Goal: Task Accomplishment & Management: Manage account settings

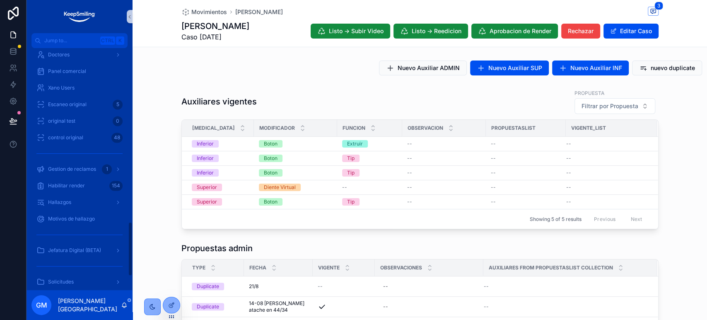
scroll to position [792, 0]
click at [81, 166] on span "Gestion de reclamos" at bounding box center [72, 168] width 48 height 7
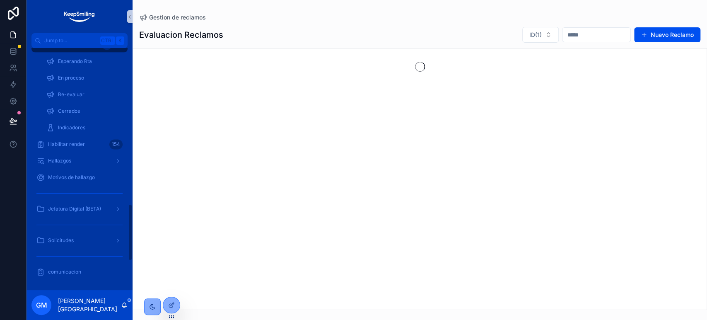
scroll to position [660, 0]
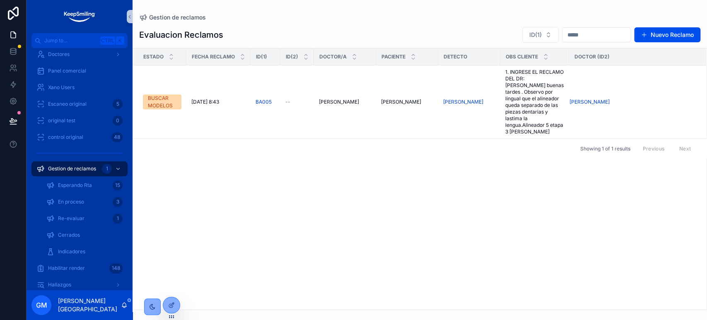
click at [657, 26] on div "ID(1) Nuevo Reclamo" at bounding box center [607, 34] width 185 height 17
click at [659, 35] on button "Nuevo Reclamo" at bounding box center [667, 34] width 66 height 15
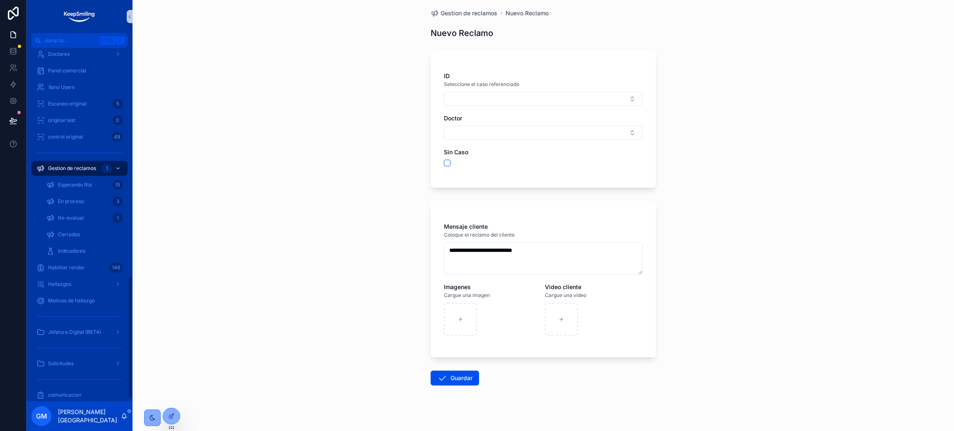
scroll to position [4, 0]
click at [76, 219] on span "Re-evaluar" at bounding box center [71, 218] width 26 height 7
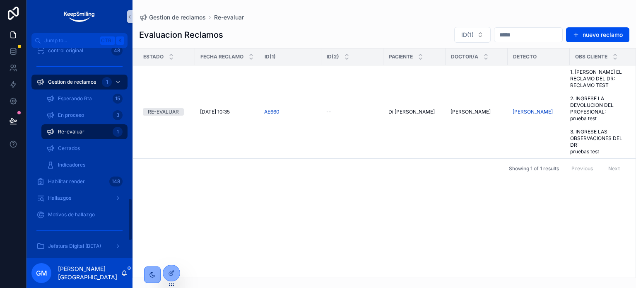
scroll to position [732, 0]
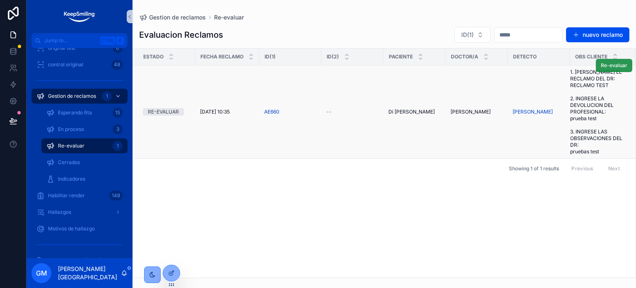
click at [619, 68] on button "Re-evaluar" at bounding box center [614, 65] width 36 height 13
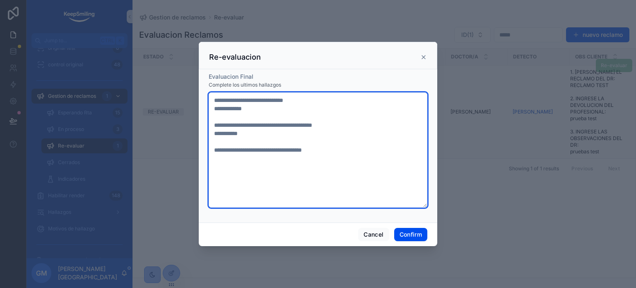
click at [311, 178] on textarea "**********" at bounding box center [318, 149] width 219 height 115
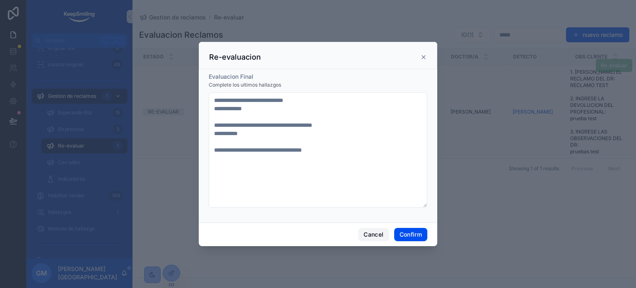
drag, startPoint x: 376, startPoint y: 235, endPoint x: 525, endPoint y: 146, distance: 173.4
click at [379, 233] on button "Cancel" at bounding box center [373, 234] width 31 height 13
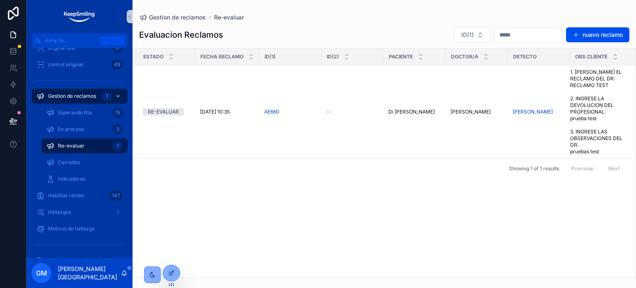
drag, startPoint x: 177, startPoint y: 273, endPoint x: 162, endPoint y: 270, distance: 15.3
click at [177, 273] on div at bounding box center [171, 273] width 17 height 16
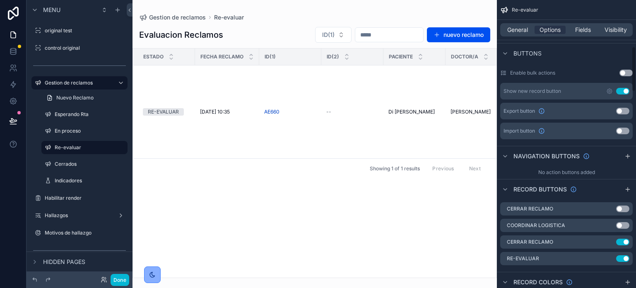
scroll to position [373, 0]
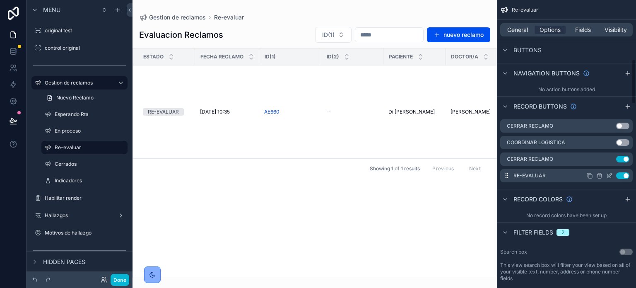
click at [611, 177] on icon "scrollable content" at bounding box center [609, 175] width 7 height 7
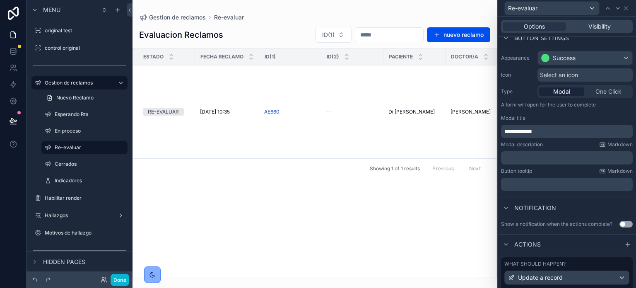
scroll to position [110, 0]
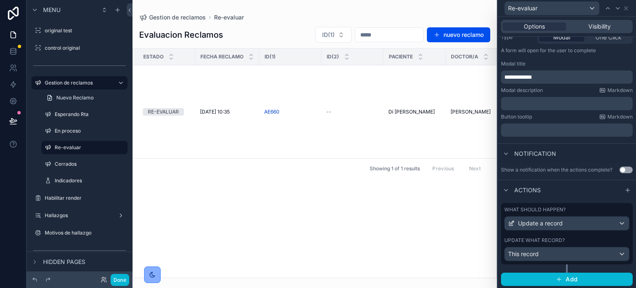
drag, startPoint x: 556, startPoint y: 233, endPoint x: 552, endPoint y: 220, distance: 13.1
click at [556, 233] on div "What should happen? Update a record Update what record? This record" at bounding box center [567, 233] width 132 height 61
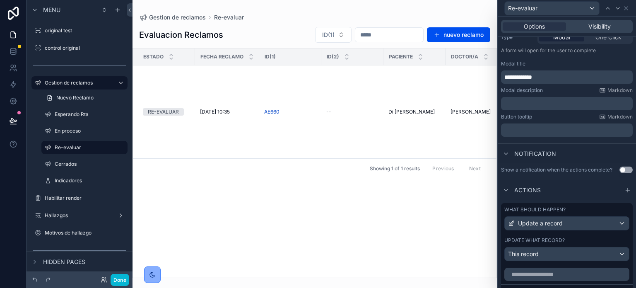
scroll to position [273, 0]
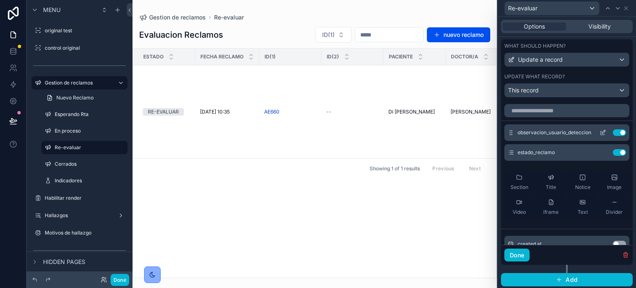
click at [599, 132] on icon at bounding box center [602, 132] width 7 height 7
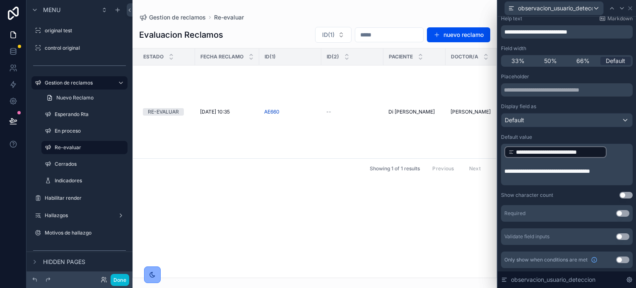
scroll to position [57, 0]
drag, startPoint x: 537, startPoint y: 161, endPoint x: 538, endPoint y: 167, distance: 6.7
click at [538, 168] on span "**********" at bounding box center [547, 171] width 86 height 6
click at [631, 7] on icon at bounding box center [630, 8] width 7 height 7
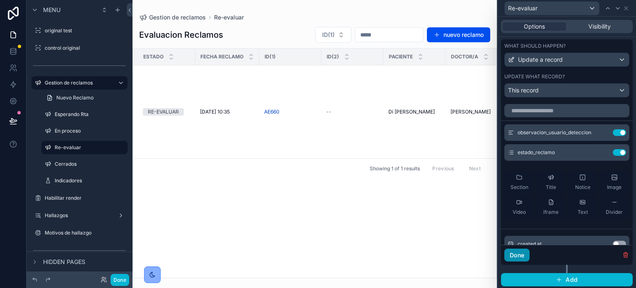
click at [523, 254] on button "Done" at bounding box center [516, 254] width 25 height 13
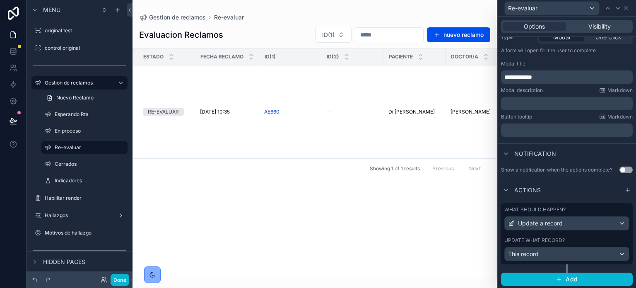
click at [131, 280] on div "Done" at bounding box center [79, 279] width 106 height 17
click at [124, 282] on button "Done" at bounding box center [120, 280] width 19 height 12
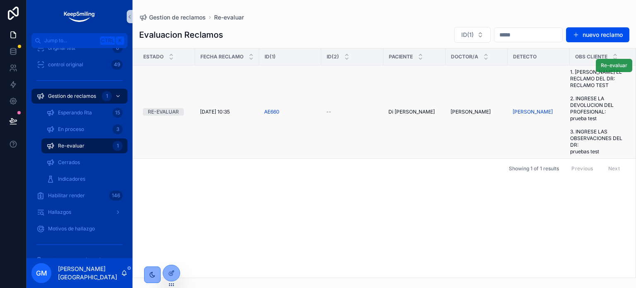
click at [619, 70] on button "Re-evaluar" at bounding box center [614, 65] width 36 height 13
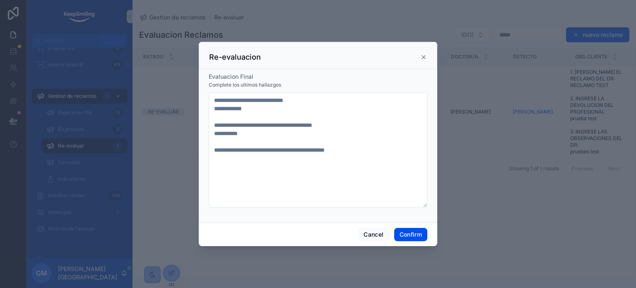
click at [449, 183] on div at bounding box center [318, 144] width 636 height 288
click at [363, 234] on button "Cancel" at bounding box center [373, 234] width 31 height 13
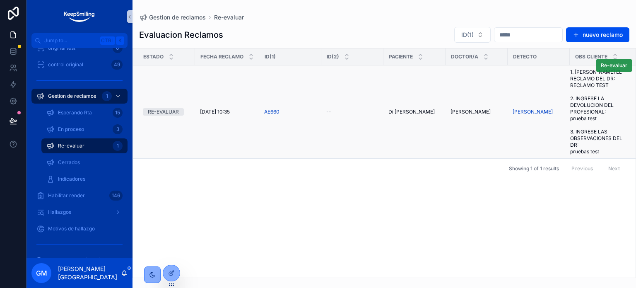
click at [616, 71] on button "Re-evaluar" at bounding box center [614, 65] width 36 height 13
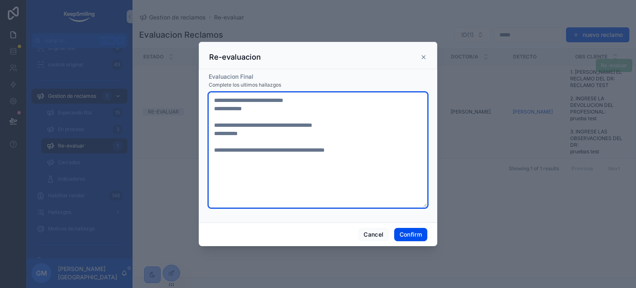
click at [407, 155] on textarea "**********" at bounding box center [318, 149] width 219 height 115
click at [224, 157] on textarea "**********" at bounding box center [318, 149] width 219 height 115
type textarea "**********"
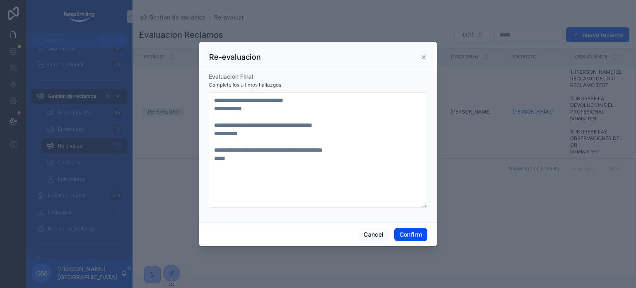
click at [392, 232] on div "Cancel Confirm" at bounding box center [318, 234] width 238 height 24
click at [379, 237] on button "Cancel" at bounding box center [373, 234] width 31 height 13
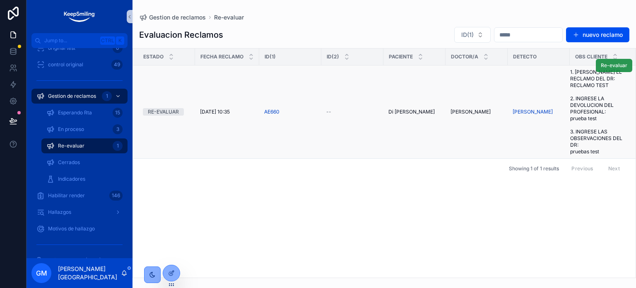
click at [620, 67] on span "Re-evaluar" at bounding box center [614, 65] width 26 height 7
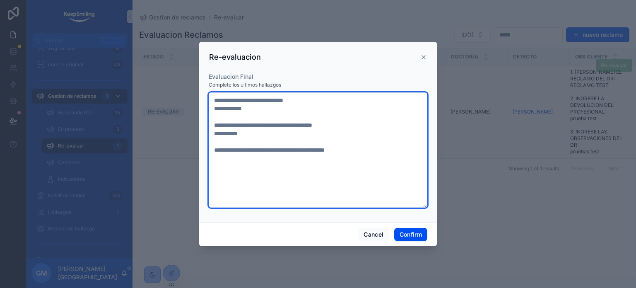
click at [232, 169] on textarea "**********" at bounding box center [318, 149] width 219 height 115
type textarea "**********"
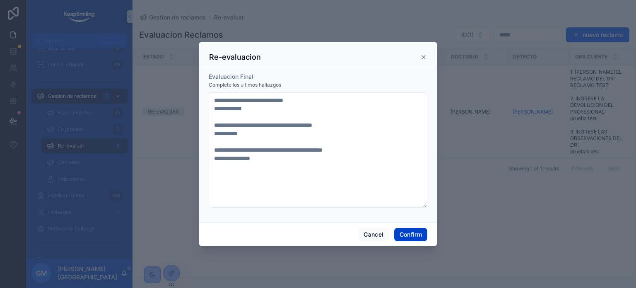
click at [414, 235] on button "Confirm" at bounding box center [410, 234] width 33 height 13
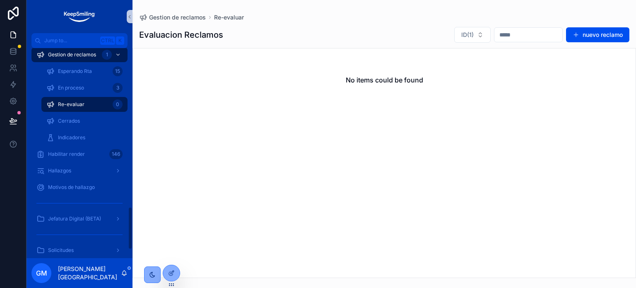
scroll to position [732, 0]
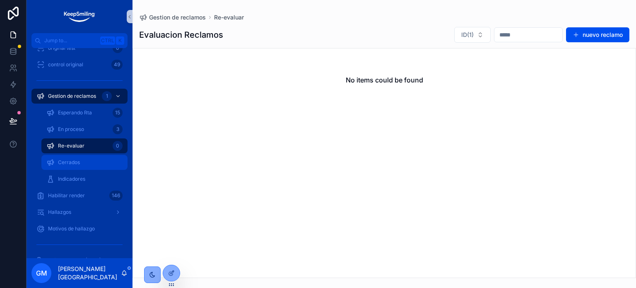
click at [81, 165] on div "Cerrados" at bounding box center [84, 162] width 76 height 13
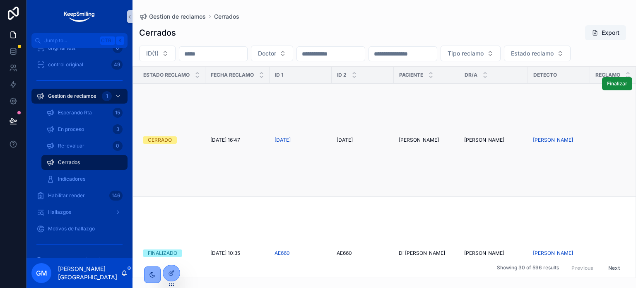
scroll to position [41, 0]
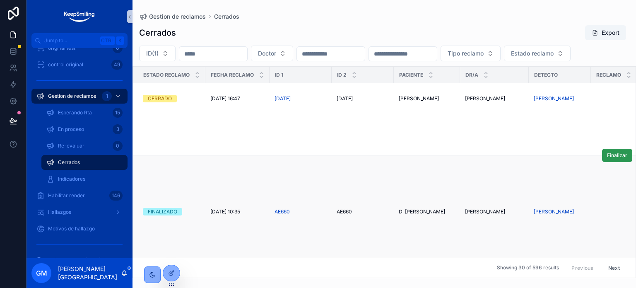
click at [610, 159] on span "Finalizar" at bounding box center [617, 155] width 20 height 7
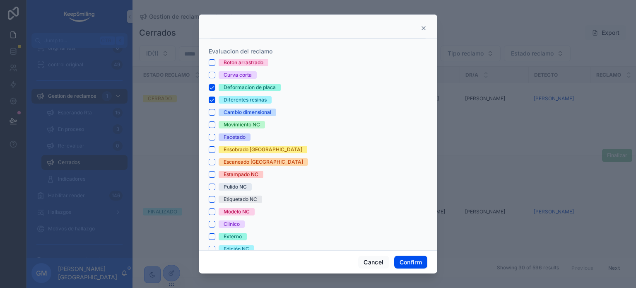
scroll to position [0, 0]
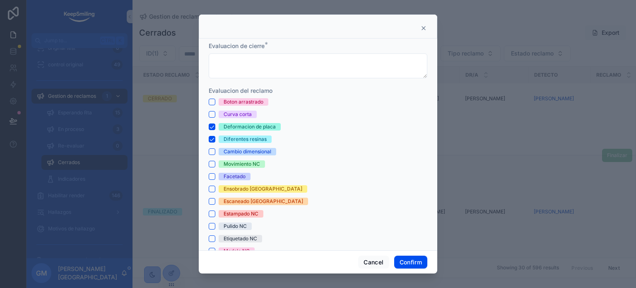
click at [426, 28] on icon at bounding box center [423, 28] width 7 height 7
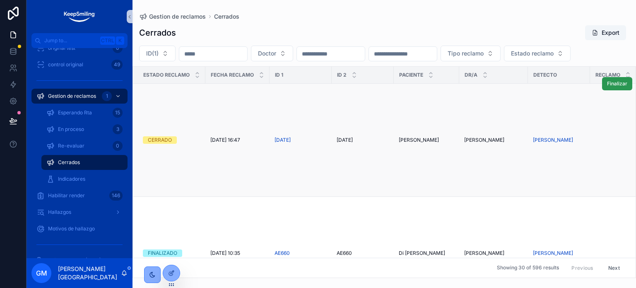
click at [619, 87] on span "Finalizar" at bounding box center [617, 83] width 20 height 7
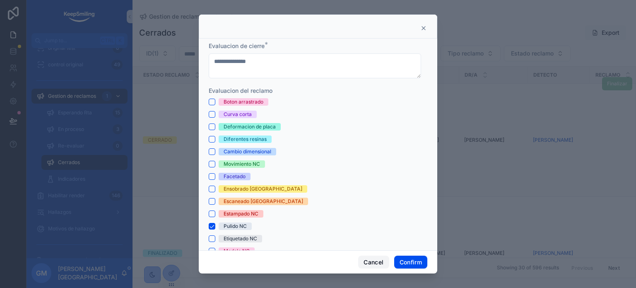
click at [373, 261] on button "Cancel" at bounding box center [373, 261] width 31 height 13
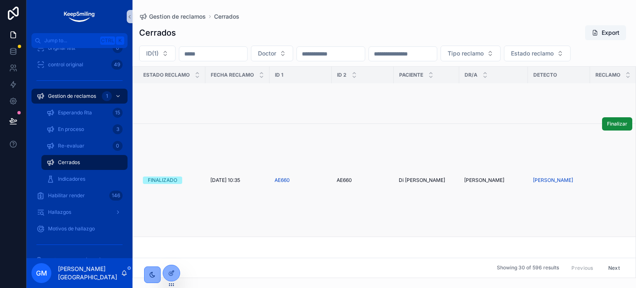
scroll to position [124, 0]
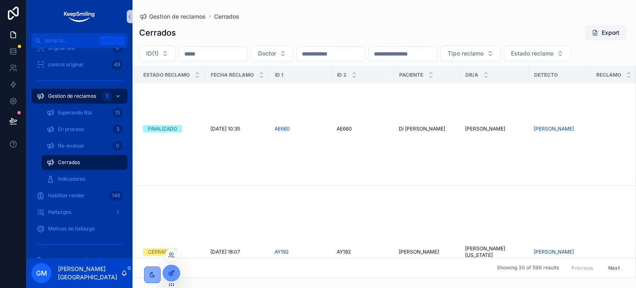
click at [169, 270] on icon at bounding box center [171, 273] width 7 height 7
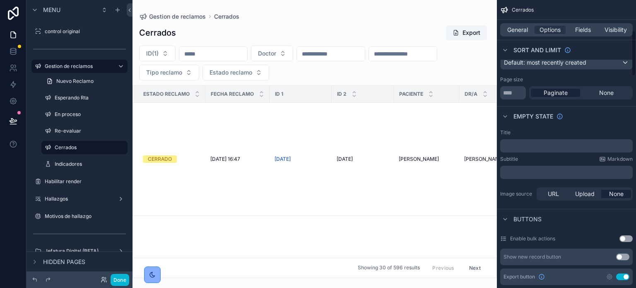
scroll to position [290, 0]
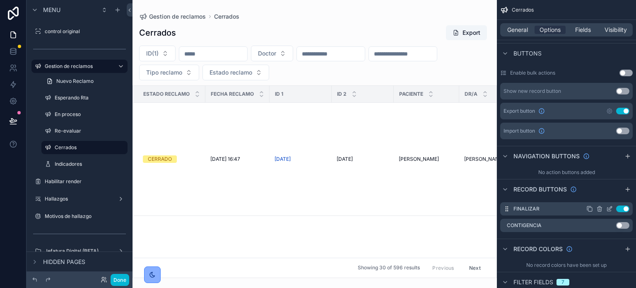
click at [609, 208] on icon "scrollable content" at bounding box center [609, 208] width 7 height 7
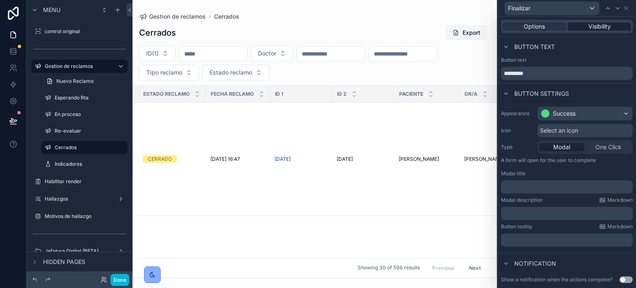
click at [613, 29] on div "Visibility" at bounding box center [599, 26] width 63 height 8
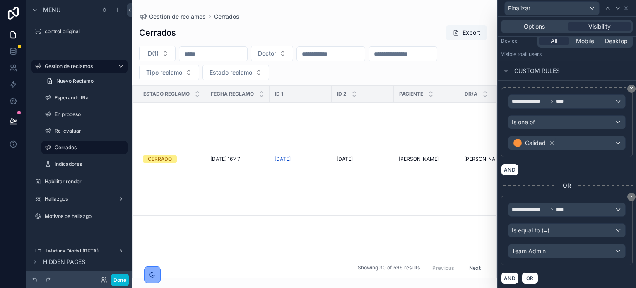
scroll to position [104, 0]
drag, startPoint x: 519, startPoint y: 22, endPoint x: 528, endPoint y: 40, distance: 20.4
click at [519, 22] on div "Options Visibility" at bounding box center [567, 26] width 132 height 13
click at [532, 24] on span "Options" at bounding box center [534, 26] width 21 height 8
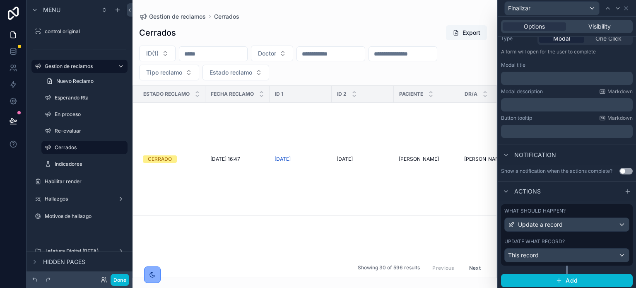
scroll to position [110, 0]
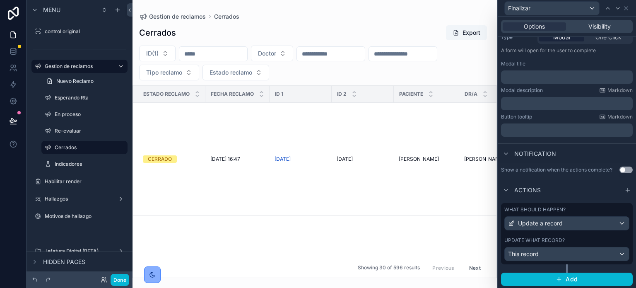
click at [580, 240] on div "Update what record?" at bounding box center [566, 240] width 125 height 7
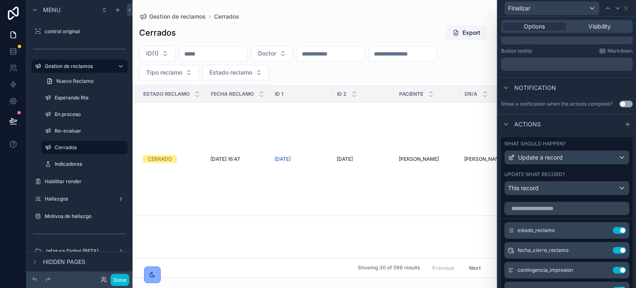
scroll to position [234, 0]
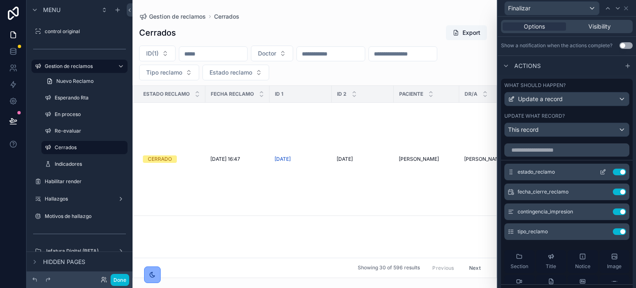
click at [599, 170] on icon at bounding box center [602, 172] width 7 height 7
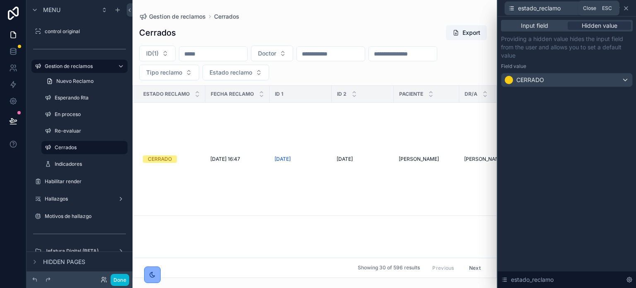
click at [628, 9] on icon at bounding box center [626, 8] width 7 height 7
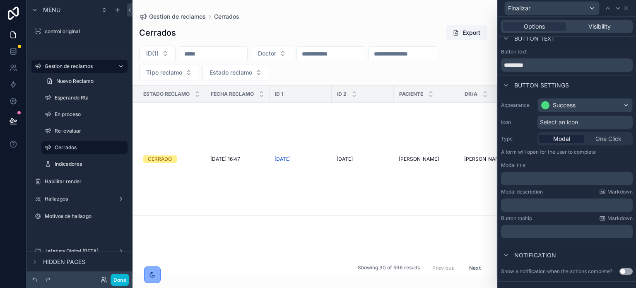
scroll to position [0, 0]
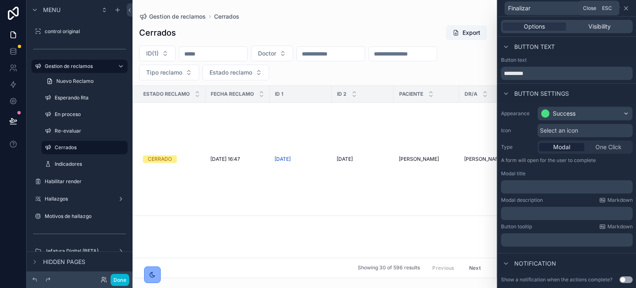
click at [626, 8] on icon at bounding box center [625, 8] width 3 height 3
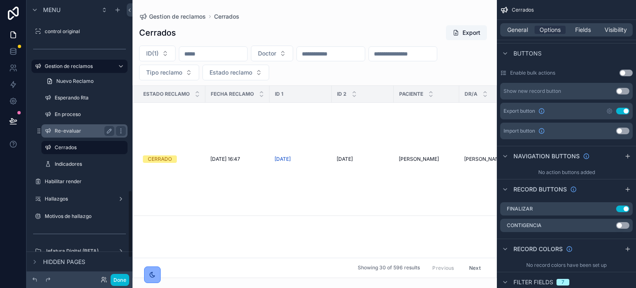
click at [70, 130] on label "Re-evaluar" at bounding box center [83, 131] width 56 height 7
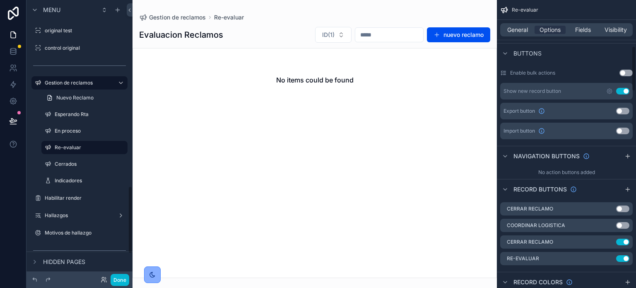
scroll to position [373, 0]
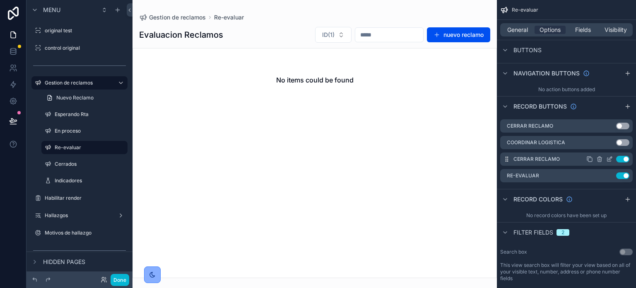
click at [609, 160] on icon "scrollable content" at bounding box center [609, 159] width 7 height 7
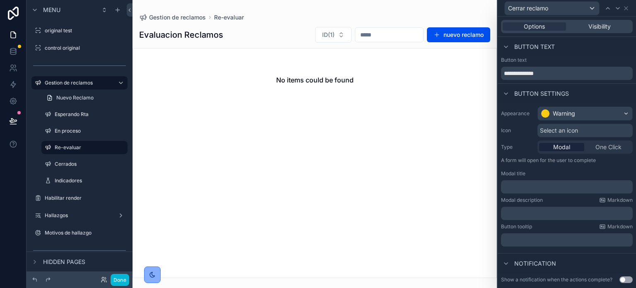
click at [583, 20] on div "Options Visibility" at bounding box center [567, 26] width 132 height 13
click at [588, 28] on span "Visibility" at bounding box center [599, 26] width 22 height 8
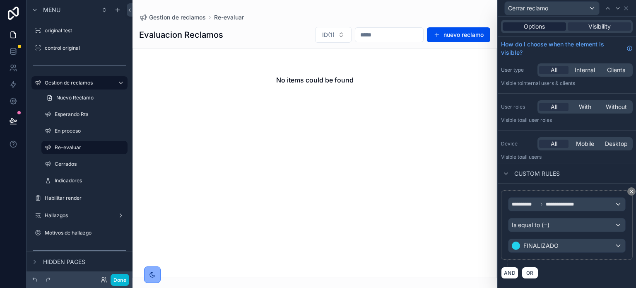
click at [548, 24] on div "Options" at bounding box center [534, 26] width 63 height 8
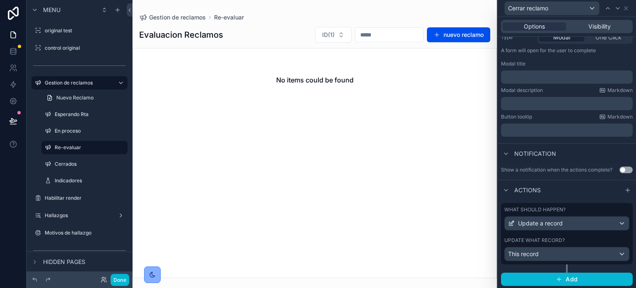
scroll to position [0, 0]
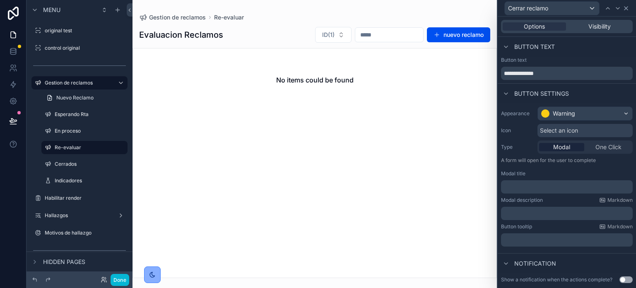
drag, startPoint x: 629, startPoint y: 6, endPoint x: 623, endPoint y: 9, distance: 6.9
click at [628, 6] on div "Cerrar reclamo" at bounding box center [567, 8] width 132 height 16
click at [624, 10] on icon at bounding box center [626, 8] width 7 height 7
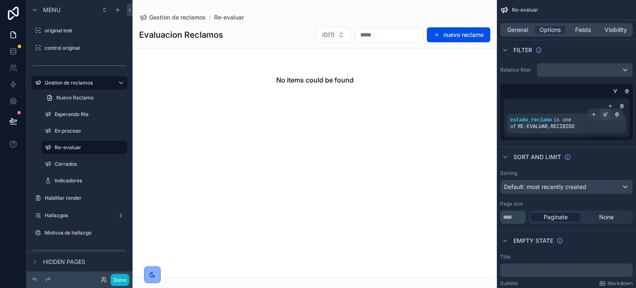
click at [605, 113] on icon "scrollable content" at bounding box center [606, 113] width 2 height 2
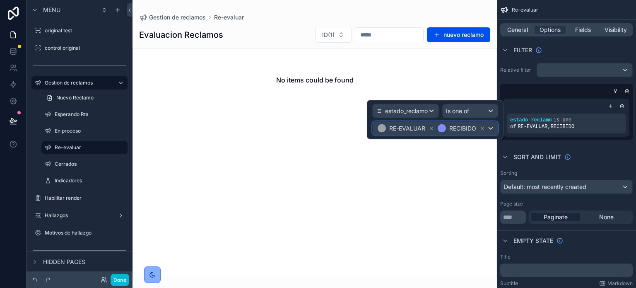
click at [492, 130] on div "RE-EVALUAR RECIBIDO" at bounding box center [435, 128] width 125 height 13
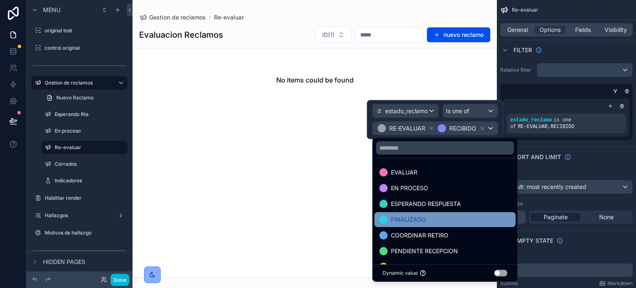
click at [440, 224] on div "FINALIZADO" at bounding box center [444, 219] width 141 height 15
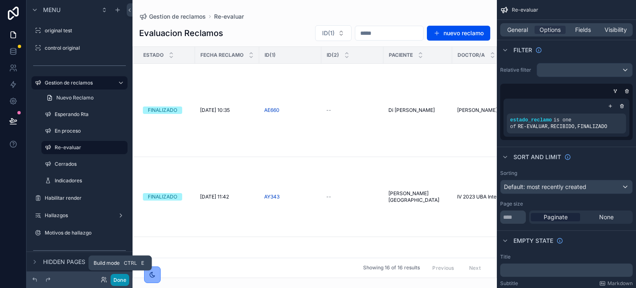
click at [117, 279] on button "Done" at bounding box center [120, 280] width 19 height 12
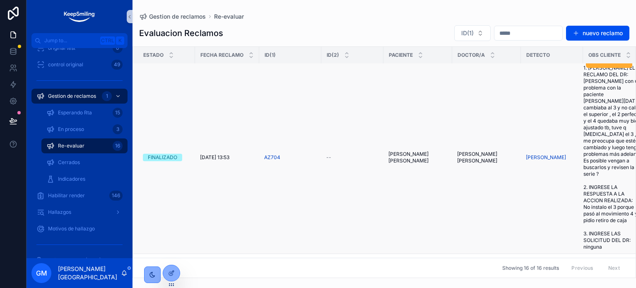
scroll to position [621, 0]
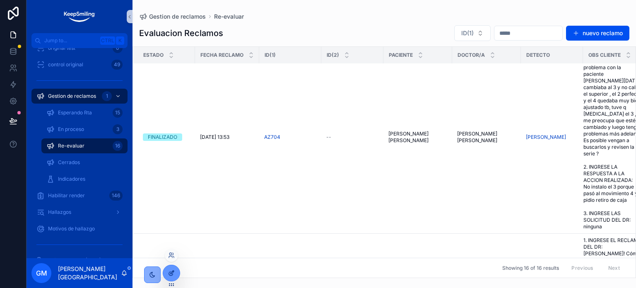
click at [169, 274] on icon at bounding box center [171, 273] width 7 height 7
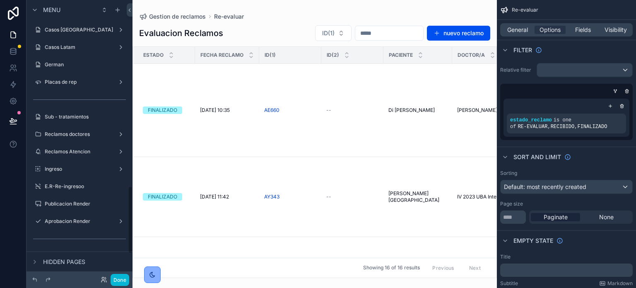
scroll to position [764, 0]
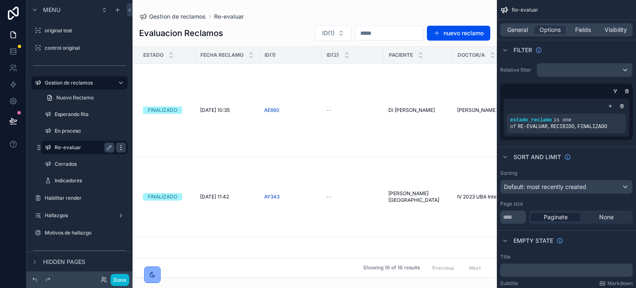
click at [119, 148] on icon "scrollable content" at bounding box center [121, 147] width 7 height 7
click at [160, 158] on span "Clone" at bounding box center [154, 156] width 15 height 8
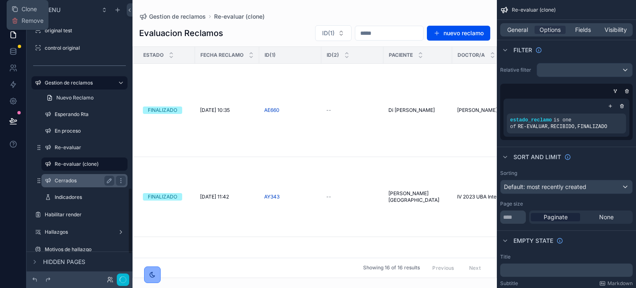
scroll to position [781, 0]
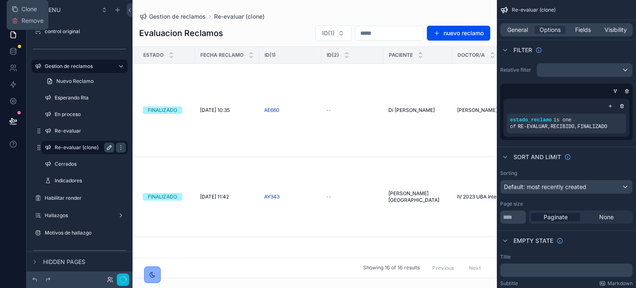
click at [105, 146] on button "scrollable content" at bounding box center [109, 147] width 10 height 10
click at [58, 145] on input "**********" at bounding box center [78, 147] width 46 height 10
type input "*"
type input "**********"
click at [110, 145] on icon "scrollable content" at bounding box center [109, 147] width 7 height 7
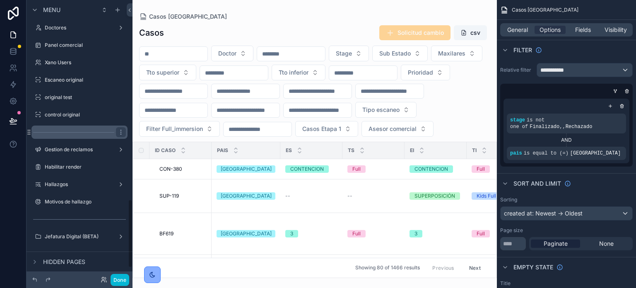
scroll to position [806, 0]
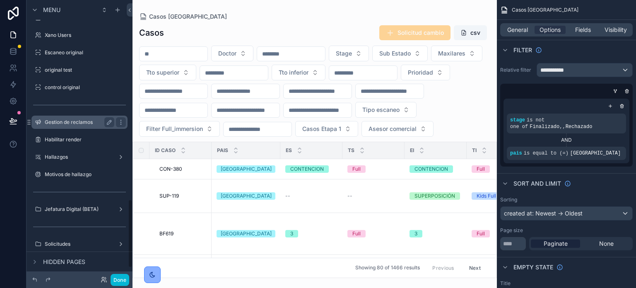
click at [82, 125] on div "Gestion de reclamos" at bounding box center [80, 122] width 70 height 10
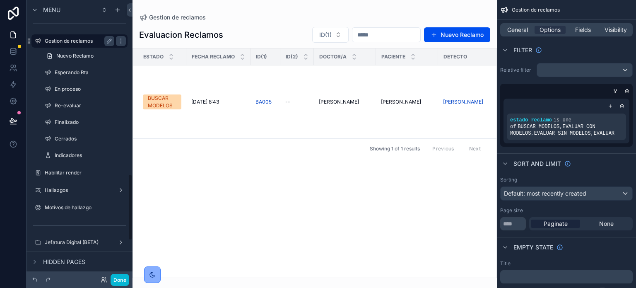
scroll to position [725, 0]
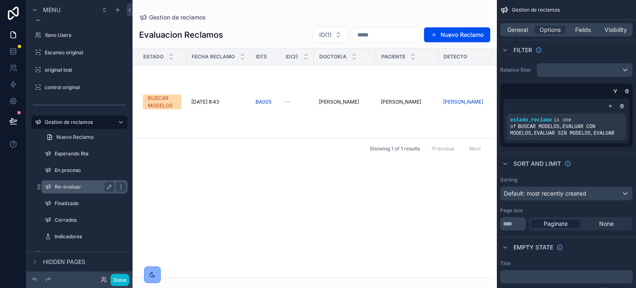
click at [84, 188] on label "Re-evaluar" at bounding box center [83, 186] width 56 height 7
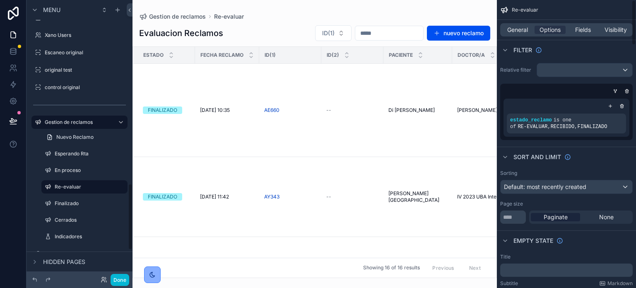
scroll to position [764, 0]
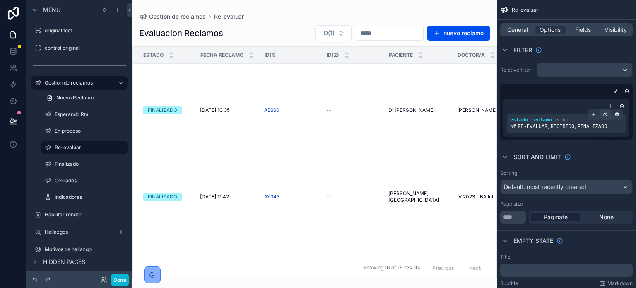
click at [608, 115] on div "scrollable content" at bounding box center [605, 114] width 12 height 12
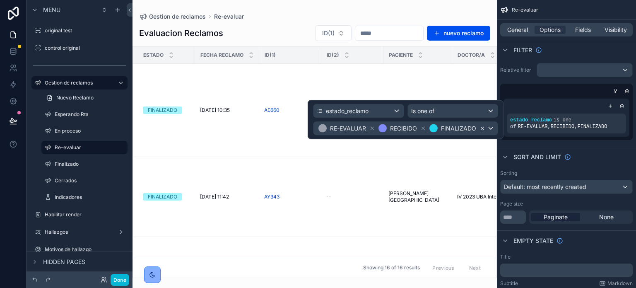
click at [484, 128] on icon at bounding box center [482, 128] width 6 height 6
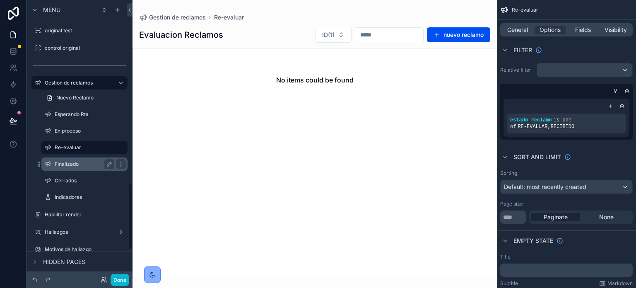
click at [74, 163] on label "Finalizado" at bounding box center [83, 164] width 56 height 7
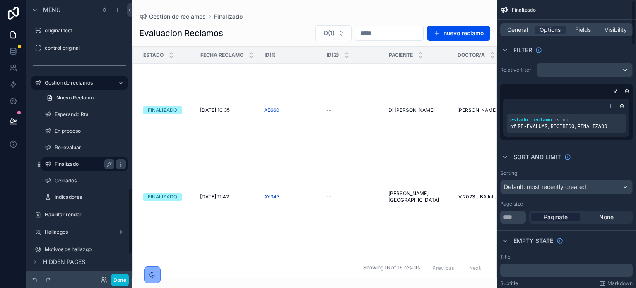
scroll to position [781, 0]
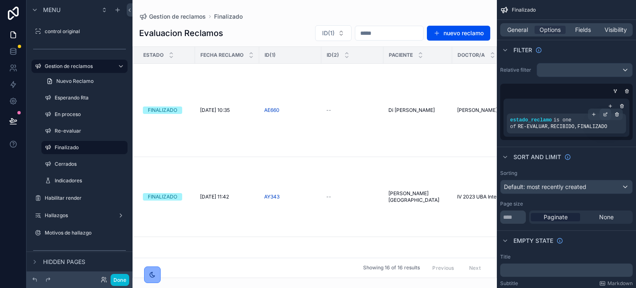
click at [605, 115] on icon "scrollable content" at bounding box center [605, 114] width 5 height 5
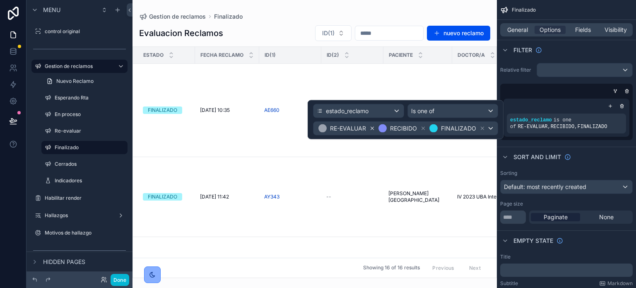
click at [371, 127] on icon at bounding box center [372, 128] width 6 height 6
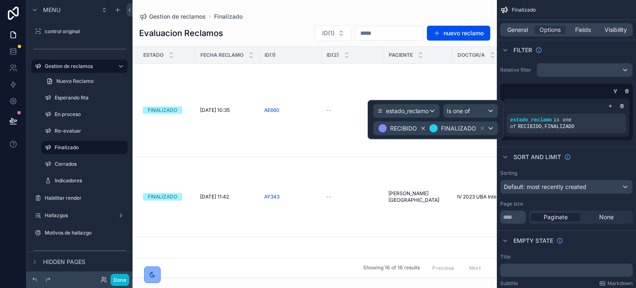
click at [426, 126] on icon at bounding box center [423, 128] width 6 height 6
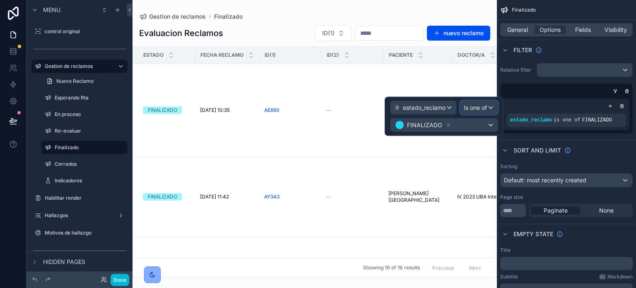
click at [494, 107] on div "Is one of" at bounding box center [478, 107] width 37 height 13
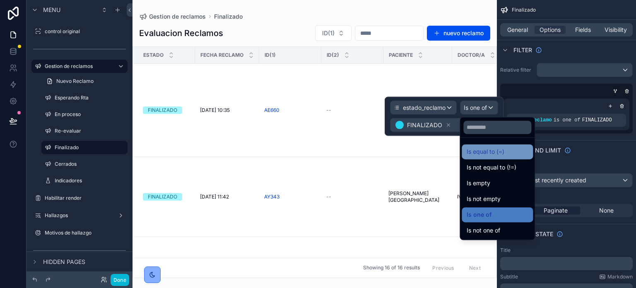
click at [495, 154] on span "Is equal to (=)" at bounding box center [486, 152] width 38 height 10
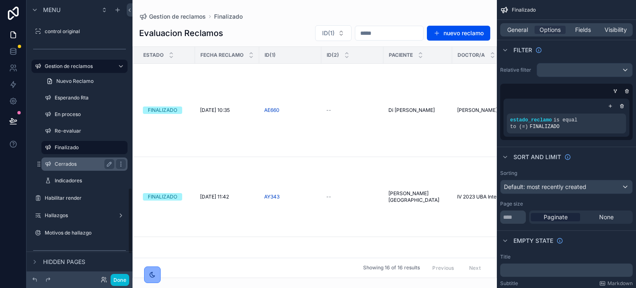
click at [77, 165] on label "Cerrados" at bounding box center [83, 164] width 56 height 7
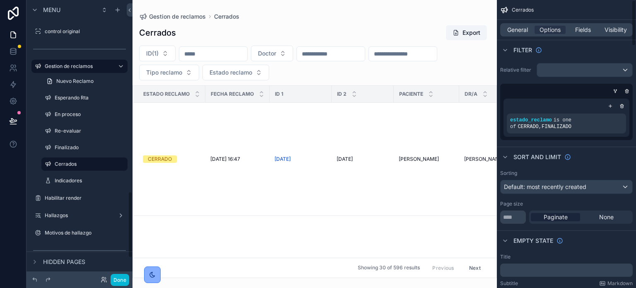
scroll to position [797, 0]
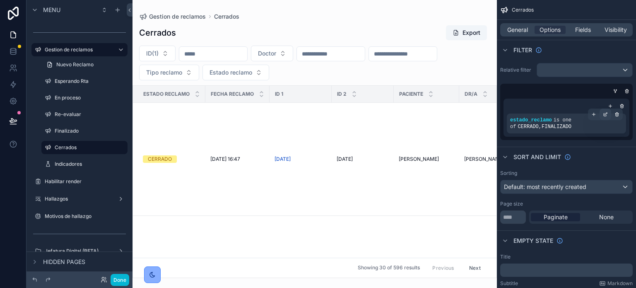
click at [606, 111] on div "scrollable content" at bounding box center [605, 114] width 12 height 12
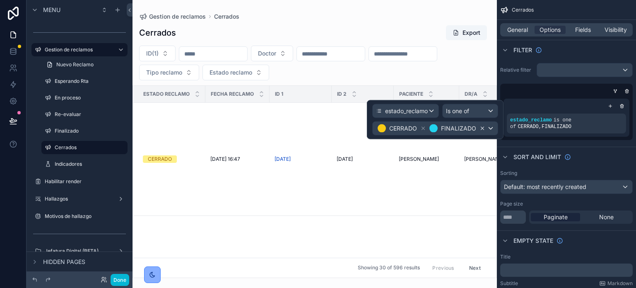
click at [482, 128] on icon at bounding box center [482, 128] width 3 height 3
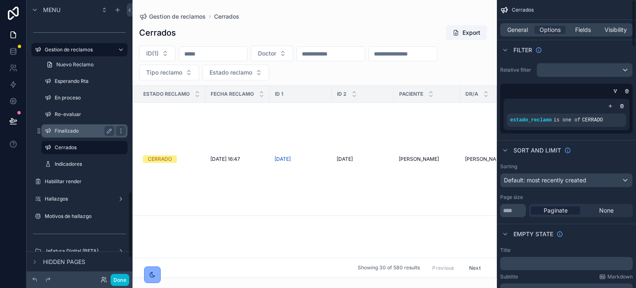
click at [77, 132] on label "Finalizado" at bounding box center [83, 131] width 56 height 7
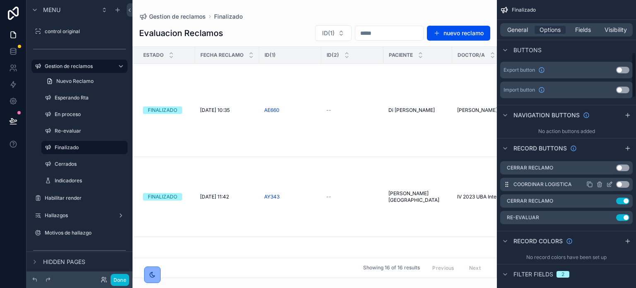
scroll to position [331, 0]
click at [624, 214] on button "Use setting" at bounding box center [622, 217] width 13 height 7
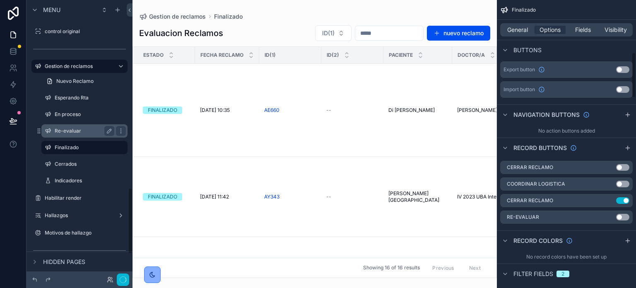
click at [65, 129] on label "Re-evaluar" at bounding box center [83, 131] width 56 height 7
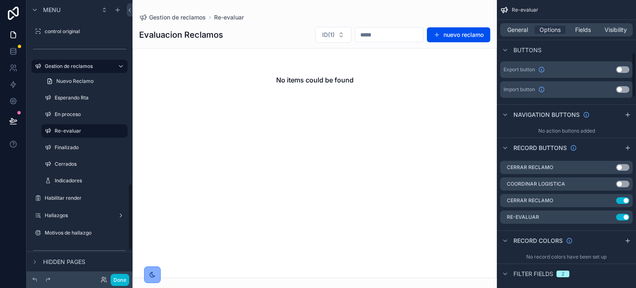
scroll to position [764, 0]
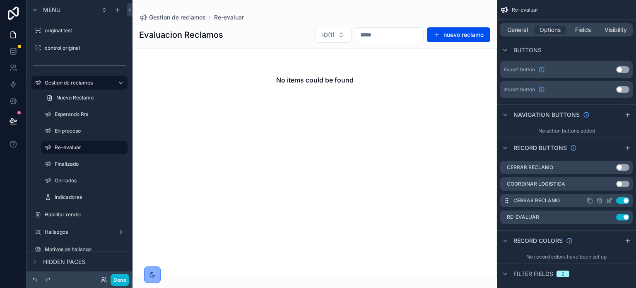
click at [609, 200] on icon "scrollable content" at bounding box center [610, 199] width 3 height 3
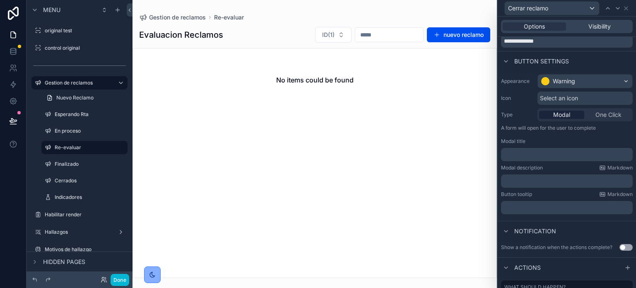
scroll to position [0, 0]
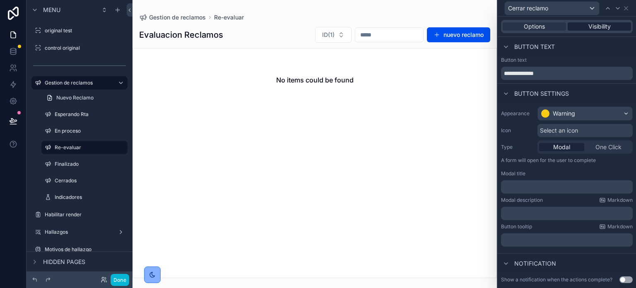
click at [601, 28] on span "Visibility" at bounding box center [599, 26] width 22 height 8
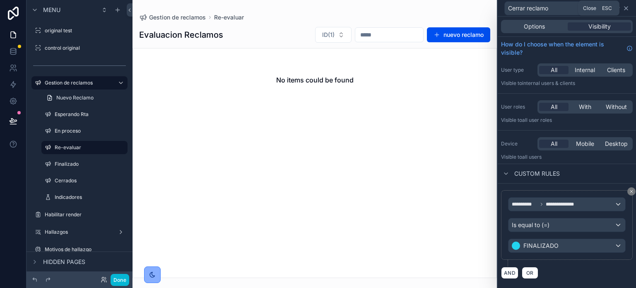
click at [627, 6] on icon at bounding box center [626, 8] width 7 height 7
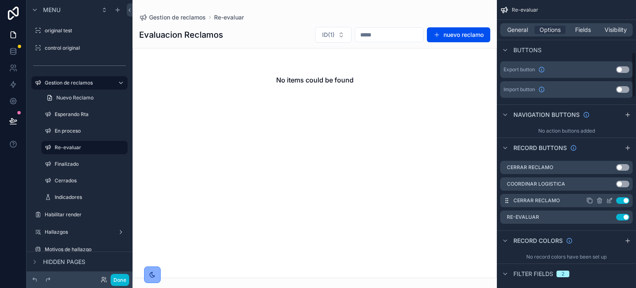
click at [624, 199] on button "Use setting" at bounding box center [622, 200] width 13 height 7
click at [124, 278] on button "Done" at bounding box center [120, 280] width 19 height 12
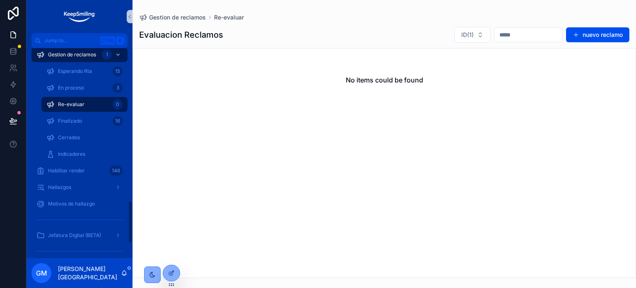
scroll to position [732, 0]
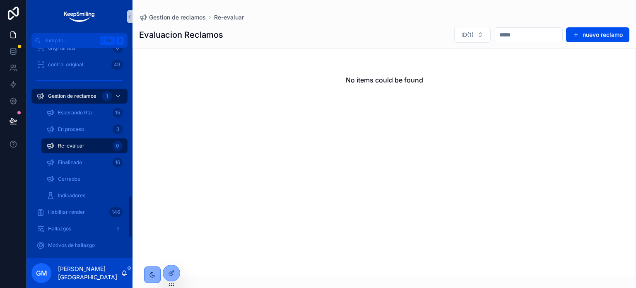
drag, startPoint x: 70, startPoint y: 142, endPoint x: 96, endPoint y: 137, distance: 27.0
click at [70, 142] on span "Re-evaluar" at bounding box center [71, 145] width 26 height 7
click at [67, 163] on span "Finalizado" at bounding box center [70, 162] width 24 height 7
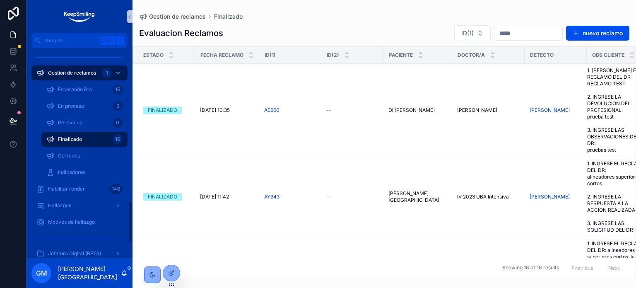
scroll to position [763, 0]
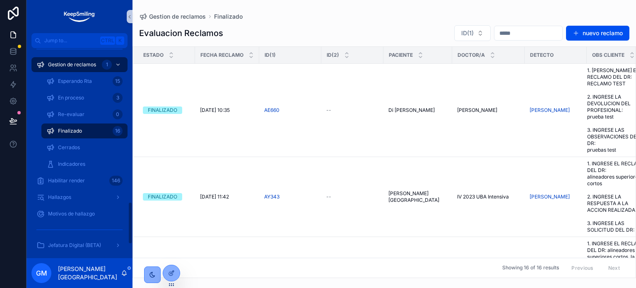
click at [131, 223] on div "Casos Argentina 1466 Casos Latam 399 German 4119 Placas de rep Sub - tratamient…" at bounding box center [79, 153] width 106 height 210
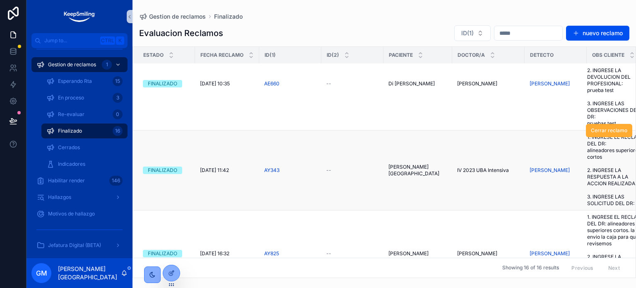
scroll to position [41, 0]
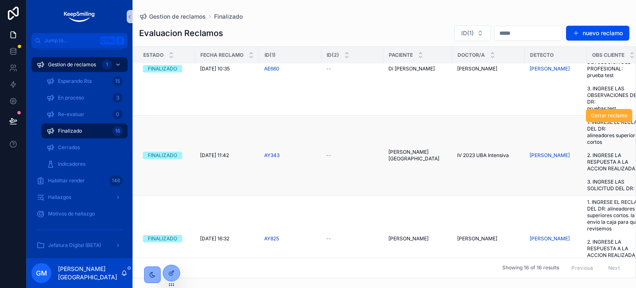
click at [555, 156] on div "Belen Kim" at bounding box center [556, 155] width 52 height 7
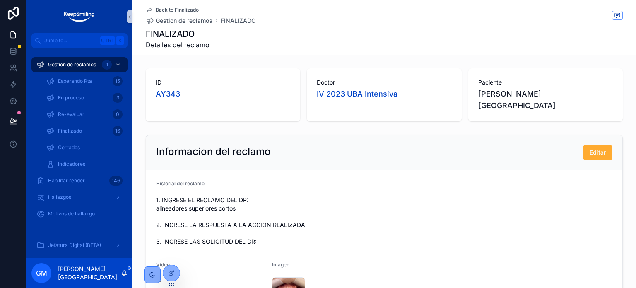
drag, startPoint x: 166, startPoint y: 205, endPoint x: 275, endPoint y: 205, distance: 108.9
click at [275, 205] on span "1. INGRESE EL RECLAMO DEL DR: alineadores superiores cortos 2. INGRESE LA RESPU…" at bounding box center [384, 221] width 456 height 50
click at [180, 10] on span "Back to Finalizado" at bounding box center [177, 10] width 43 height 7
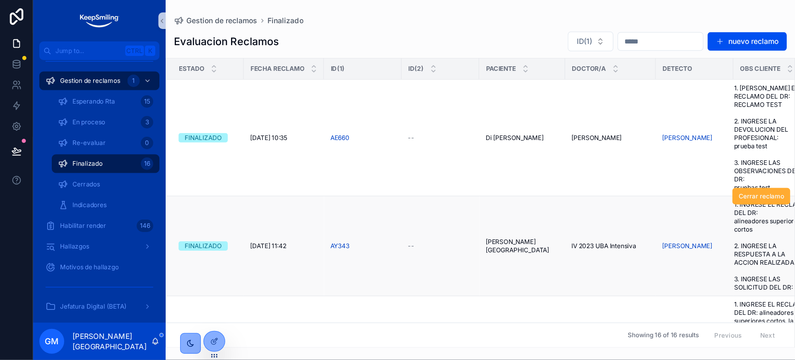
scroll to position [248, 0]
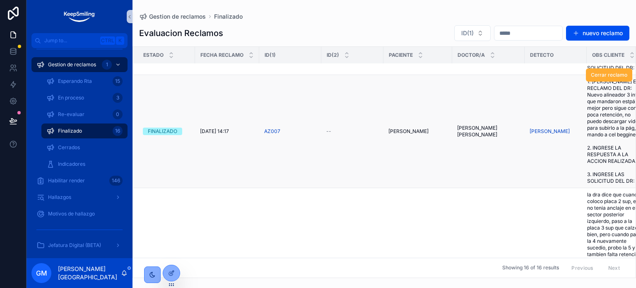
click at [490, 123] on td "Herrero María Lujan Herrero María Lujan" at bounding box center [488, 131] width 72 height 113
click at [488, 132] on span "Herrero María Lujan" at bounding box center [488, 131] width 63 height 13
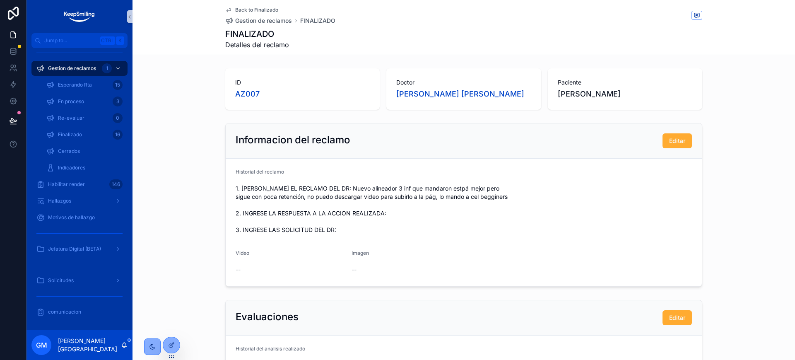
click at [267, 9] on span "Back to Finalizado" at bounding box center [256, 10] width 43 height 7
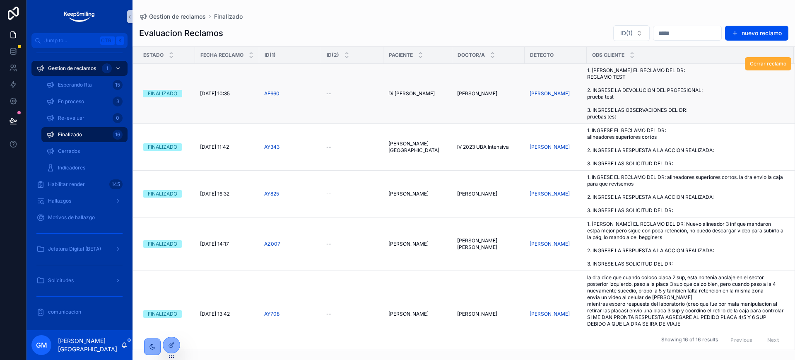
click at [344, 96] on div "--" at bounding box center [352, 93] width 52 height 7
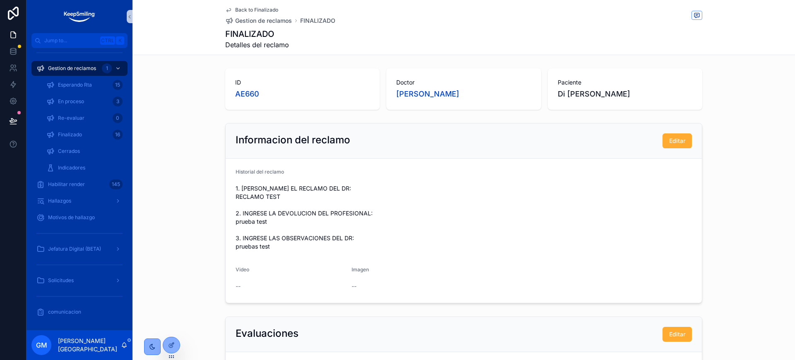
drag, startPoint x: 285, startPoint y: 13, endPoint x: 281, endPoint y: 12, distance: 4.7
click at [285, 13] on div "Back to Finalizado Gestion de reclamos FINALIZADO" at bounding box center [280, 16] width 110 height 18
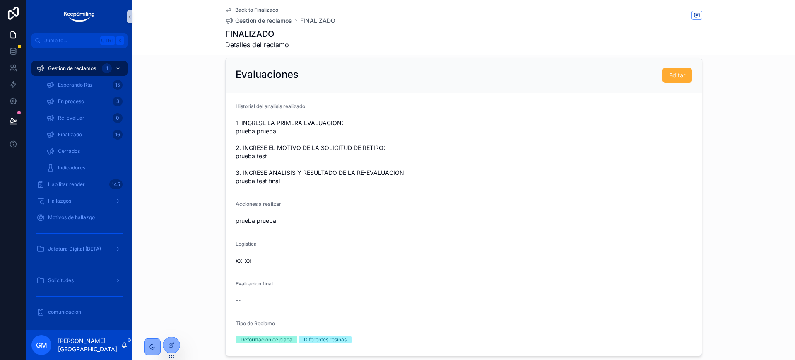
scroll to position [311, 0]
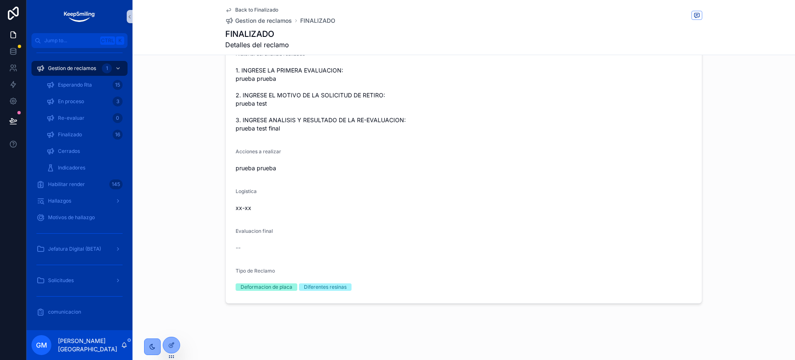
click at [242, 10] on span "Back to Finalizado" at bounding box center [256, 10] width 43 height 7
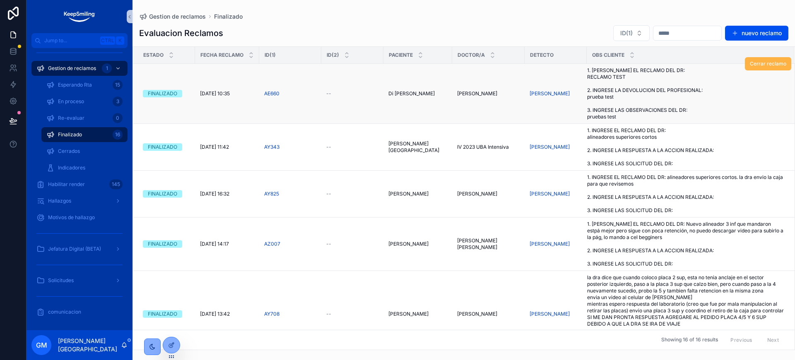
click at [706, 64] on span "Cerrar reclamo" at bounding box center [768, 63] width 36 height 7
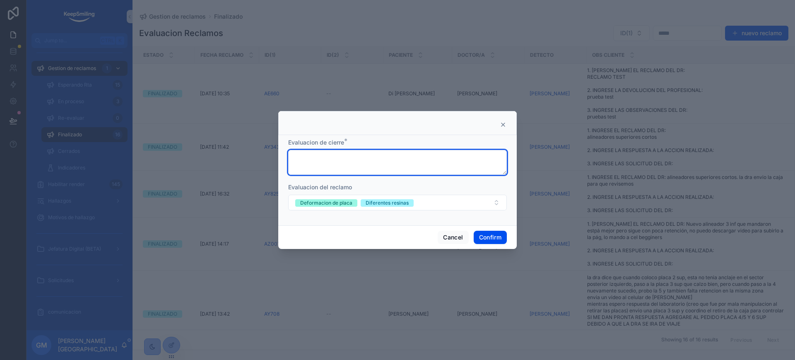
click at [374, 157] on textarea at bounding box center [397, 162] width 219 height 25
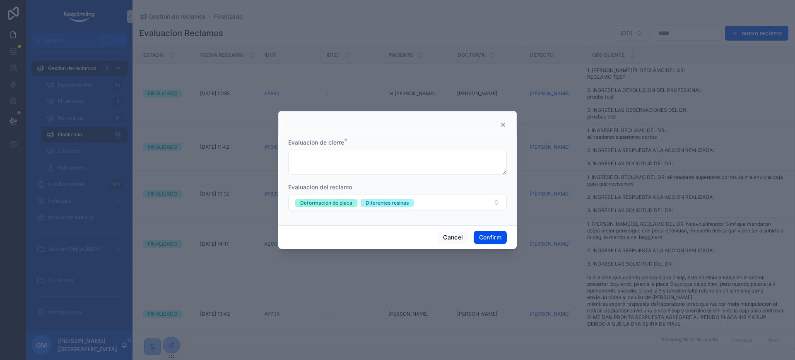
click at [159, 89] on div at bounding box center [397, 180] width 795 height 360
click at [66, 98] on div at bounding box center [397, 180] width 795 height 360
click at [457, 239] on button "Cancel" at bounding box center [453, 237] width 31 height 13
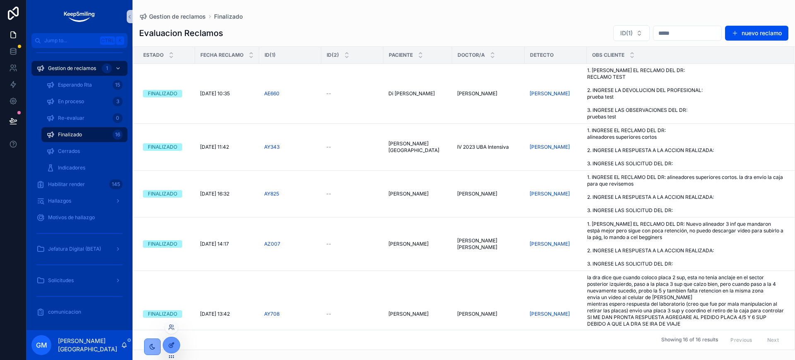
click at [173, 319] on div at bounding box center [171, 345] width 17 height 16
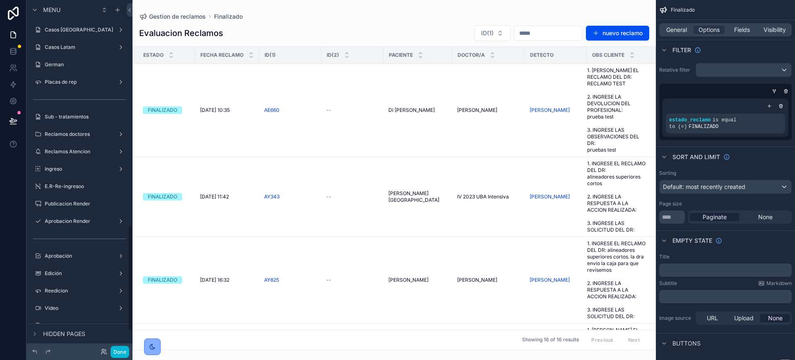
scroll to position [745, 0]
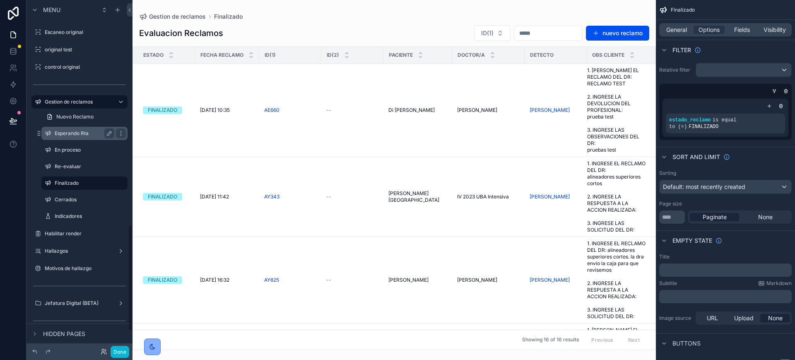
click at [80, 133] on label "Esperando Rta" at bounding box center [83, 133] width 56 height 7
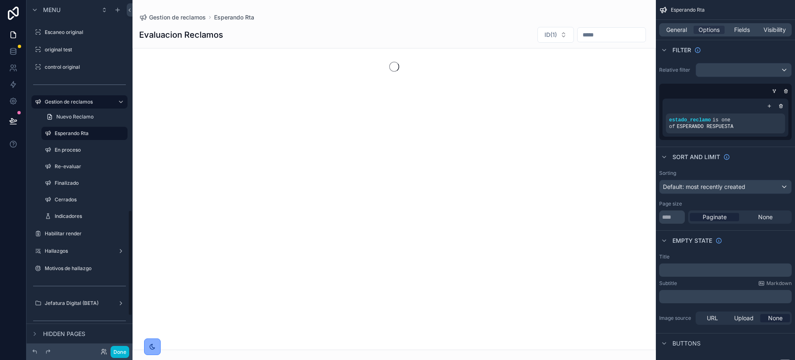
scroll to position [696, 0]
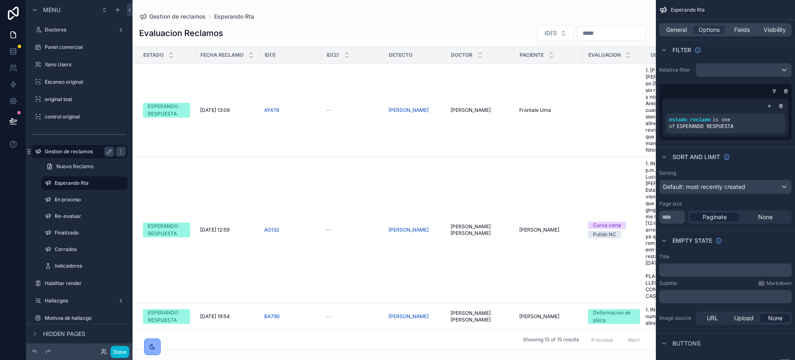
click at [69, 148] on label "Gestion de reclamos" at bounding box center [78, 151] width 66 height 7
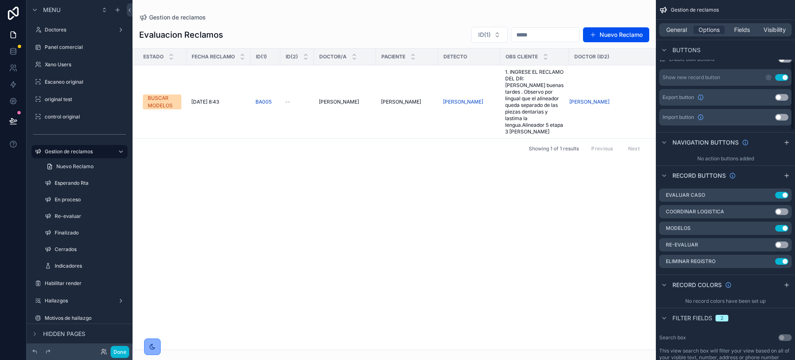
scroll to position [311, 0]
click at [706, 196] on icon "scrollable content" at bounding box center [768, 194] width 7 height 7
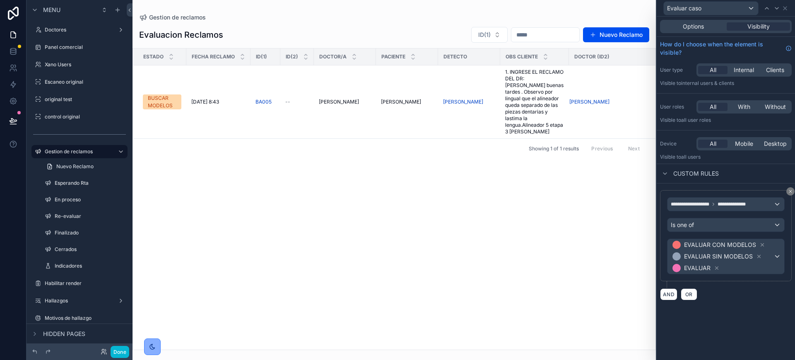
scroll to position [466, 0]
click at [705, 29] on div "Options" at bounding box center [693, 26] width 63 height 8
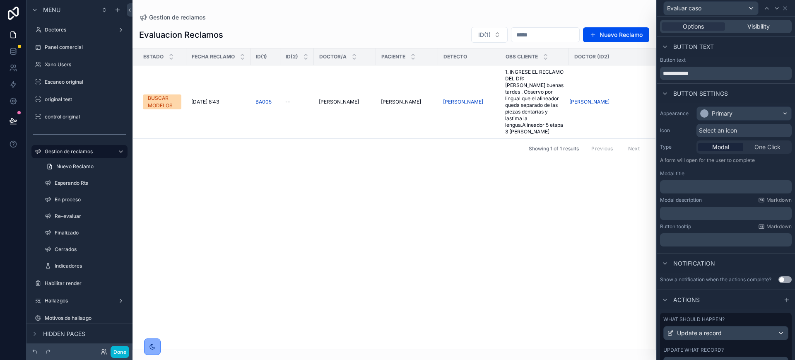
scroll to position [46, 0]
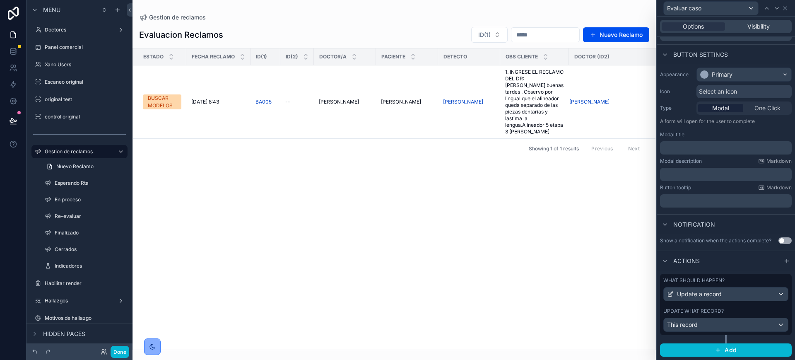
click at [706, 310] on div "Update what record?" at bounding box center [725, 311] width 125 height 7
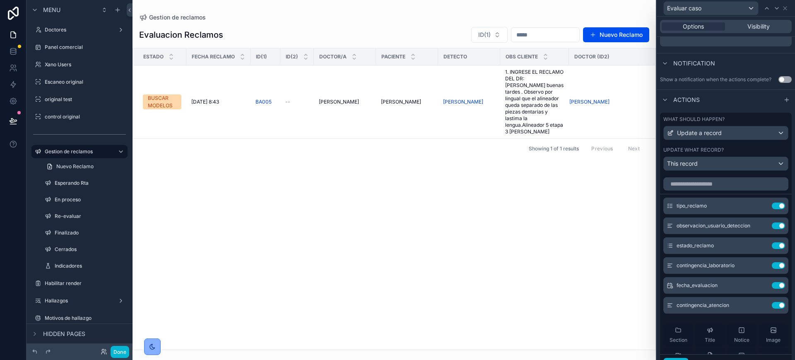
scroll to position [201, 0]
click at [706, 208] on icon at bounding box center [761, 205] width 7 height 7
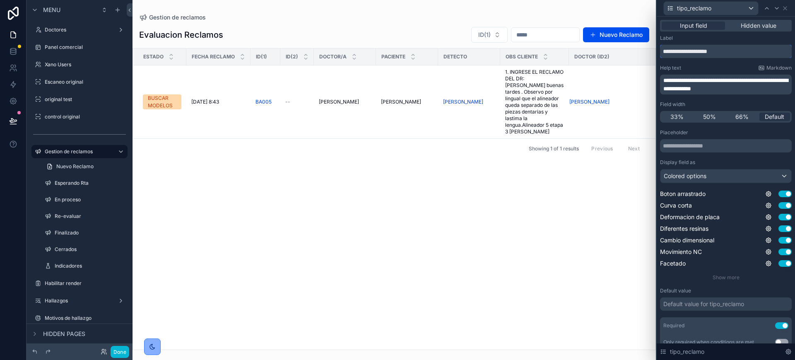
drag, startPoint x: 734, startPoint y: 47, endPoint x: 656, endPoint y: 47, distance: 78.3
click at [656, 47] on div "**********" at bounding box center [725, 180] width 139 height 360
click at [706, 8] on icon at bounding box center [784, 8] width 3 height 3
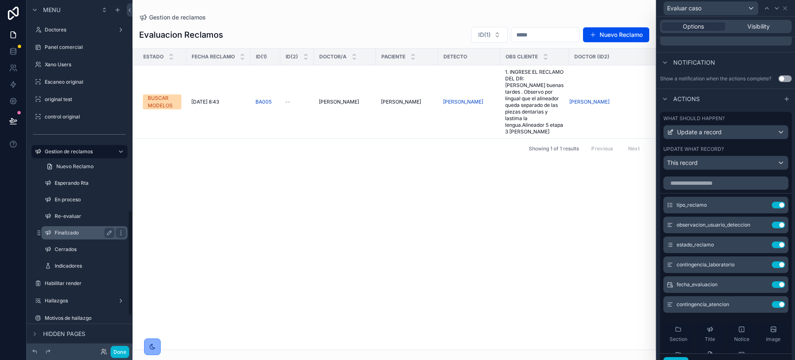
click at [58, 229] on label "Finalizado" at bounding box center [83, 232] width 56 height 7
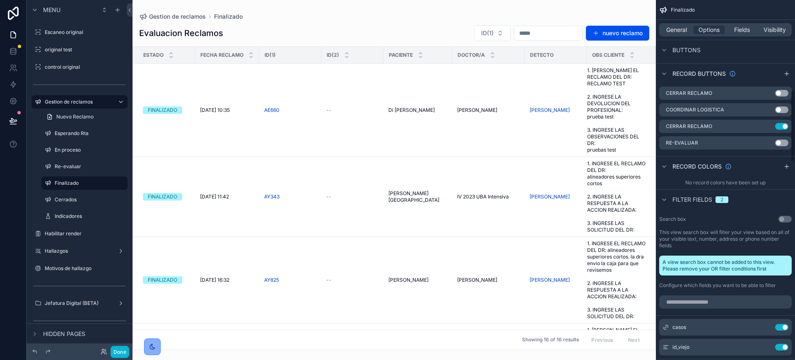
scroll to position [259, 0]
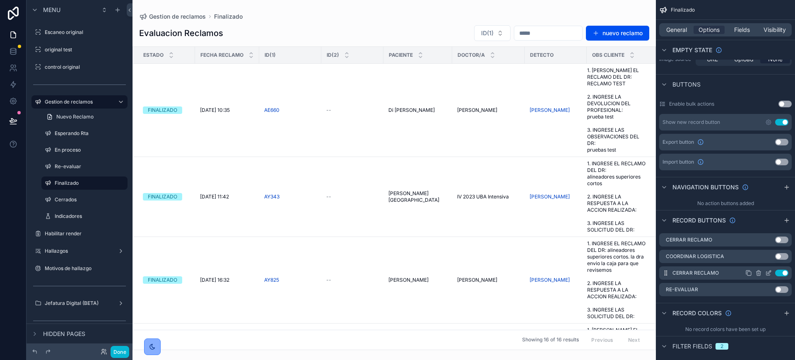
click at [706, 270] on icon "scrollable content" at bounding box center [768, 273] width 7 height 7
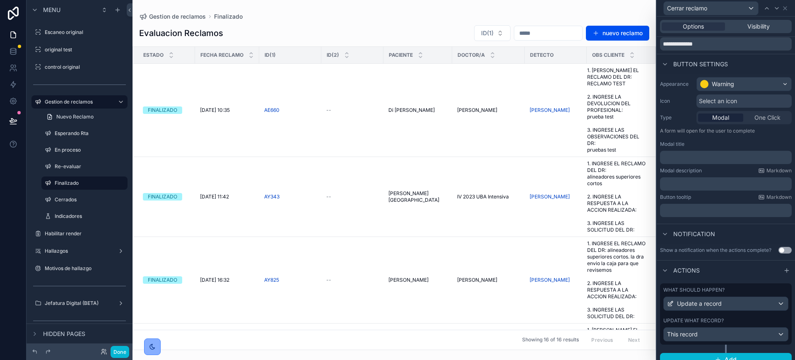
scroll to position [46, 0]
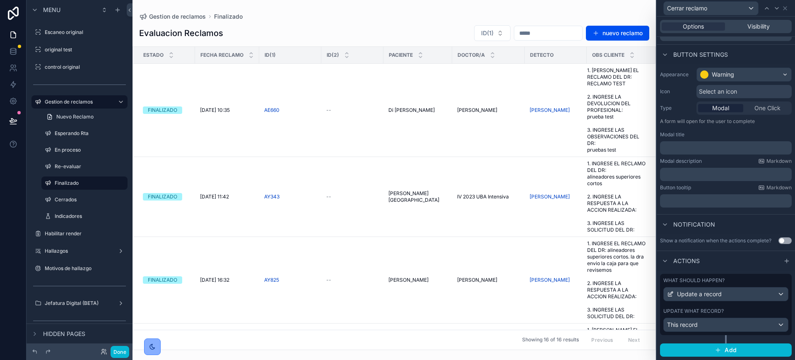
click at [706, 305] on div "What should happen? Update a record Update what record? This record" at bounding box center [726, 304] width 132 height 61
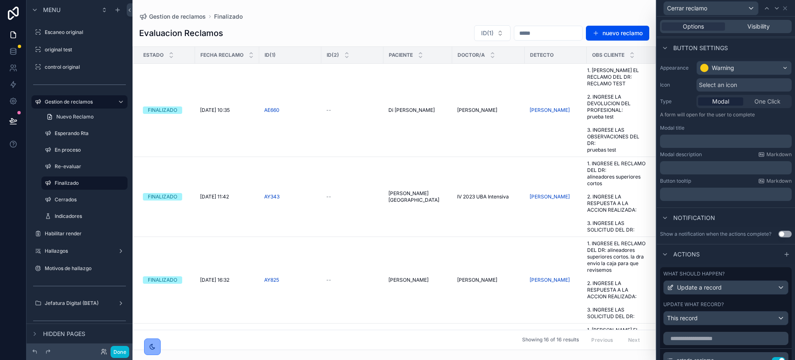
scroll to position [201, 0]
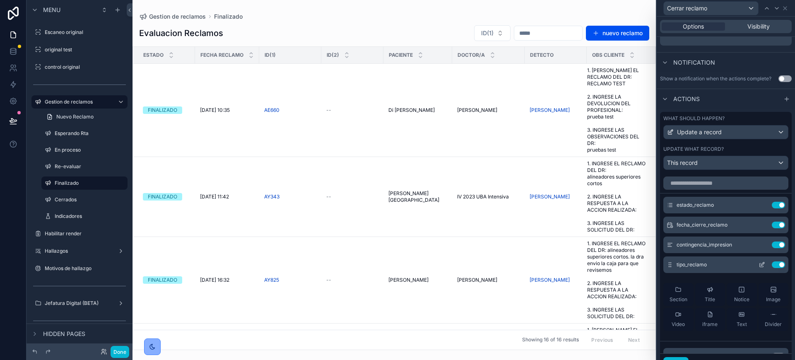
click at [706, 268] on icon at bounding box center [761, 264] width 7 height 7
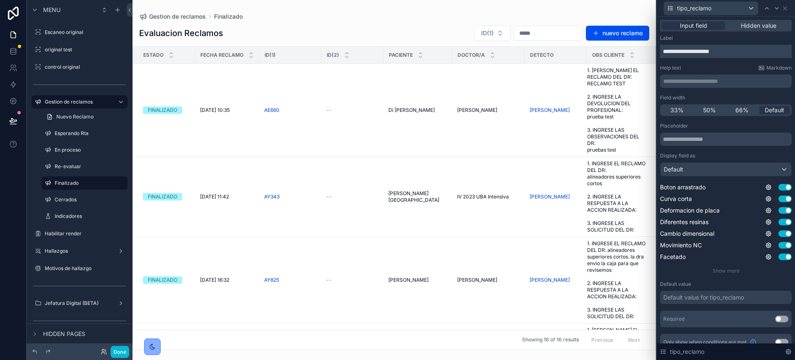
drag, startPoint x: 736, startPoint y: 46, endPoint x: 629, endPoint y: 46, distance: 106.4
click at [629, 46] on div "**********" at bounding box center [397, 180] width 795 height 360
paste input "text"
type input "**********"
click at [706, 7] on icon at bounding box center [785, 8] width 7 height 7
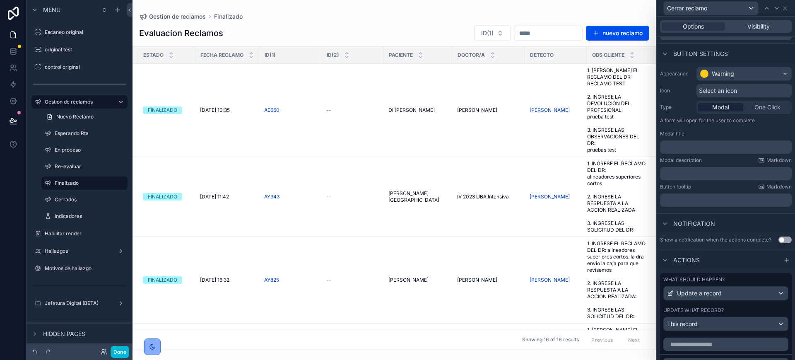
scroll to position [0, 0]
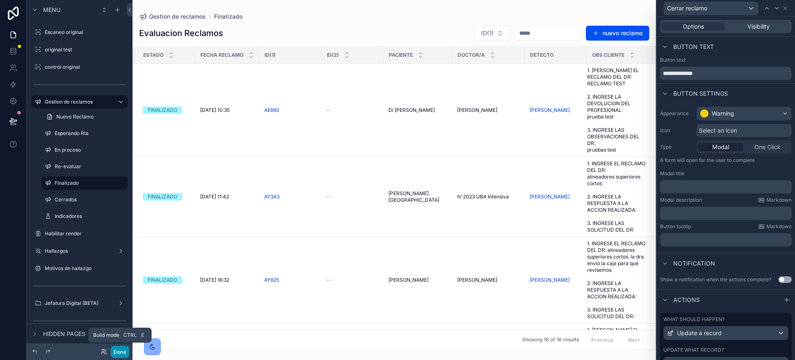
click at [121, 319] on button "Done" at bounding box center [120, 352] width 19 height 12
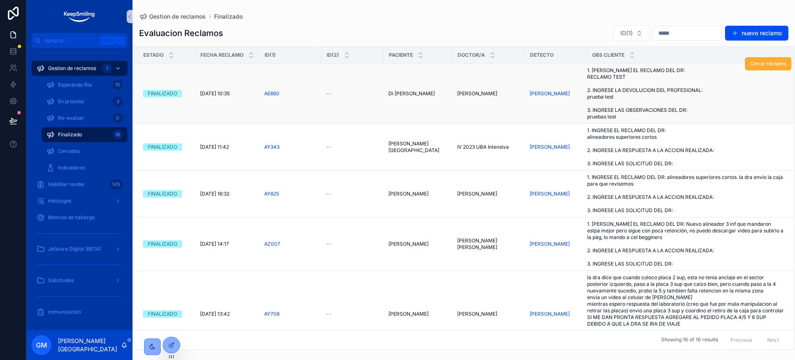
click at [573, 106] on td "Erika Zarate" at bounding box center [556, 94] width 62 height 60
click at [597, 98] on span "1. INGRESE EL RECLAMO DEL DR: RECLAMO TEST 2. INGRESE LA DEVOLUCION DEL PROFESI…" at bounding box center [685, 93] width 197 height 53
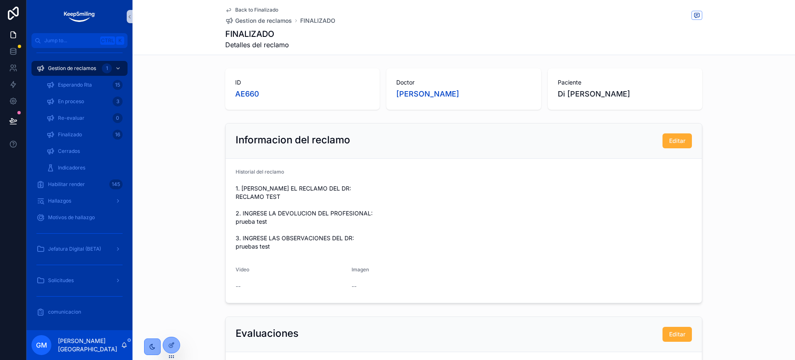
click at [235, 7] on span "Back to Finalizado" at bounding box center [256, 10] width 43 height 7
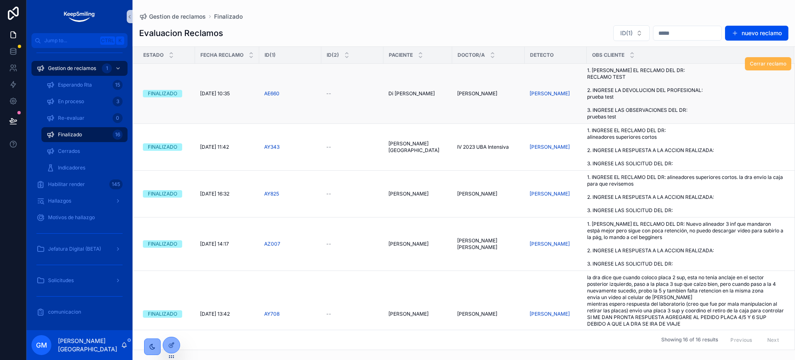
click at [706, 67] on button "Cerrar reclamo" at bounding box center [768, 63] width 46 height 13
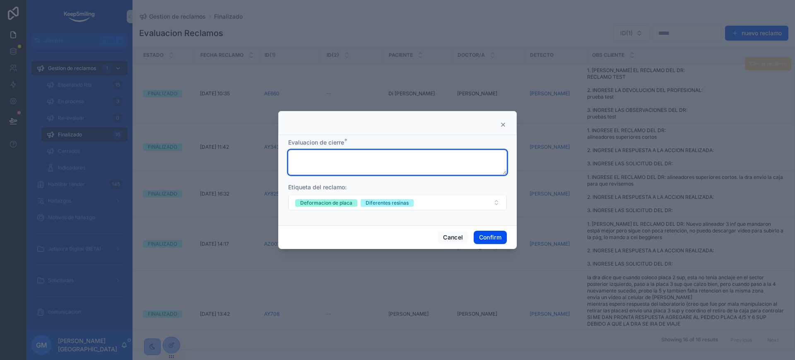
click at [368, 169] on textarea at bounding box center [397, 162] width 219 height 25
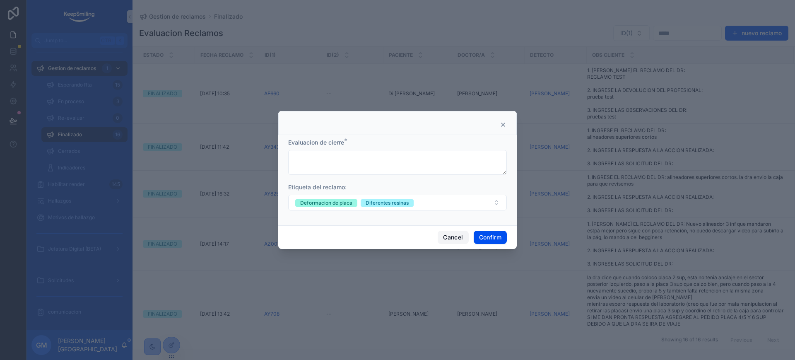
click at [444, 238] on button "Cancel" at bounding box center [453, 237] width 31 height 13
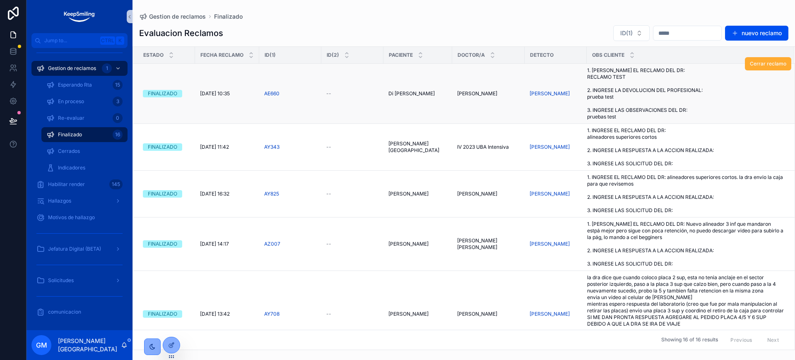
click at [616, 91] on span "1. INGRESE EL RECLAMO DEL DR: RECLAMO TEST 2. INGRESE LA DEVOLUCION DEL PROFESI…" at bounding box center [685, 93] width 197 height 53
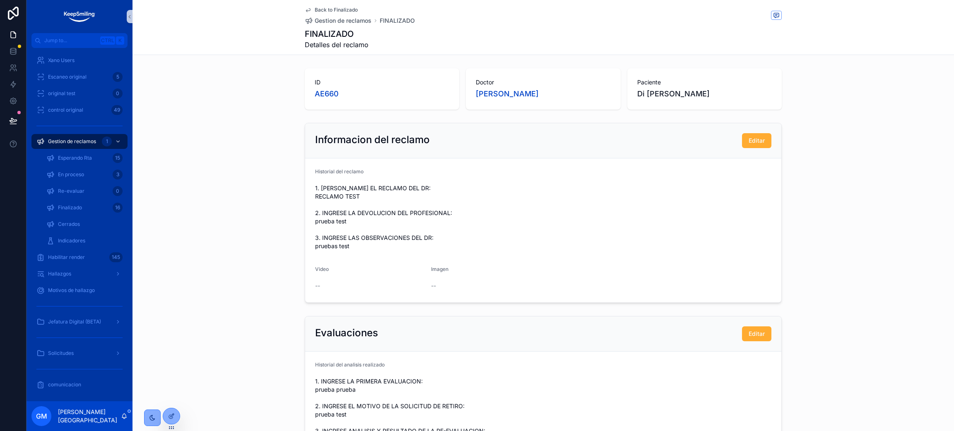
drag, startPoint x: 339, startPoint y: 7, endPoint x: 542, endPoint y: 429, distance: 469.1
click at [339, 7] on span "Back to Finalizado" at bounding box center [336, 10] width 43 height 7
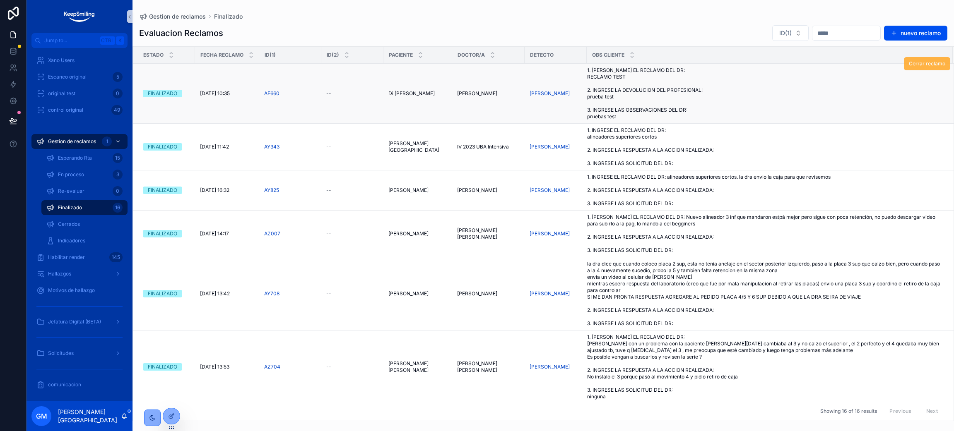
click at [706, 61] on span "Cerrar reclamo" at bounding box center [927, 63] width 36 height 7
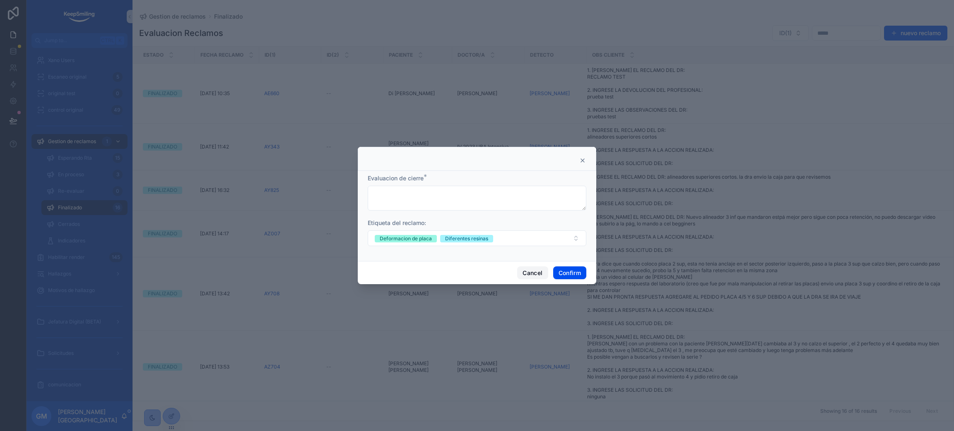
click at [526, 267] on button "Cancel" at bounding box center [532, 273] width 31 height 13
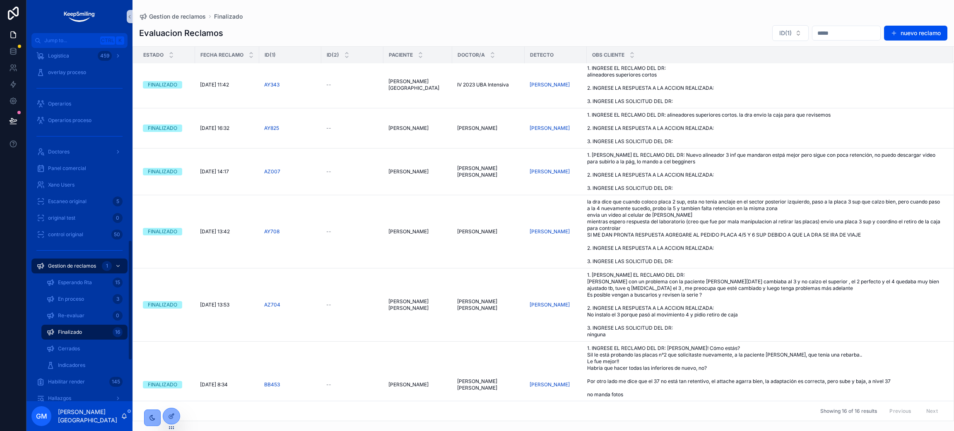
scroll to position [686, 0]
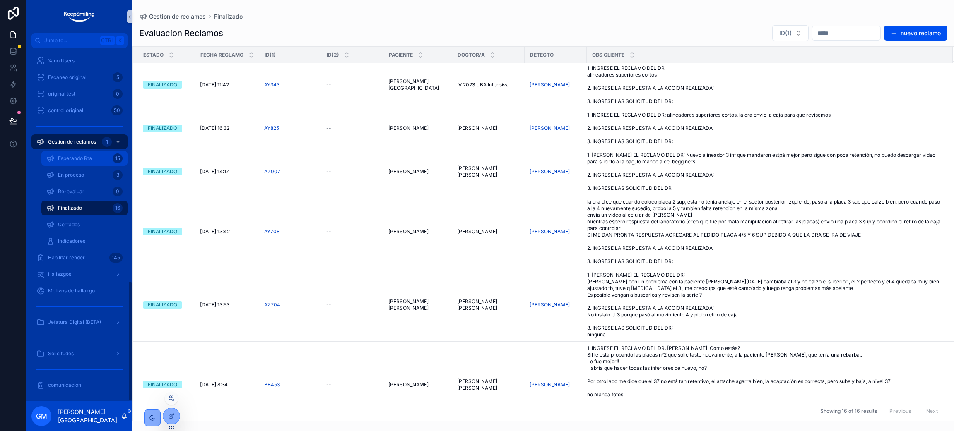
drag, startPoint x: 75, startPoint y: 163, endPoint x: 165, endPoint y: 431, distance: 282.9
click at [75, 163] on div "Esperando Rta 15" at bounding box center [84, 158] width 76 height 13
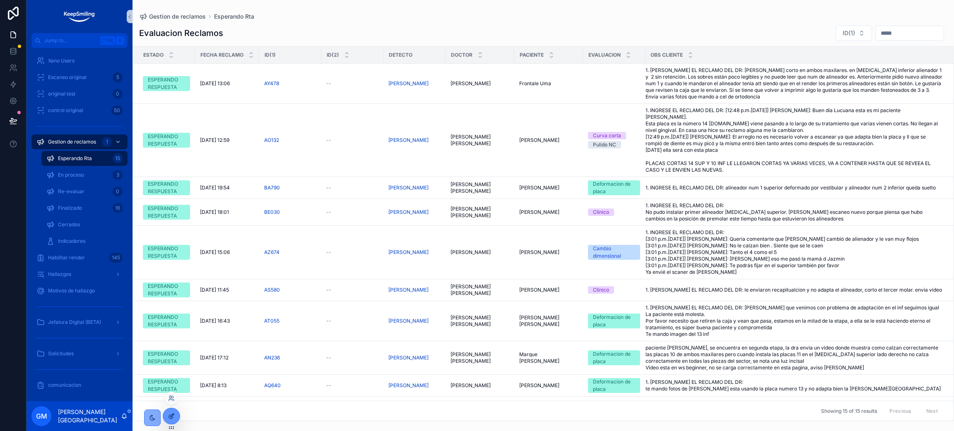
click at [173, 319] on icon at bounding box center [171, 416] width 7 height 7
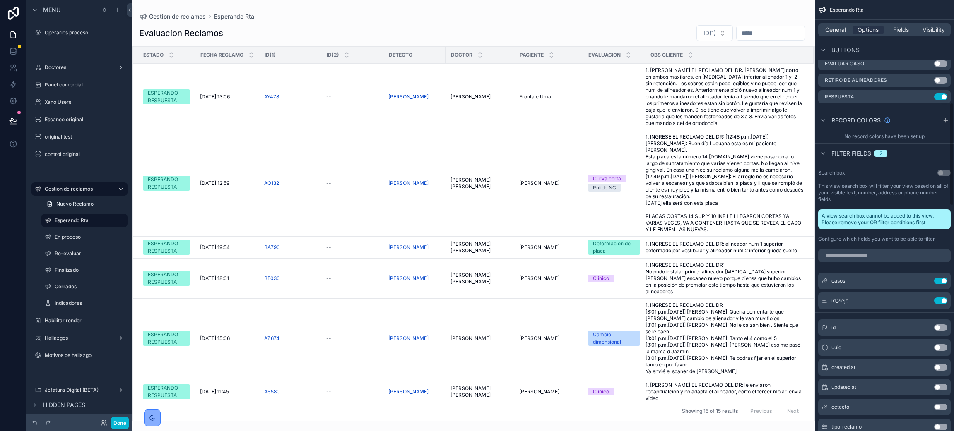
scroll to position [372, 0]
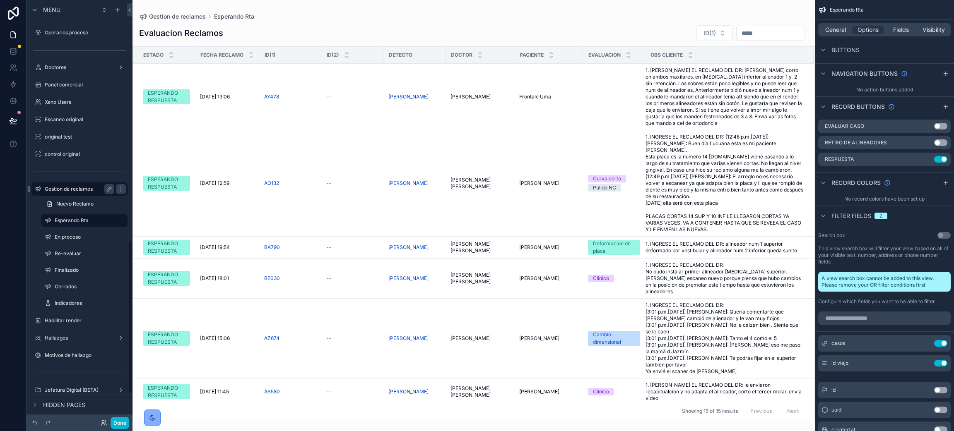
click at [69, 188] on label "Gestion de reclamos" at bounding box center [78, 189] width 66 height 7
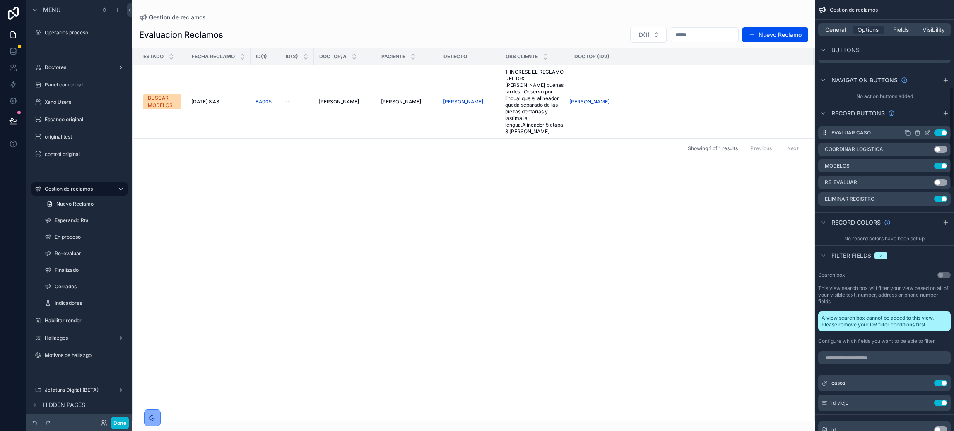
click at [706, 132] on icon "scrollable content" at bounding box center [928, 131] width 3 height 3
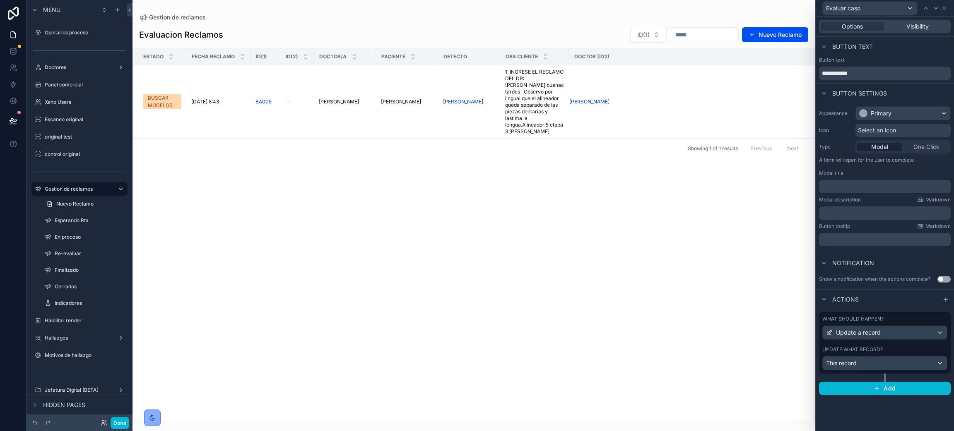
click at [706, 319] on div "Update what record?" at bounding box center [884, 350] width 125 height 7
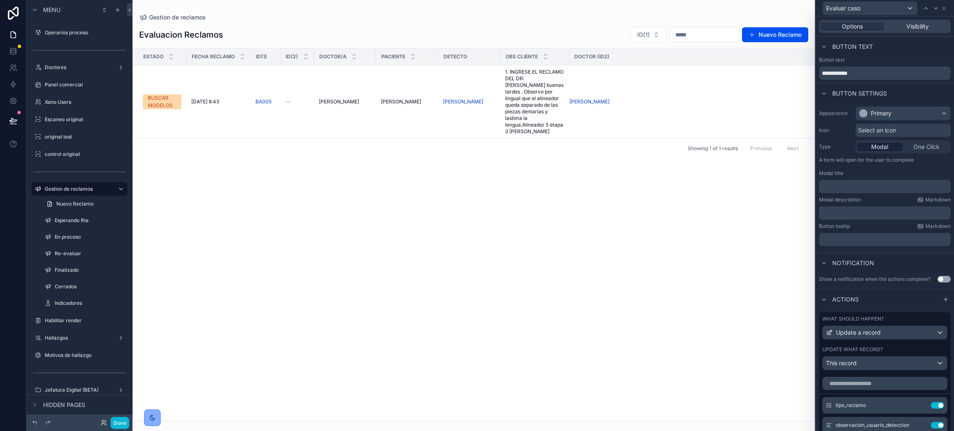
scroll to position [210, 0]
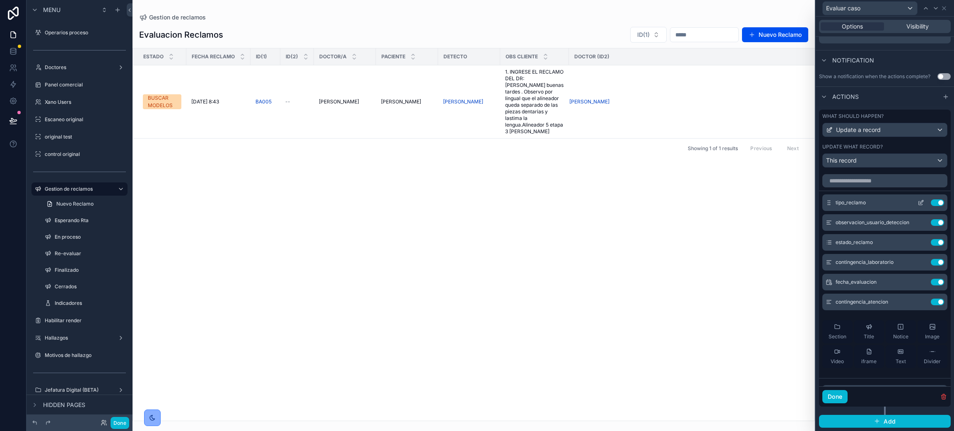
click at [706, 204] on icon at bounding box center [920, 203] width 7 height 7
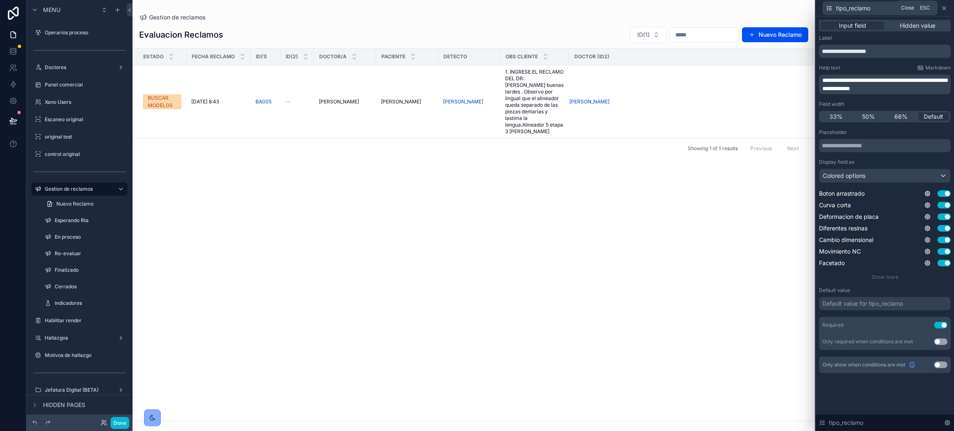
click at [706, 6] on icon at bounding box center [944, 8] width 7 height 7
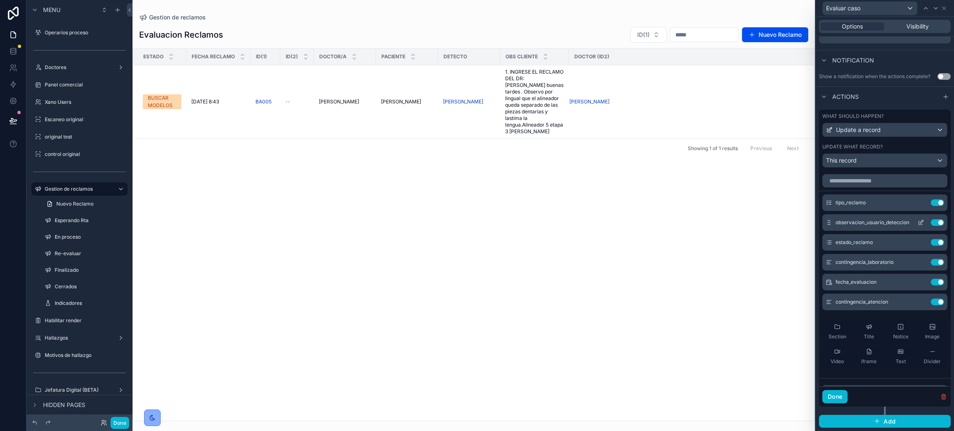
click at [706, 221] on icon at bounding box center [920, 222] width 7 height 7
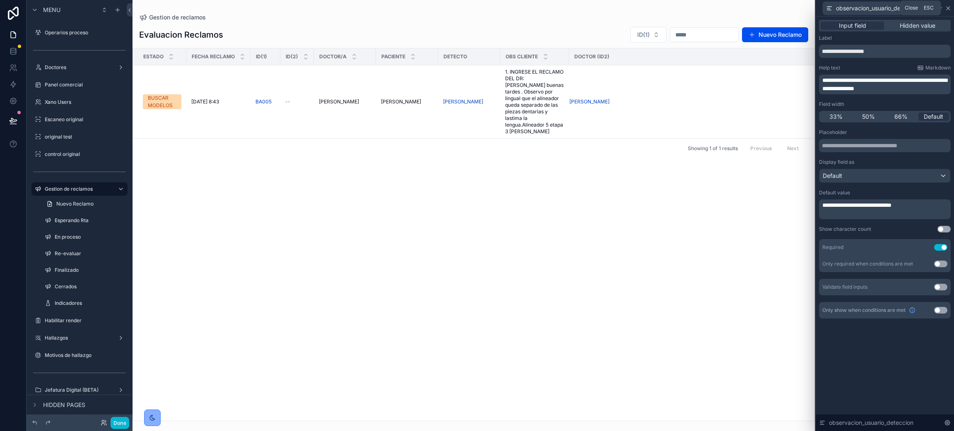
click at [706, 9] on icon at bounding box center [948, 8] width 7 height 7
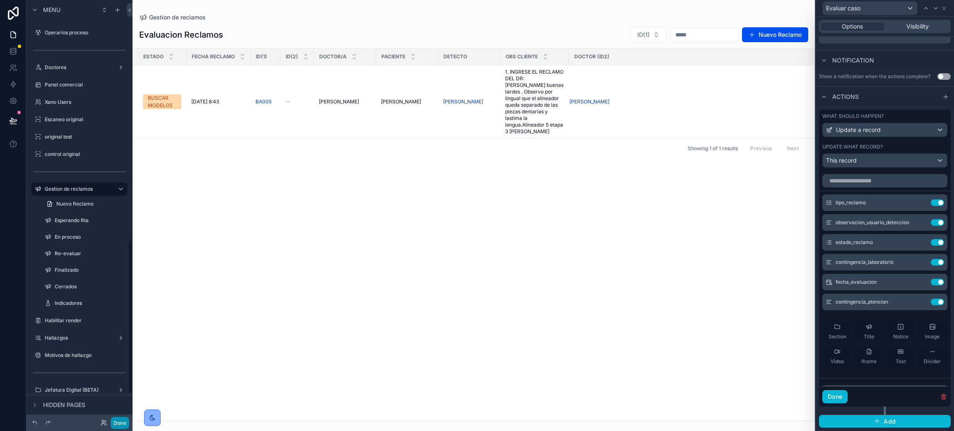
click at [118, 319] on button "Done" at bounding box center [120, 423] width 19 height 12
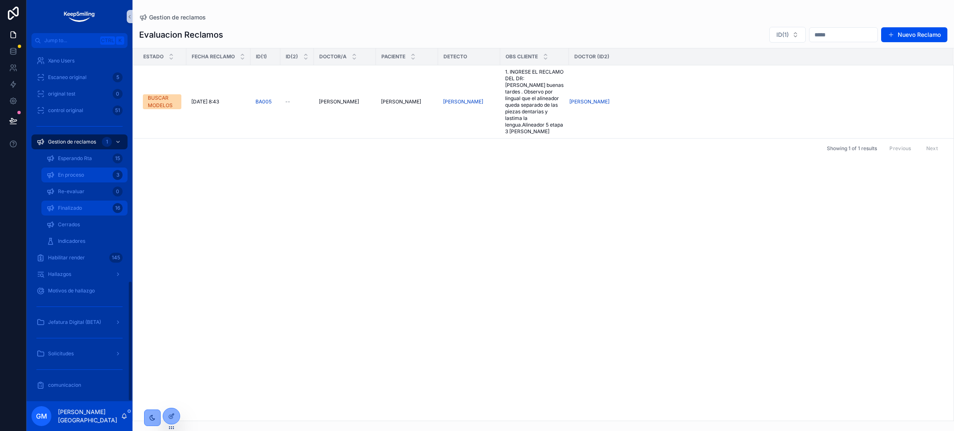
drag, startPoint x: 80, startPoint y: 212, endPoint x: 122, endPoint y: 166, distance: 62.1
click at [80, 212] on div "Finalizado 16" at bounding box center [84, 208] width 76 height 13
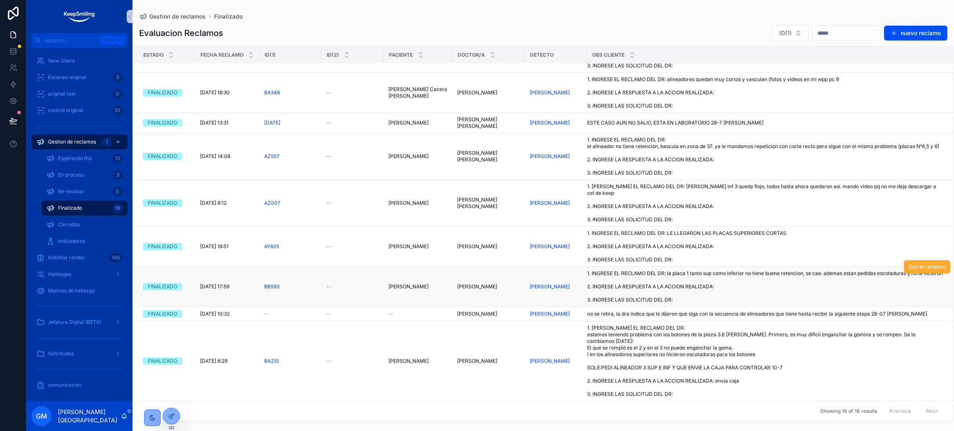
scroll to position [518, 0]
click at [706, 319] on span "1. INGRESE EL RECLAMO DEL DR: estamos teniendo problema con los botones de la p…" at bounding box center [765, 361] width 356 height 73
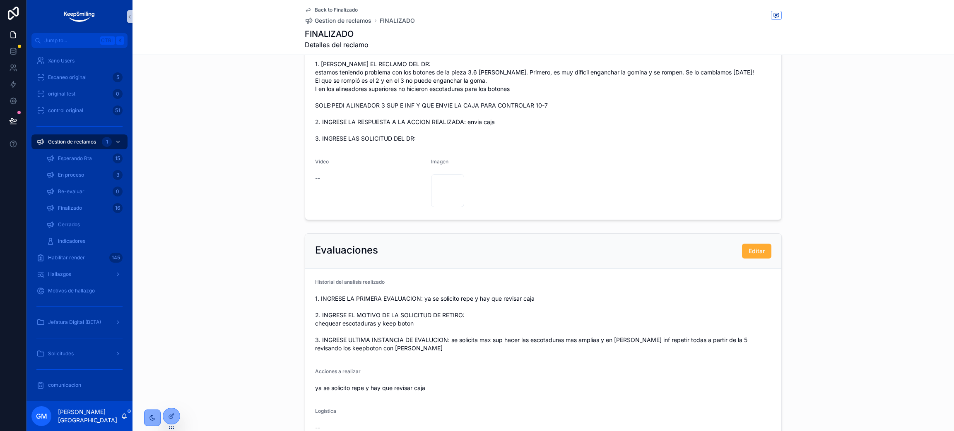
scroll to position [186, 0]
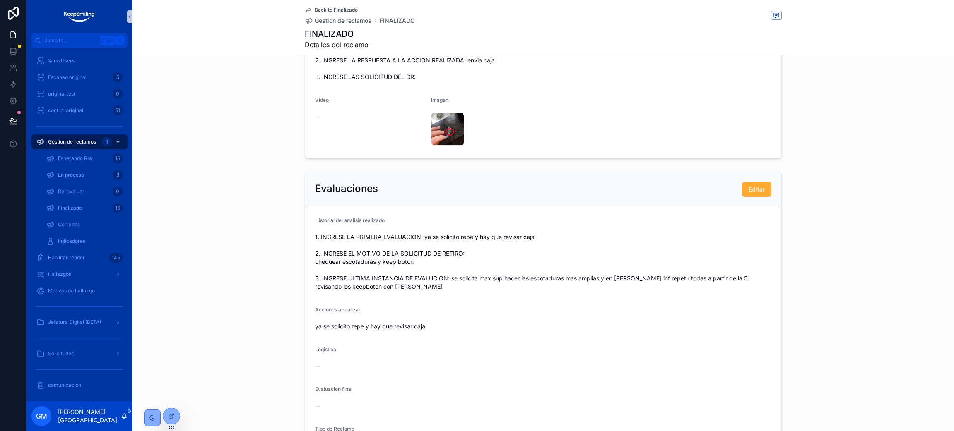
click at [315, 7] on span "Back to Finalizado" at bounding box center [336, 10] width 43 height 7
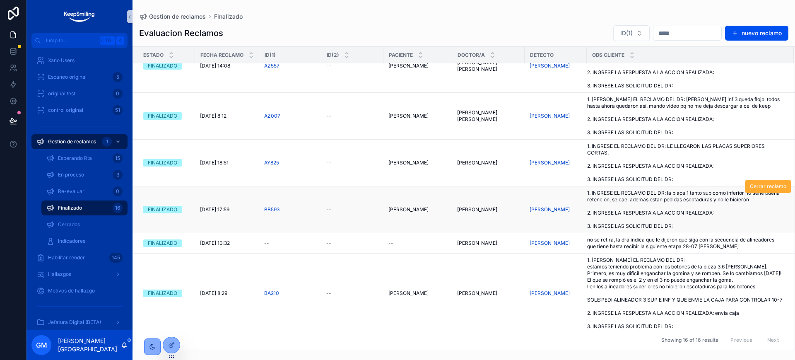
scroll to position [715, 0]
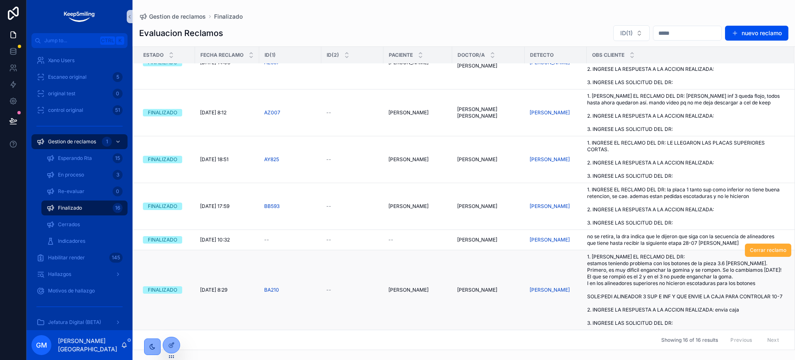
click at [706, 283] on span "1. INGRESE EL RECLAMO DEL DR: estamos teniendo problema con los botones de la p…" at bounding box center [685, 289] width 197 height 73
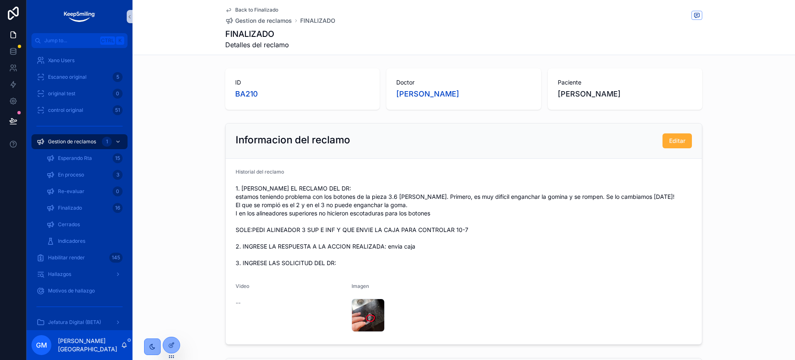
scroll to position [52, 0]
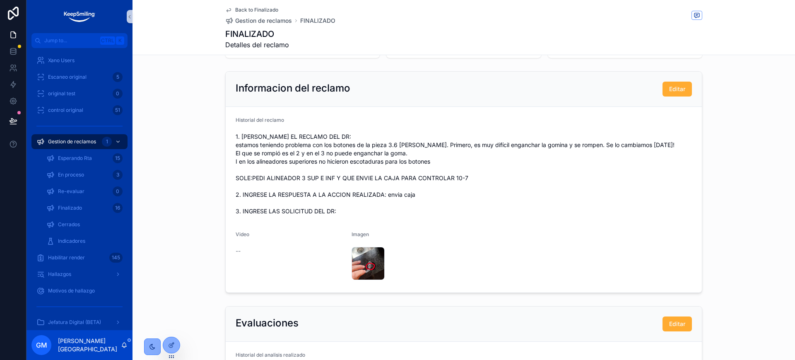
click at [272, 167] on span "1. INGRESE EL RECLAMO DEL DR: estamos teniendo problema con los botones de la p…" at bounding box center [464, 173] width 456 height 83
click at [359, 264] on div "WhatsApp-Image-2025-07-08-at-4.11.47-PM .jpeg" at bounding box center [368, 263] width 33 height 33
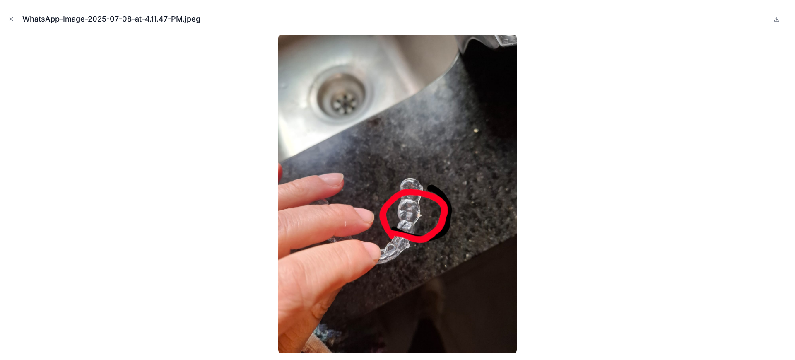
click at [609, 149] on div at bounding box center [398, 194] width 782 height 318
click at [9, 21] on icon "Close modal" at bounding box center [11, 19] width 6 height 6
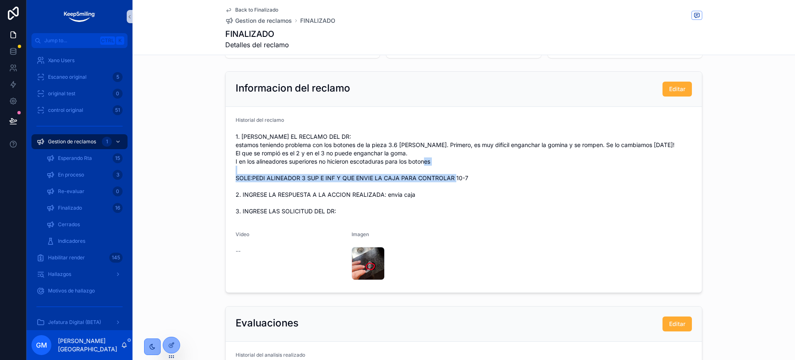
drag, startPoint x: 226, startPoint y: 176, endPoint x: 527, endPoint y: 176, distance: 300.6
click at [527, 176] on form "Historial del reclamo 1. INGRESE EL RECLAMO DEL DR: estamos teniendo problema c…" at bounding box center [464, 199] width 476 height 185
click at [527, 176] on span "1. INGRESE EL RECLAMO DEL DR: estamos teniendo problema con los botones de la p…" at bounding box center [464, 173] width 456 height 83
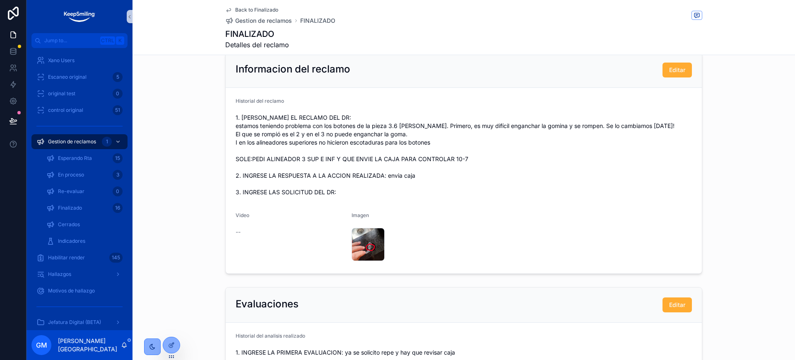
scroll to position [104, 0]
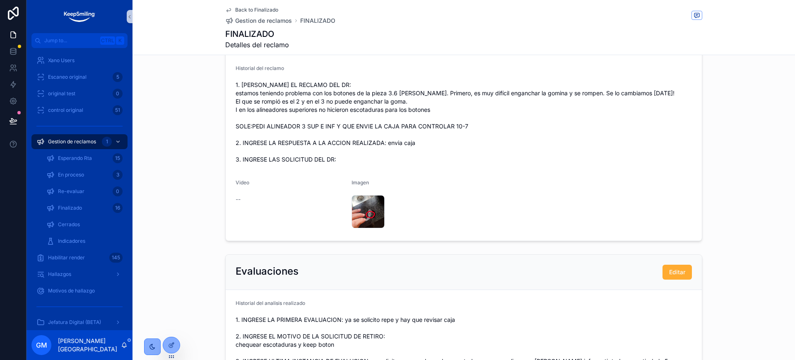
click at [477, 122] on span "1. INGRESE EL RECLAMO DEL DR: estamos teniendo problema con los botones de la p…" at bounding box center [464, 122] width 456 height 83
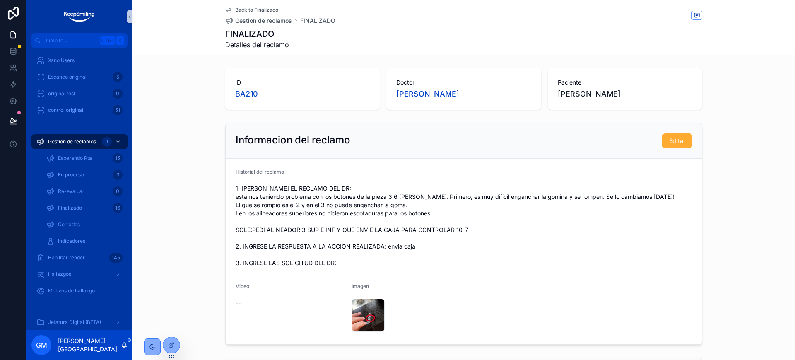
scroll to position [52, 0]
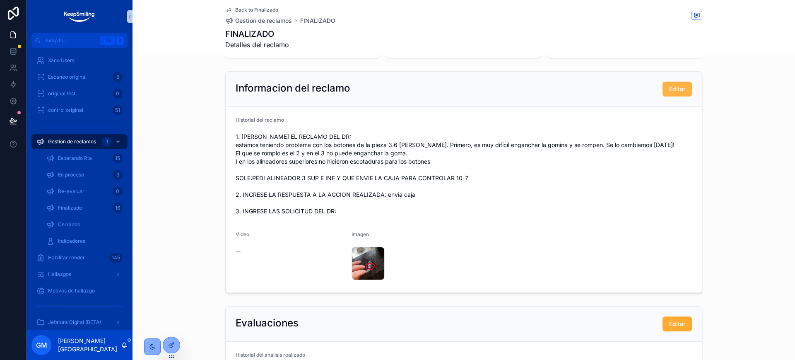
click at [675, 82] on button "Editar" at bounding box center [676, 89] width 29 height 15
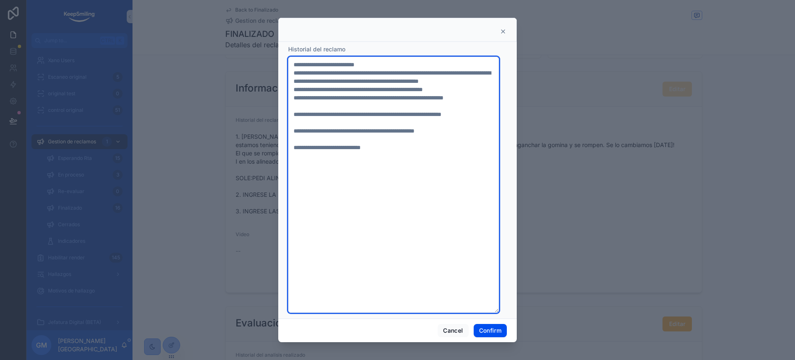
drag, startPoint x: 313, startPoint y: 126, endPoint x: 279, endPoint y: 117, distance: 35.6
click at [279, 117] on div "**********" at bounding box center [397, 180] width 238 height 277
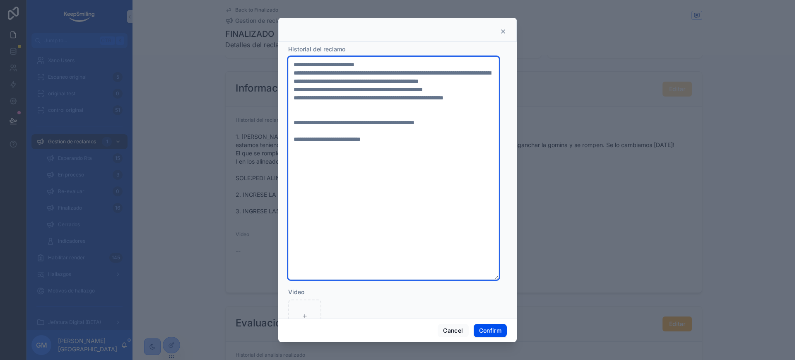
click at [313, 136] on textarea "**********" at bounding box center [393, 168] width 211 height 223
click at [444, 130] on textarea "**********" at bounding box center [393, 168] width 211 height 223
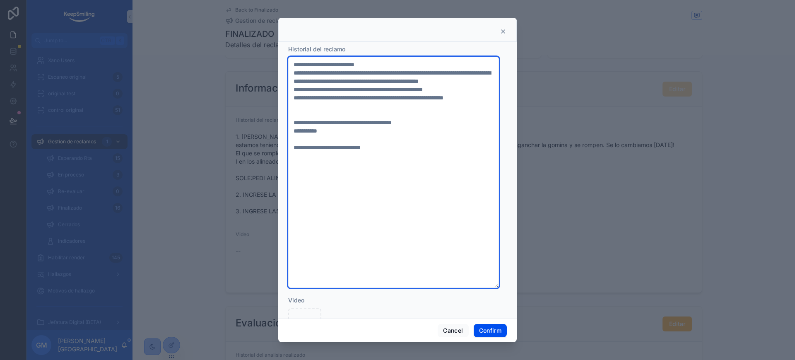
paste textarea "**********"
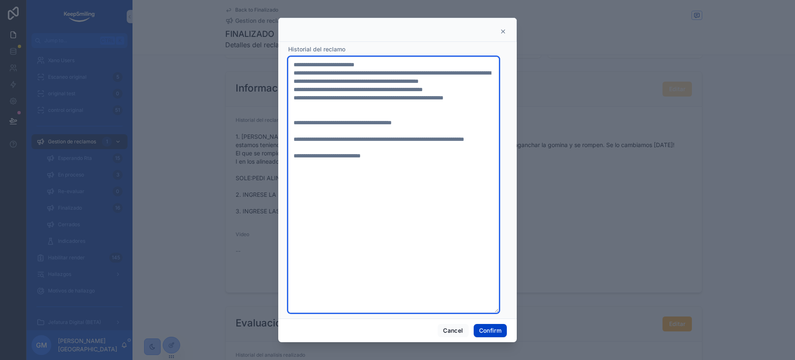
type textarea "**********"
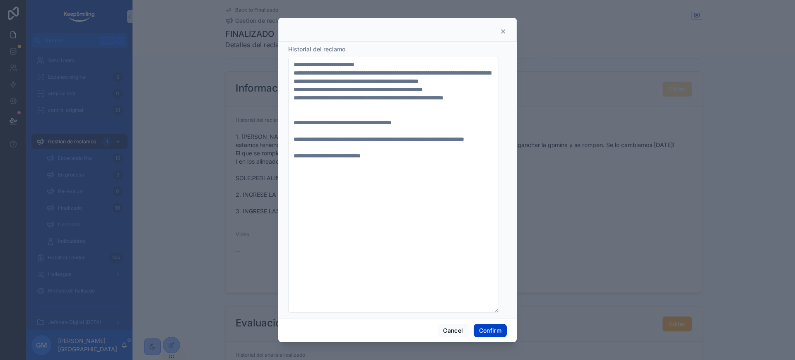
click at [483, 319] on button "Confirm" at bounding box center [490, 330] width 33 height 13
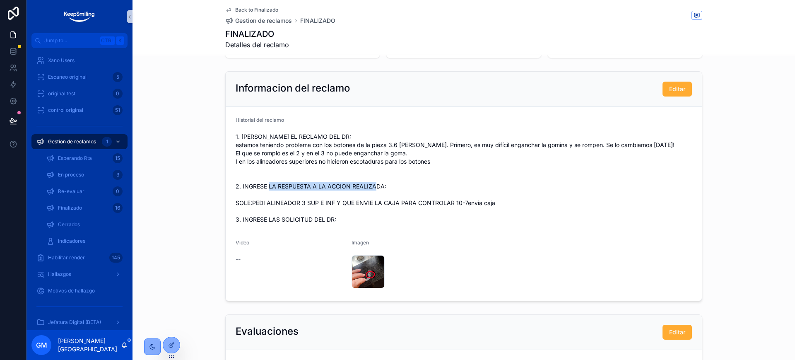
drag, startPoint x: 279, startPoint y: 186, endPoint x: 441, endPoint y: 182, distance: 161.5
click at [441, 182] on span "1. INGRESE EL RECLAMO DEL DR: estamos teniendo problema con los botones de la p…" at bounding box center [464, 177] width 456 height 91
click at [334, 190] on span "1. INGRESE EL RECLAMO DEL DR: estamos teniendo problema con los botones de la p…" at bounding box center [464, 177] width 456 height 91
drag, startPoint x: 307, startPoint y: 191, endPoint x: 369, endPoint y: 190, distance: 62.5
click at [369, 190] on span "1. INGRESE EL RECLAMO DEL DR: estamos teniendo problema con los botones de la p…" at bounding box center [464, 177] width 456 height 91
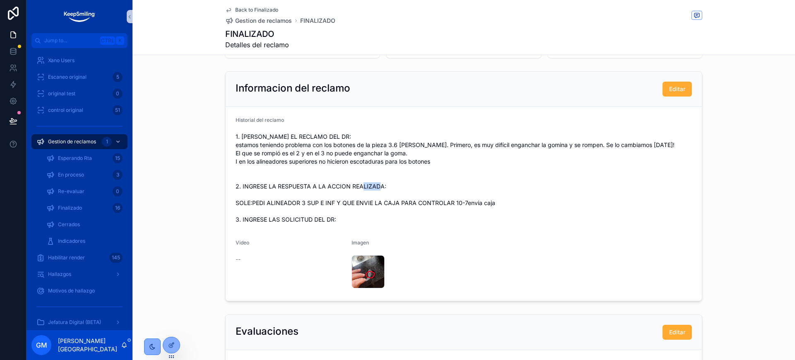
click at [370, 189] on span "1. INGRESE EL RECLAMO DEL DR: estamos teniendo problema con los botones de la p…" at bounding box center [464, 177] width 456 height 91
drag, startPoint x: 267, startPoint y: 185, endPoint x: 327, endPoint y: 185, distance: 59.6
click at [327, 185] on span "1. INGRESE EL RECLAMO DEL DR: estamos teniendo problema con los botones de la p…" at bounding box center [464, 177] width 456 height 91
drag, startPoint x: 274, startPoint y: 155, endPoint x: 429, endPoint y: 151, distance: 154.9
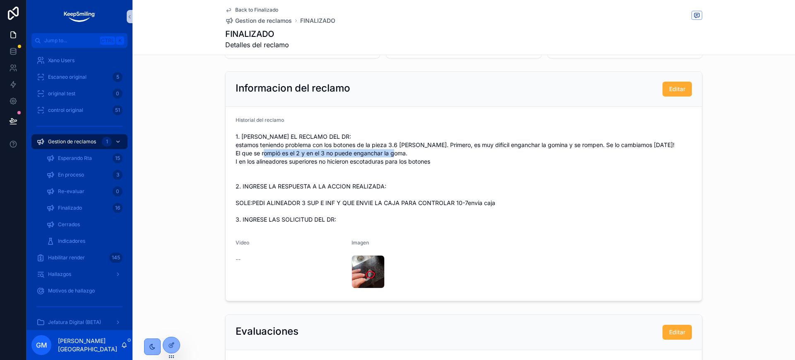
click at [429, 151] on span "1. INGRESE EL RECLAMO DEL DR: estamos teniendo problema con los botones de la p…" at bounding box center [464, 177] width 456 height 91
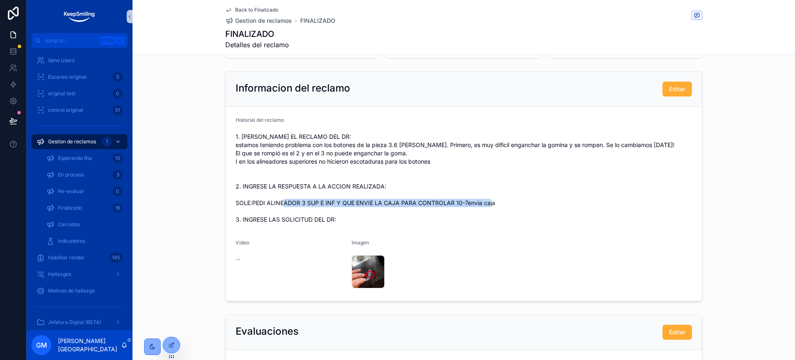
drag, startPoint x: 269, startPoint y: 207, endPoint x: 294, endPoint y: 206, distance: 25.3
click at [294, 206] on span "1. INGRESE EL RECLAMO DEL DR: estamos teniendo problema con los botones de la p…" at bounding box center [464, 177] width 456 height 91
drag, startPoint x: 265, startPoint y: 207, endPoint x: 319, endPoint y: 198, distance: 55.0
click at [319, 198] on span "1. INGRESE EL RECLAMO DEL DR: estamos teniendo problema con los botones de la p…" at bounding box center [464, 177] width 456 height 91
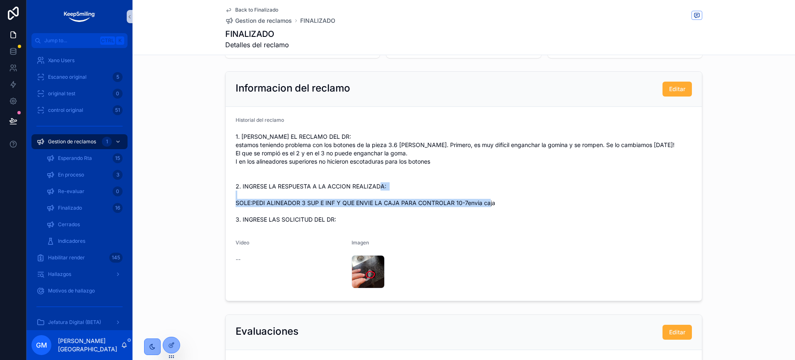
click at [228, 199] on form "Historial del reclamo 1. INGRESE EL RECLAMO DEL DR: estamos teniendo problema c…" at bounding box center [464, 204] width 476 height 194
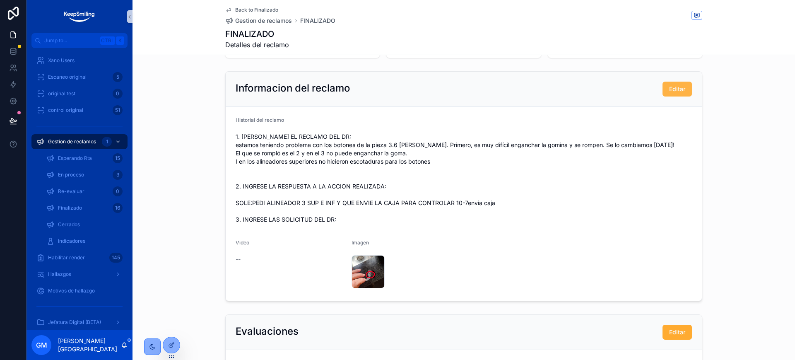
click at [669, 91] on span "Editar" at bounding box center [677, 89] width 16 height 8
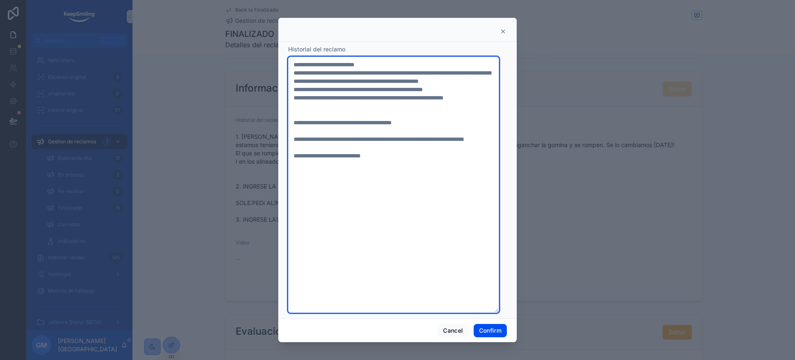
drag, startPoint x: 293, startPoint y: 106, endPoint x: 494, endPoint y: 105, distance: 201.6
click at [494, 105] on textarea "**********" at bounding box center [393, 185] width 211 height 256
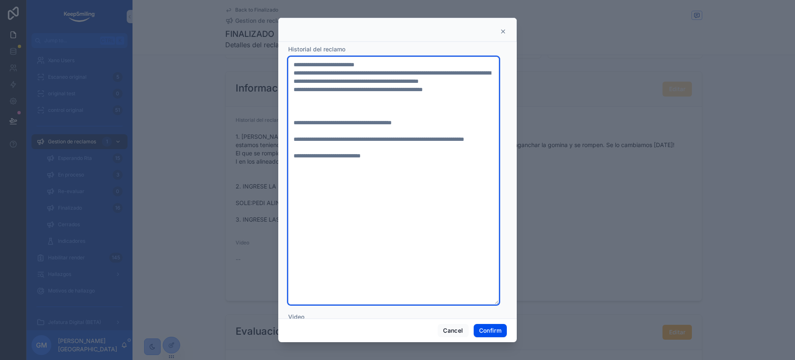
click at [302, 138] on textarea "**********" at bounding box center [393, 181] width 211 height 248
paste textarea "**********"
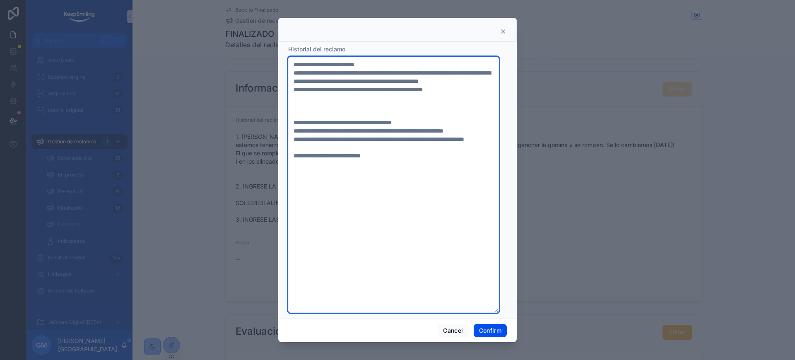
click at [294, 137] on textarea "**********" at bounding box center [393, 185] width 211 height 256
click at [294, 144] on textarea "**********" at bounding box center [393, 185] width 211 height 256
click at [345, 164] on textarea "**********" at bounding box center [393, 185] width 211 height 256
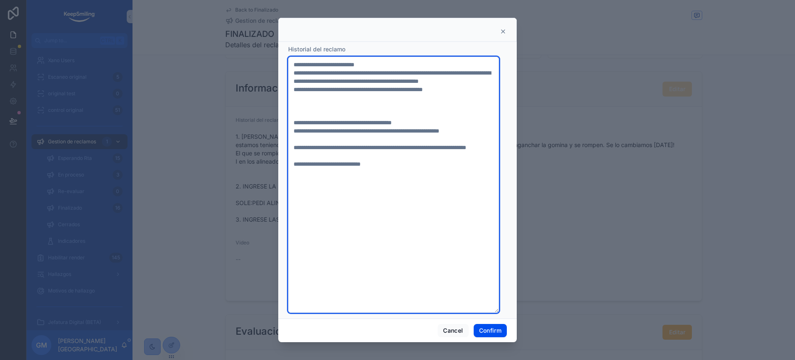
click at [402, 205] on textarea "**********" at bounding box center [393, 185] width 211 height 256
click at [403, 205] on textarea "**********" at bounding box center [393, 185] width 211 height 256
type textarea "**********"
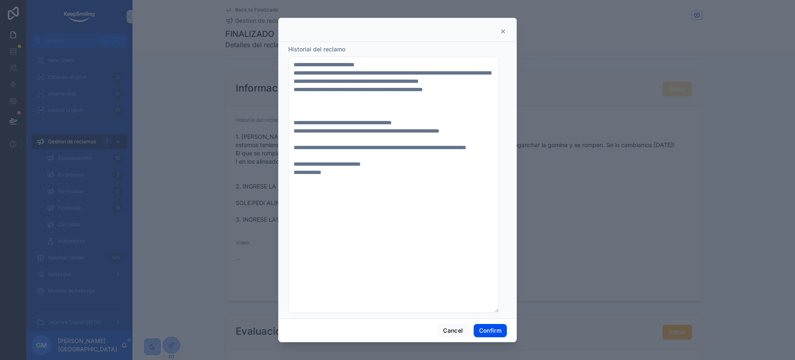
click at [496, 319] on div "Cancel Confirm" at bounding box center [397, 330] width 238 height 24
click at [495, 319] on button "Confirm" at bounding box center [490, 330] width 33 height 13
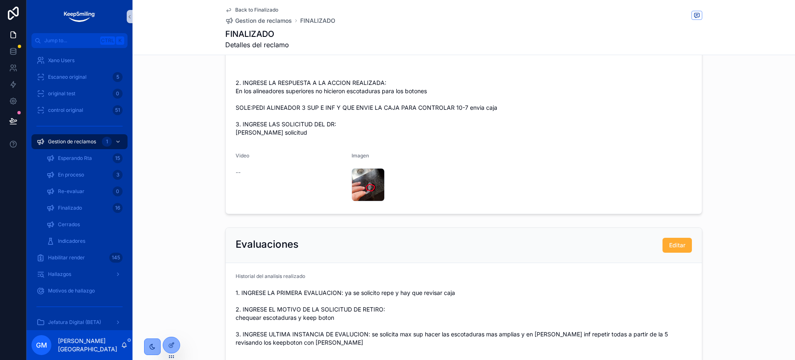
scroll to position [311, 0]
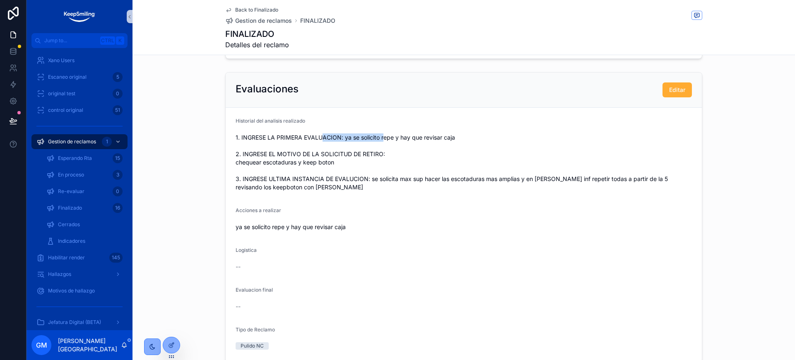
drag, startPoint x: 318, startPoint y: 138, endPoint x: 380, endPoint y: 138, distance: 62.5
click at [380, 138] on span "1. INGRESE LA PRIMERA EVALUACION: ya se solicito repe y hay que revisar caja 2.…" at bounding box center [464, 162] width 456 height 58
click at [381, 140] on span "1. INGRESE LA PRIMERA EVALUACION: ya se solicito repe y hay que revisar caja 2.…" at bounding box center [464, 162] width 456 height 58
drag, startPoint x: 367, startPoint y: 135, endPoint x: 436, endPoint y: 136, distance: 69.1
click at [436, 136] on span "1. INGRESE LA PRIMERA EVALUACION: ya se solicito repe y hay que revisar caja 2.…" at bounding box center [464, 162] width 456 height 58
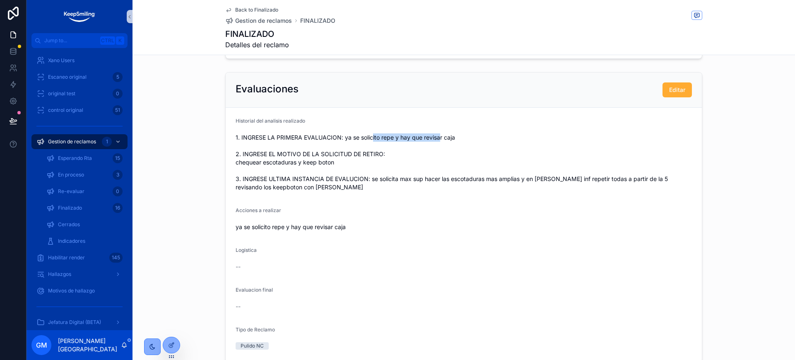
click at [435, 141] on span "1. INGRESE LA PRIMERA EVALUACION: ya se solicito repe y hay que revisar caja 2.…" at bounding box center [464, 162] width 456 height 58
click at [681, 92] on span "Editar" at bounding box center [677, 90] width 16 height 8
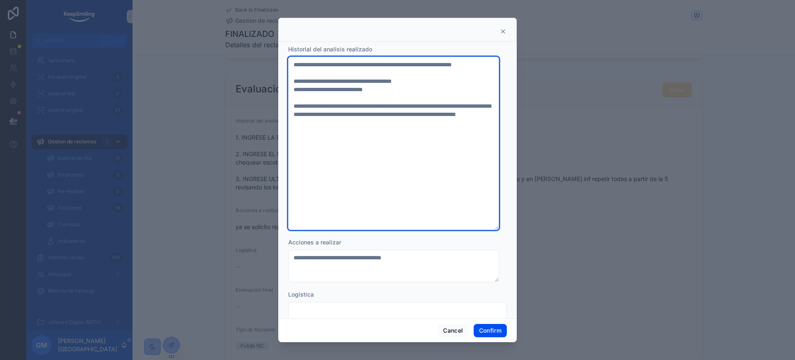
click at [414, 98] on textarea "**********" at bounding box center [393, 143] width 211 height 173
drag, startPoint x: 394, startPoint y: 98, endPoint x: 286, endPoint y: 99, distance: 108.1
click at [286, 99] on div "**********" at bounding box center [397, 180] width 238 height 277
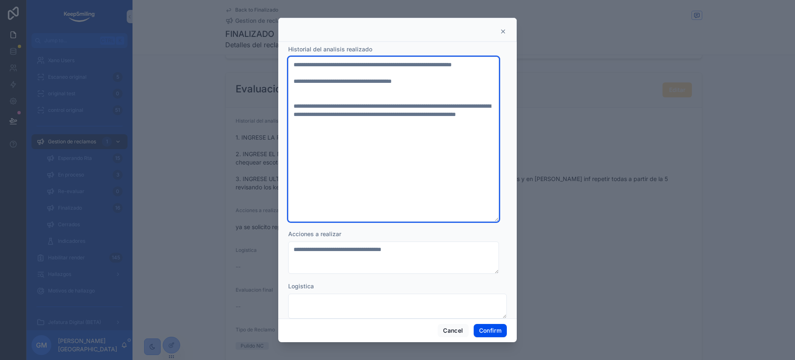
click at [296, 78] on textarea "**********" at bounding box center [393, 139] width 211 height 165
paste textarea "**********"
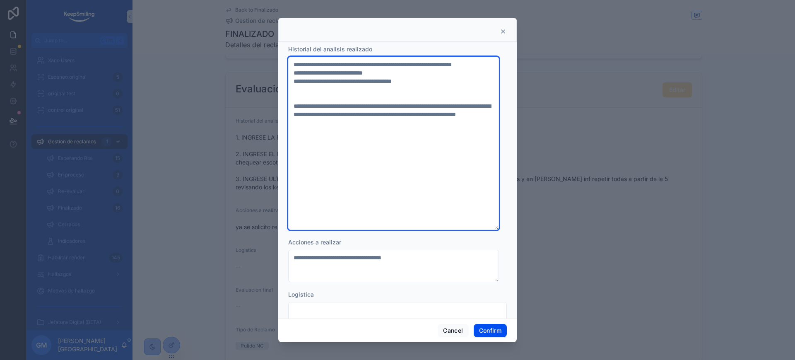
drag, startPoint x: 403, startPoint y: 63, endPoint x: 401, endPoint y: 72, distance: 9.7
click at [401, 72] on textarea "**********" at bounding box center [393, 143] width 211 height 173
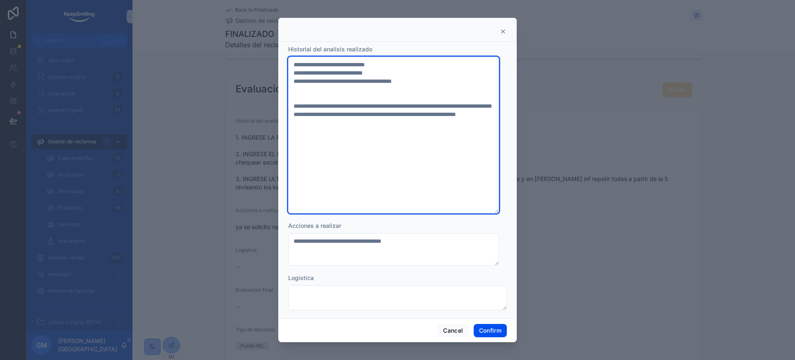
click at [307, 95] on textarea "**********" at bounding box center [393, 135] width 211 height 156
click at [307, 86] on textarea "**********" at bounding box center [393, 135] width 211 height 156
paste textarea "**********"
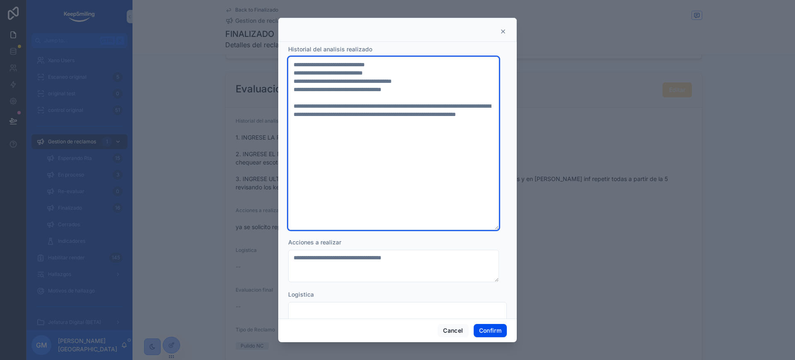
click at [400, 71] on textarea "**********" at bounding box center [393, 143] width 211 height 173
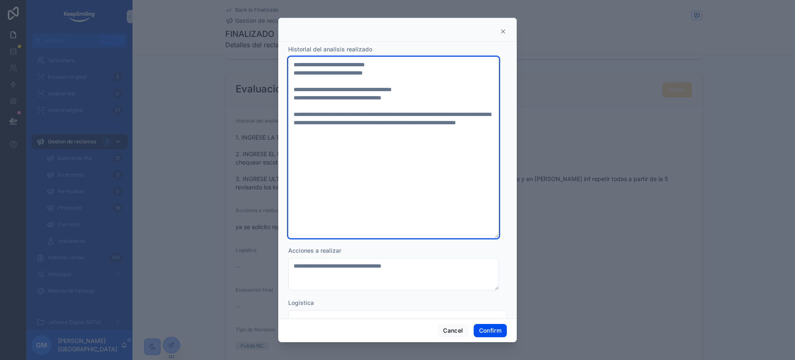
click at [392, 69] on textarea "**********" at bounding box center [393, 147] width 211 height 181
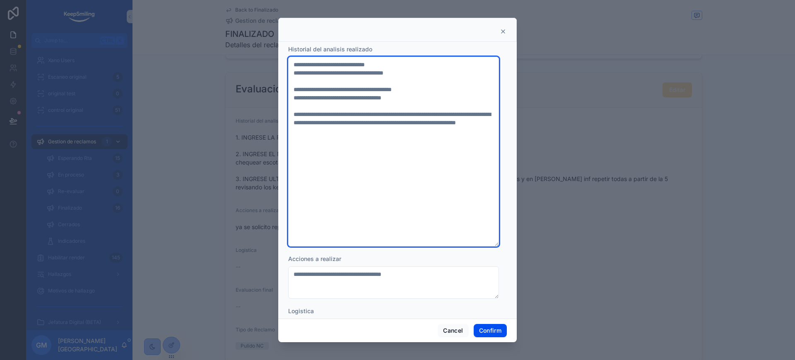
click at [316, 69] on textarea "**********" at bounding box center [393, 152] width 211 height 190
click at [314, 72] on textarea "**********" at bounding box center [393, 152] width 211 height 190
click at [430, 72] on textarea "**********" at bounding box center [393, 152] width 211 height 190
click at [325, 87] on textarea "**********" at bounding box center [393, 152] width 211 height 190
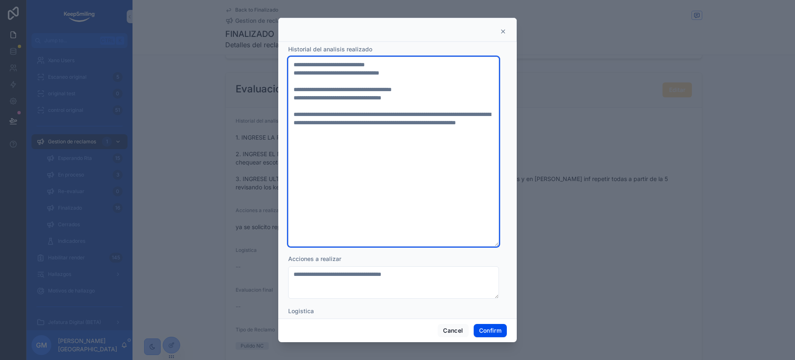
click at [430, 101] on textarea "**********" at bounding box center [393, 152] width 211 height 190
click at [295, 96] on textarea "**********" at bounding box center [393, 152] width 211 height 190
click at [433, 95] on textarea "**********" at bounding box center [393, 152] width 211 height 190
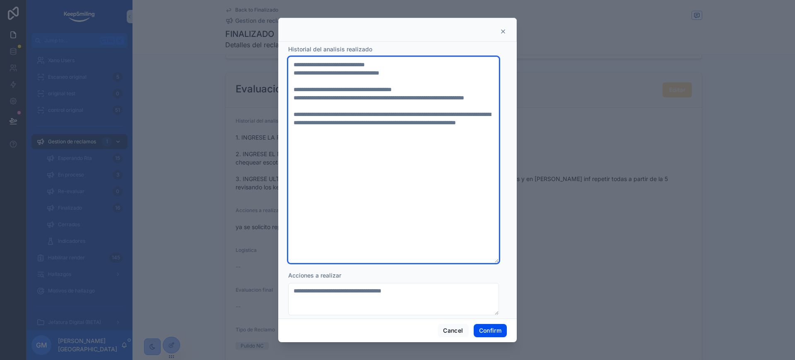
click at [430, 142] on textarea "**********" at bounding box center [393, 160] width 211 height 206
click at [407, 140] on textarea "**********" at bounding box center [393, 160] width 211 height 206
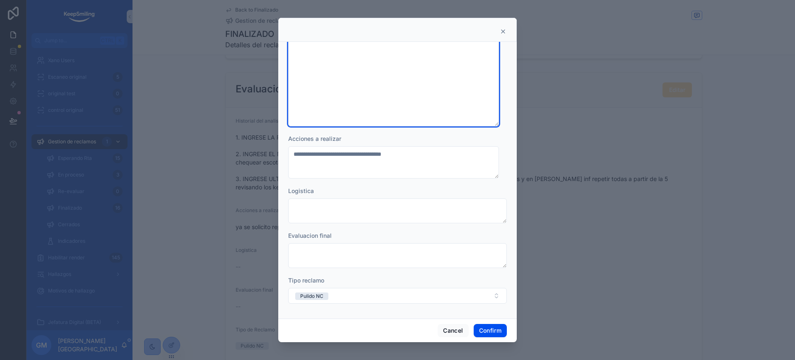
type textarea "**********"
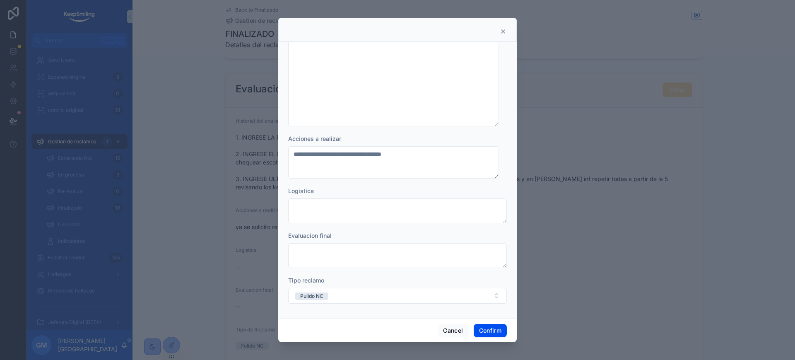
click at [487, 319] on div "Cancel Confirm" at bounding box center [397, 330] width 238 height 24
click at [486, 319] on button "Confirm" at bounding box center [490, 330] width 33 height 13
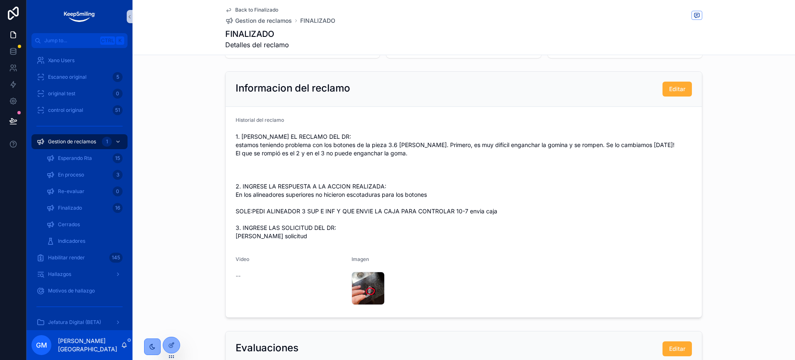
scroll to position [0, 0]
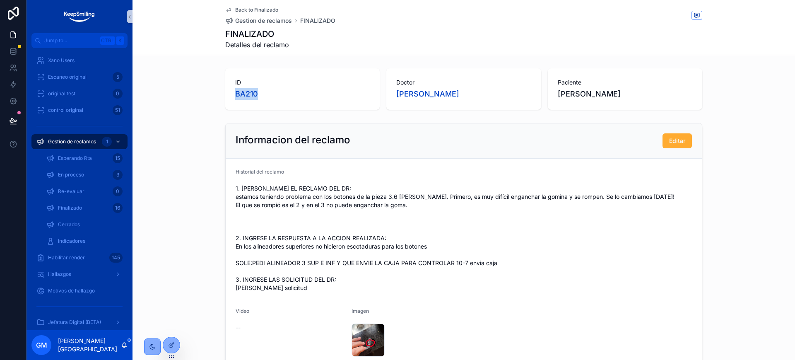
drag, startPoint x: 239, startPoint y: 93, endPoint x: 221, endPoint y: 90, distance: 18.4
click at [221, 90] on div "ID BA210 Doctor Griguelo Viviana Laura Paciente Gomez Veronica Elizabeth" at bounding box center [463, 89] width 662 height 48
copy span "BA210"
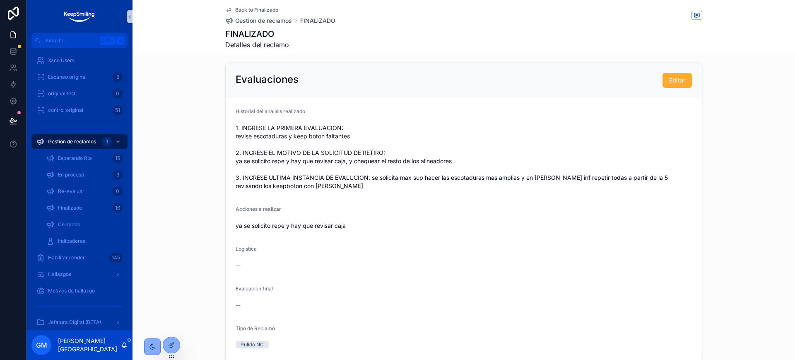
scroll to position [378, 0]
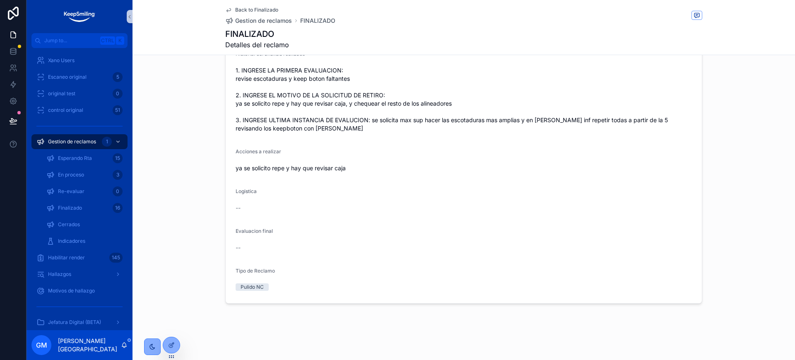
click at [243, 7] on span "Back to Finalizado" at bounding box center [256, 10] width 43 height 7
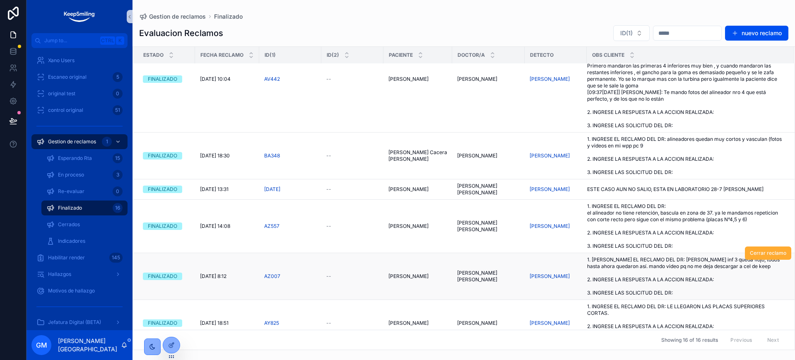
scroll to position [735, 0]
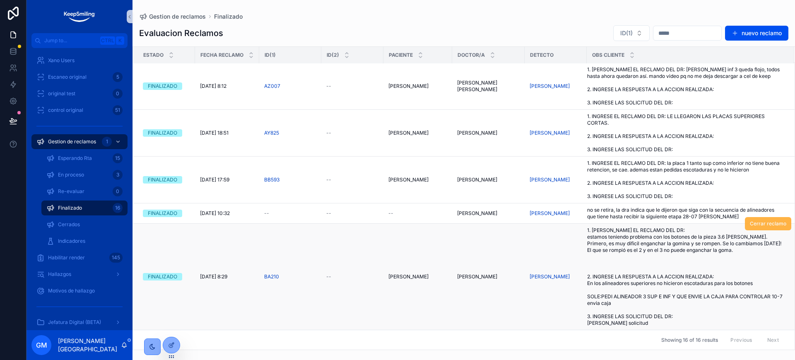
click at [706, 220] on span "Cerrar reclamo" at bounding box center [768, 223] width 36 height 7
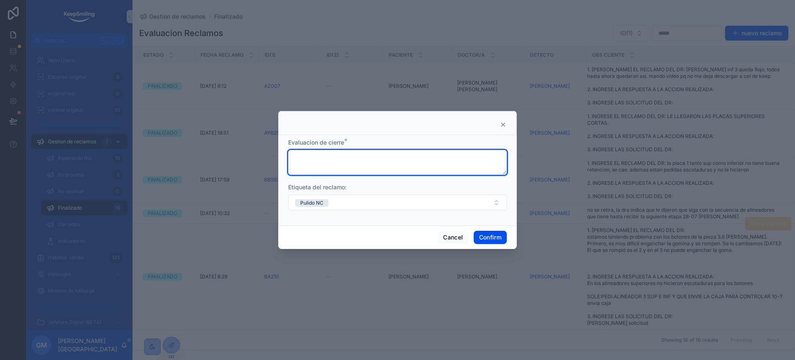
click at [386, 160] on textarea at bounding box center [397, 162] width 219 height 25
drag, startPoint x: 299, startPoint y: 155, endPoint x: 282, endPoint y: 157, distance: 17.6
click at [282, 157] on div "**********" at bounding box center [397, 180] width 238 height 90
click at [298, 158] on textarea "**********" at bounding box center [397, 162] width 219 height 25
type textarea "**********"
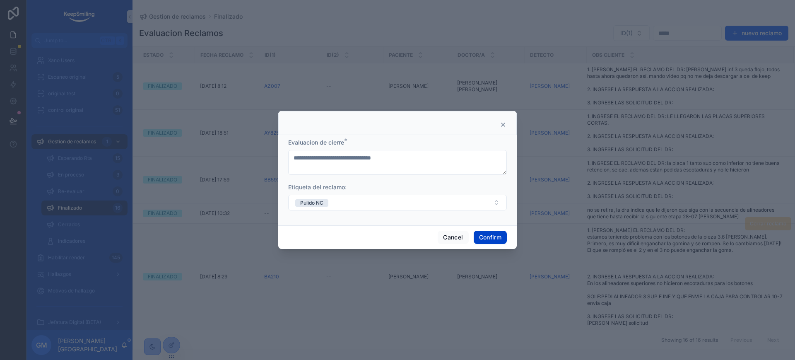
click at [491, 237] on button "Confirm" at bounding box center [490, 237] width 33 height 13
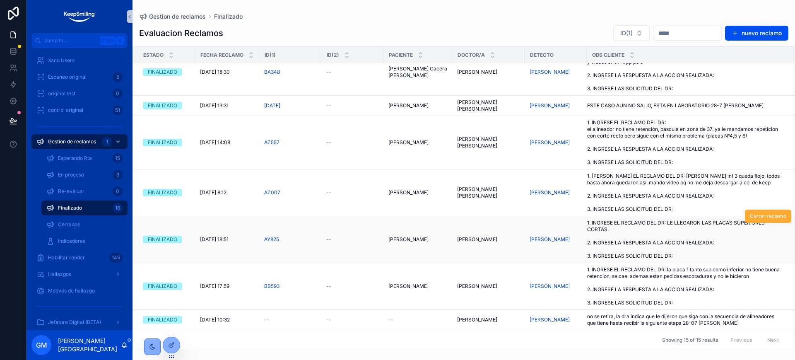
scroll to position [622, 0]
click at [700, 319] on span "no se retira, la dra indica que le dijeron que siga con la secuencia de alinead…" at bounding box center [685, 319] width 197 height 13
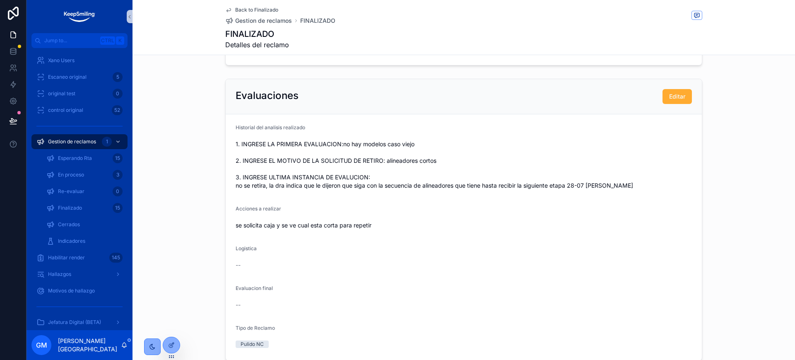
scroll to position [237, 0]
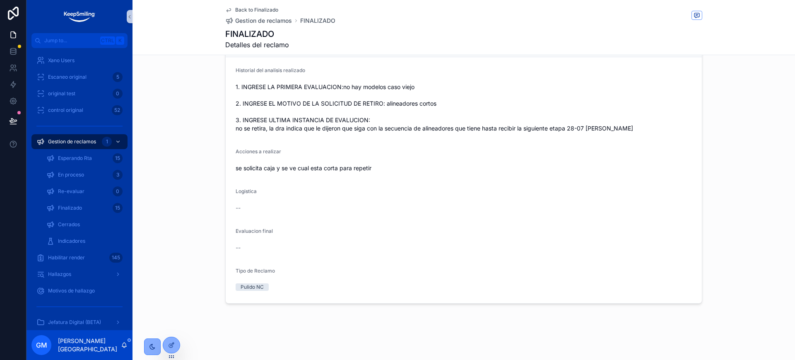
click at [235, 10] on span "Back to Finalizado" at bounding box center [256, 10] width 43 height 7
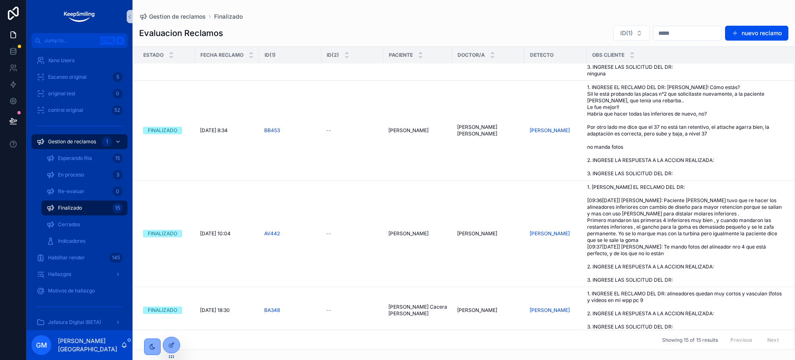
scroll to position [622, 0]
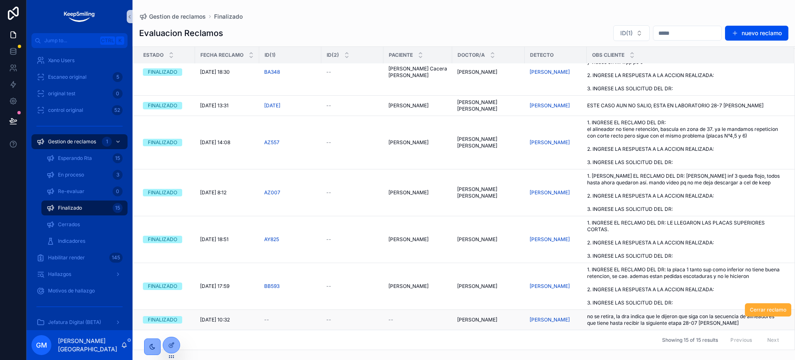
click at [639, 319] on span "no se retira, la dra indica que le dijeron que siga con la secuencia de alinead…" at bounding box center [685, 319] width 197 height 13
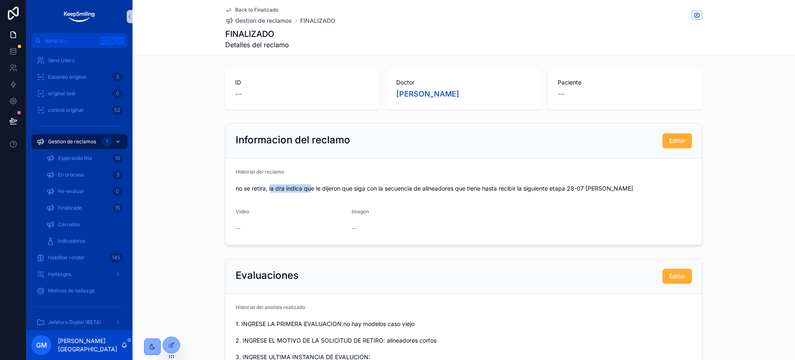
drag, startPoint x: 268, startPoint y: 193, endPoint x: 306, endPoint y: 191, distance: 38.1
click at [306, 191] on div "no se retira, la dra indica que le dijeron que siga con la secuencia de alinead…" at bounding box center [464, 188] width 456 height 13
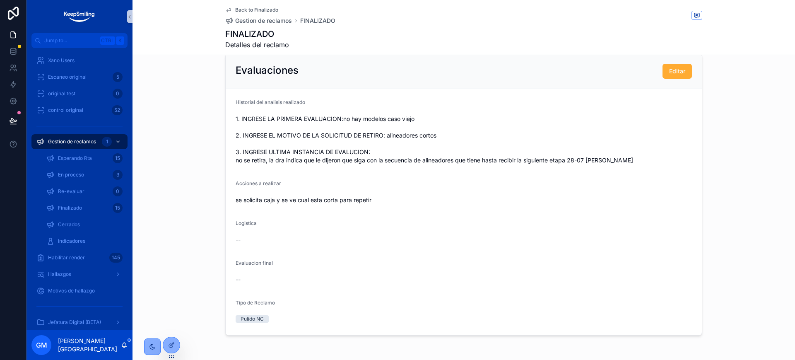
scroll to position [207, 0]
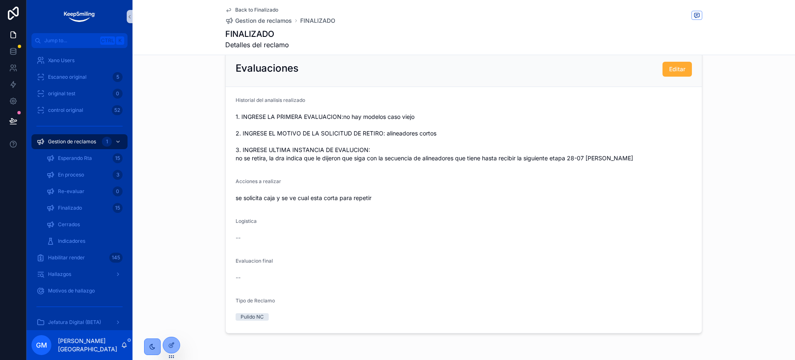
click at [450, 137] on span "1. INGRESE LA PRIMERA EVALUACION:no hay modelos caso viejo 2. INGRESE EL MOTIVO…" at bounding box center [464, 138] width 456 height 50
drag, startPoint x: 383, startPoint y: 131, endPoint x: 452, endPoint y: 131, distance: 69.6
click at [452, 131] on span "1. INGRESE LA PRIMERA EVALUACION:no hay modelos caso viejo 2. INGRESE EL MOTIVO…" at bounding box center [464, 138] width 456 height 50
copy span "alineadores cortos"
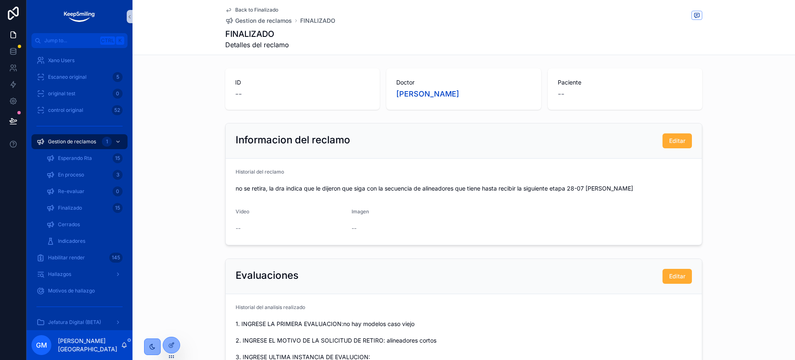
click at [691, 142] on div "Informacion del reclamo Editar" at bounding box center [464, 140] width 476 height 35
click at [681, 141] on span "Editar" at bounding box center [677, 141] width 16 height 8
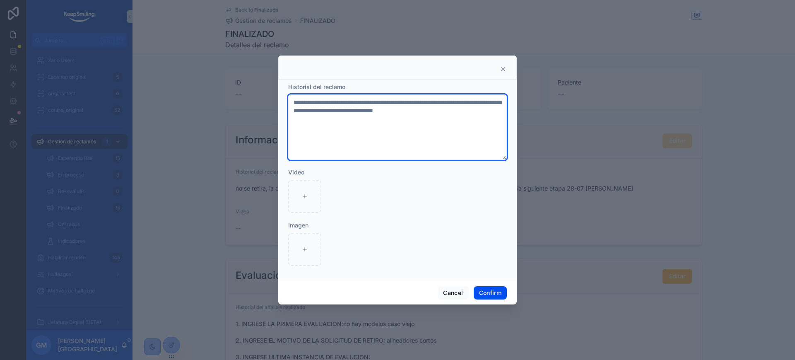
click at [290, 101] on textarea "**********" at bounding box center [397, 126] width 219 height 65
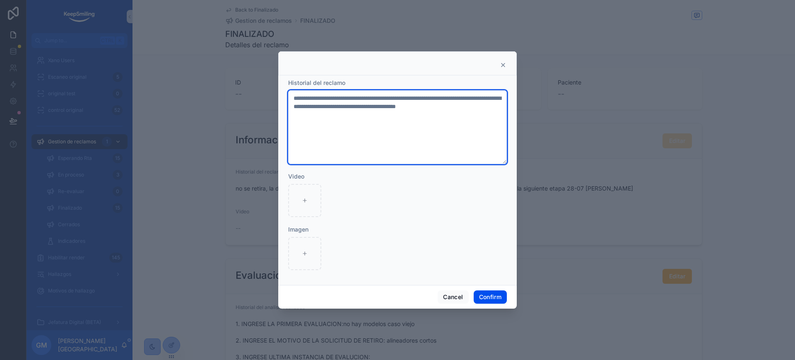
paste textarea "**********"
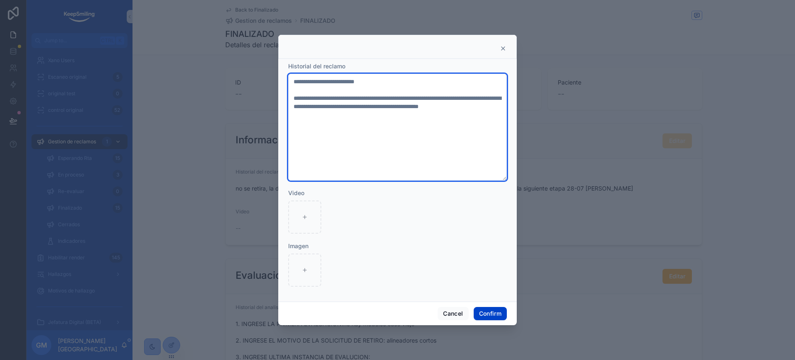
type textarea "**********"
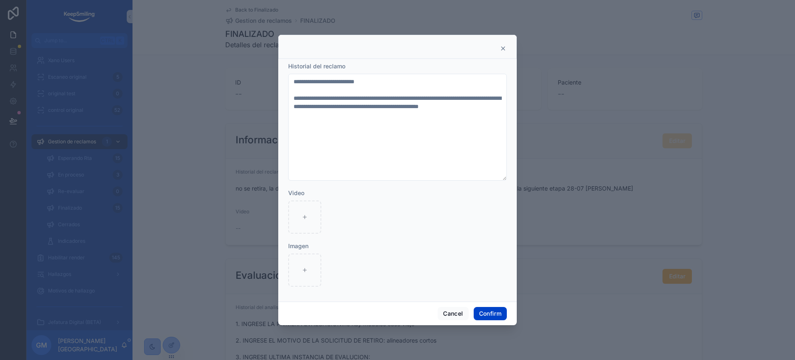
click at [482, 310] on button "Confirm" at bounding box center [490, 313] width 33 height 13
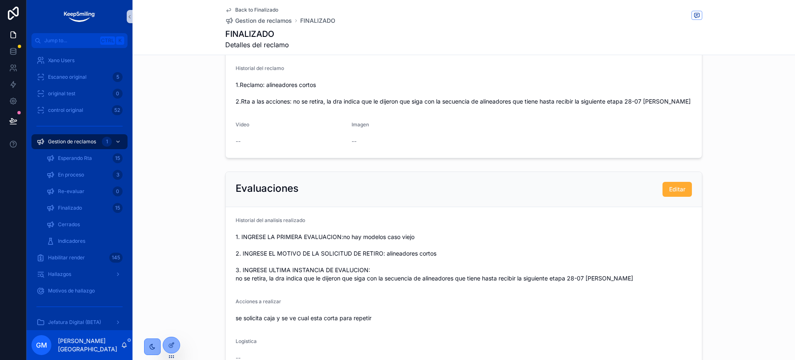
scroll to position [155, 0]
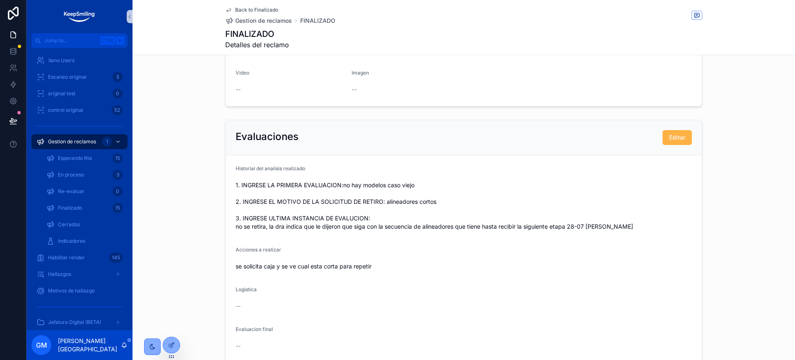
click at [669, 139] on span "Editar" at bounding box center [677, 137] width 16 height 8
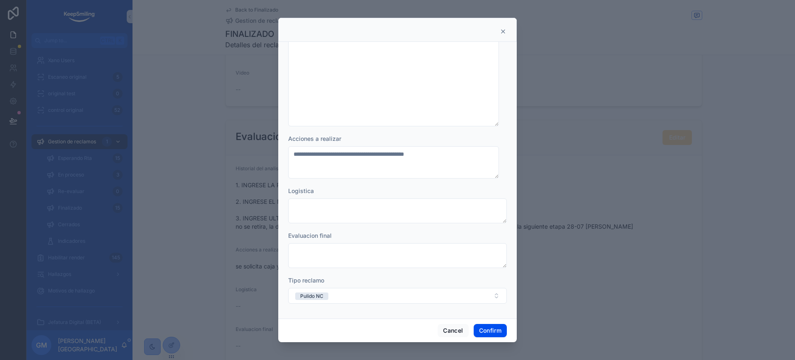
scroll to position [0, 0]
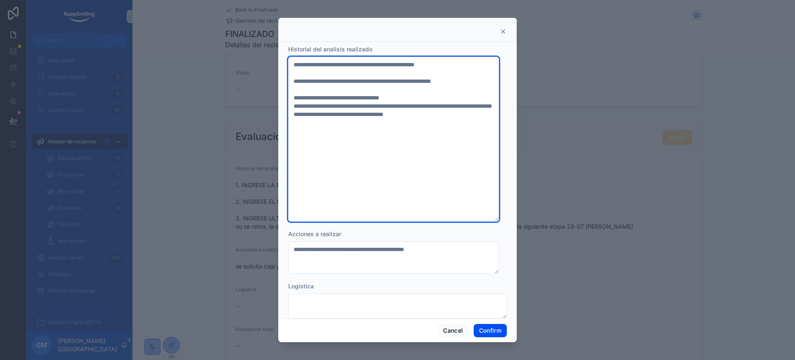
click at [479, 68] on textarea "**********" at bounding box center [393, 139] width 211 height 165
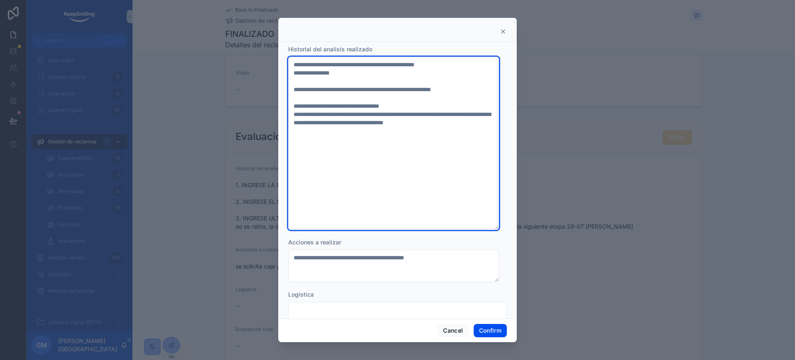
click at [400, 64] on textarea "**********" at bounding box center [393, 143] width 211 height 173
drag, startPoint x: 439, startPoint y: 130, endPoint x: 499, endPoint y: 130, distance: 60.0
click at [499, 130] on div "**********" at bounding box center [397, 180] width 238 height 277
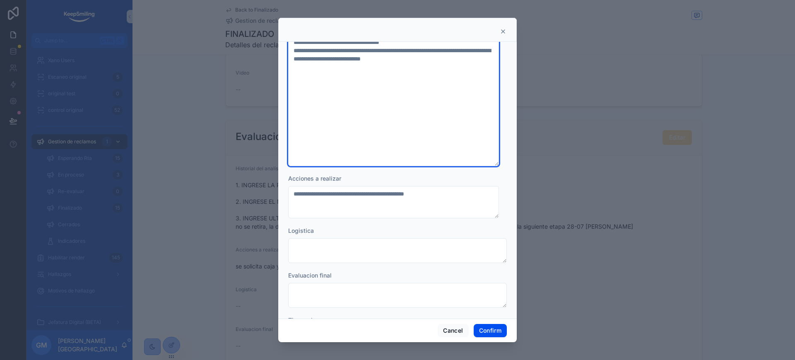
scroll to position [104, 0]
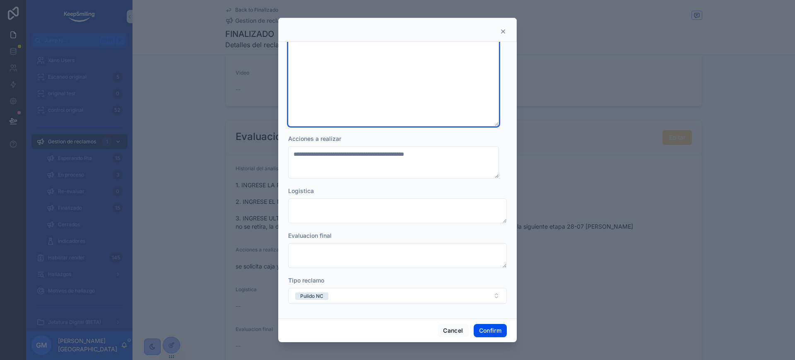
type textarea "**********"
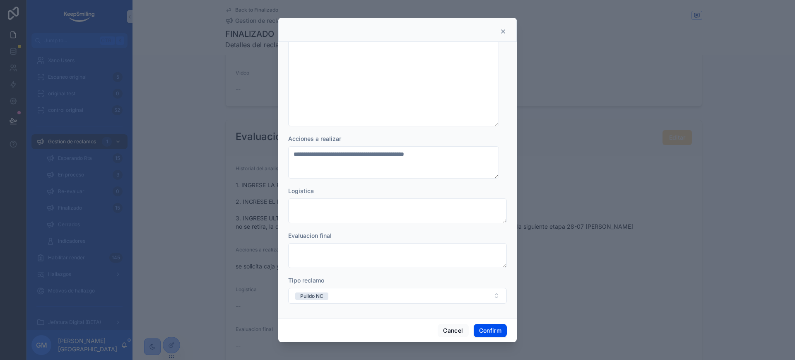
click at [324, 194] on div "Logistica" at bounding box center [397, 191] width 219 height 8
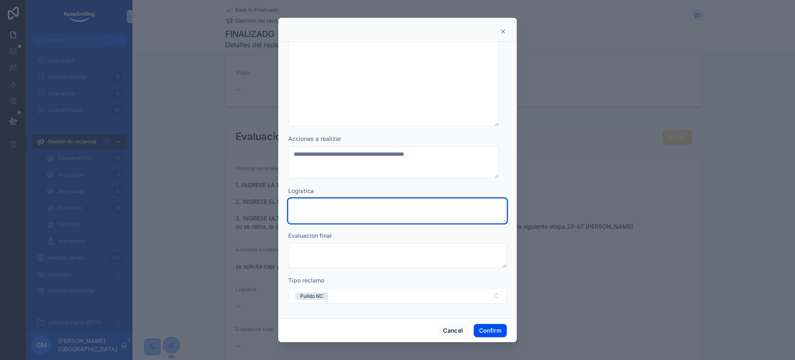
click at [321, 205] on textarea at bounding box center [397, 210] width 219 height 25
paste textarea "**********"
type textarea "**********"
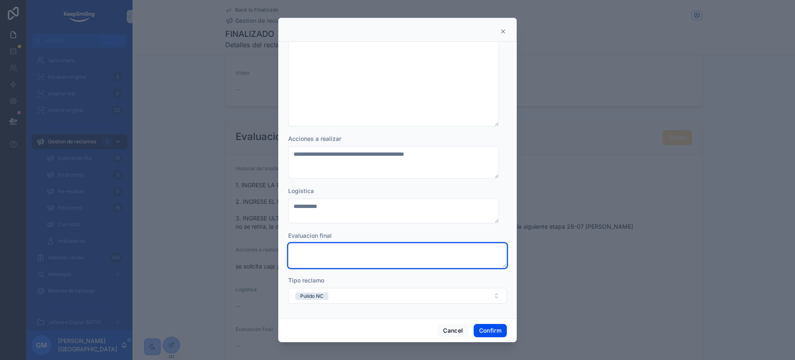
click at [304, 258] on textarea at bounding box center [397, 255] width 219 height 25
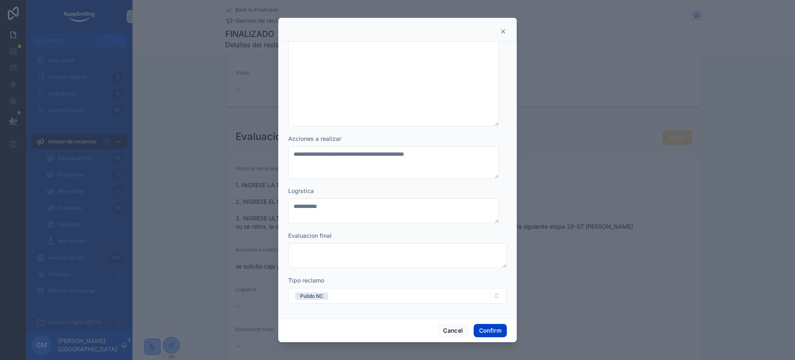
click at [496, 319] on button "Confirm" at bounding box center [490, 330] width 33 height 13
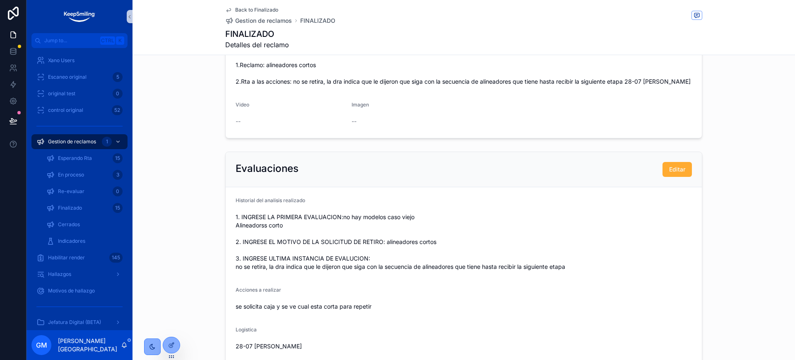
scroll to position [3, 0]
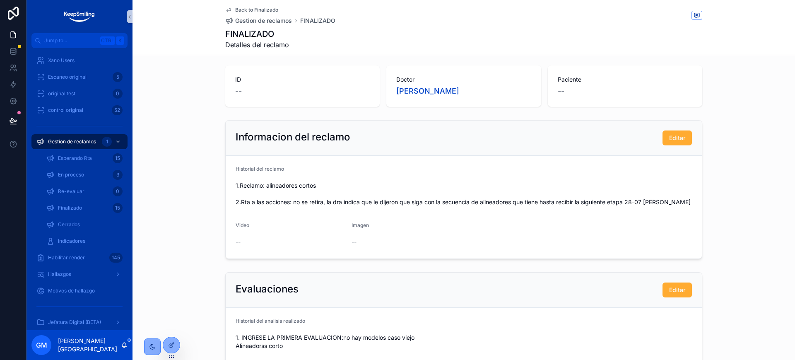
click at [269, 7] on span "Back to Finalizado" at bounding box center [256, 10] width 43 height 7
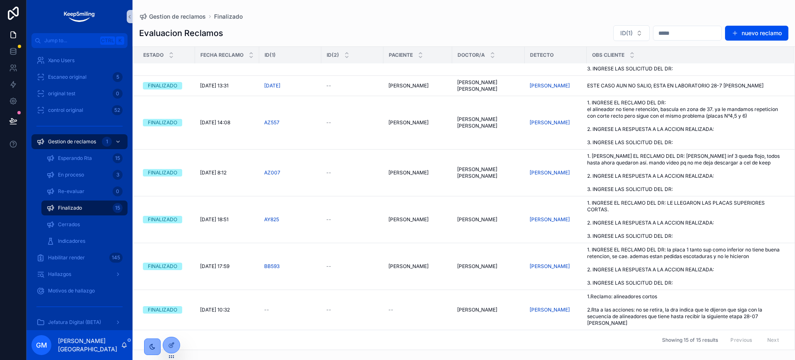
scroll to position [642, 0]
click at [706, 293] on span "Cerrar reclamo" at bounding box center [768, 290] width 36 height 7
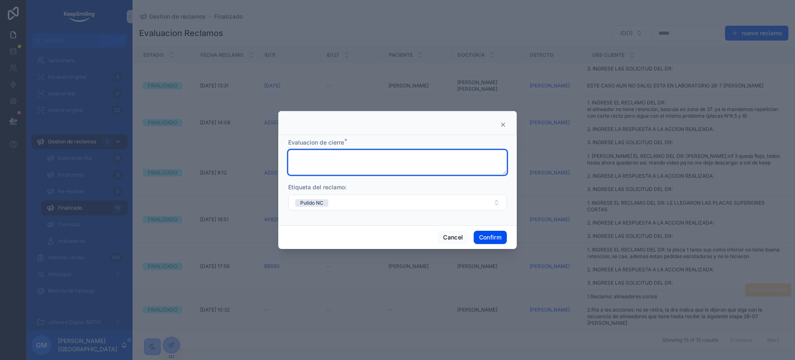
click at [378, 160] on textarea at bounding box center [397, 162] width 219 height 25
type textarea "*"
type textarea "********"
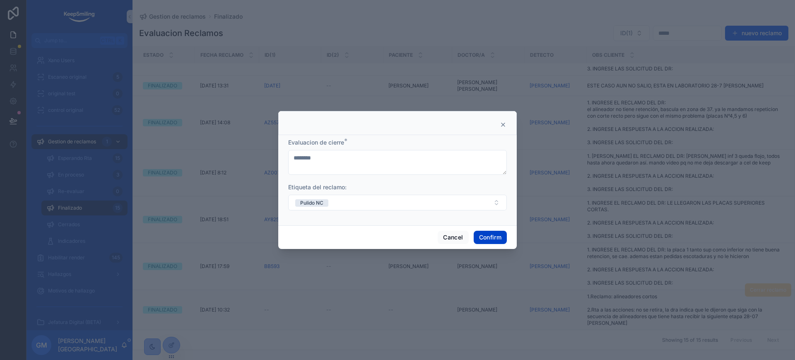
click at [495, 237] on button "Confirm" at bounding box center [490, 237] width 33 height 13
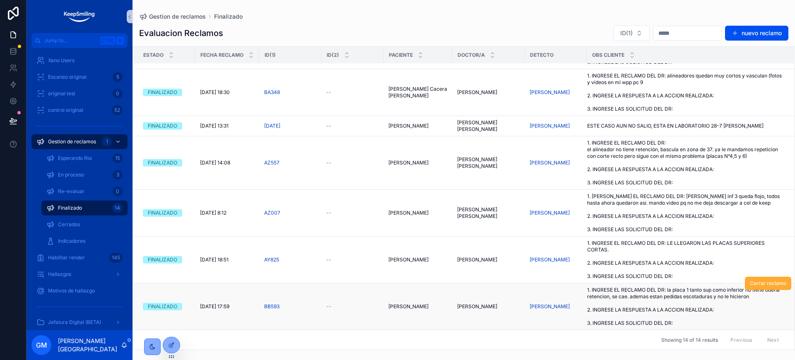
scroll to position [602, 0]
drag, startPoint x: 286, startPoint y: 310, endPoint x: 253, endPoint y: 310, distance: 32.7
click at [253, 310] on tr "FINALIZADO 15/7/2025 17:59 15/7/2025 17:59 BB593 -- Faroni Francisco Faroni Fra…" at bounding box center [464, 306] width 662 height 47
copy tr "15/7/2025 17:59 BB593"
click at [645, 306] on span "1. INGRESE EL RECLAMO DEL DR: la placa 1 tanto sup como inferior no tiene buena…" at bounding box center [685, 307] width 197 height 40
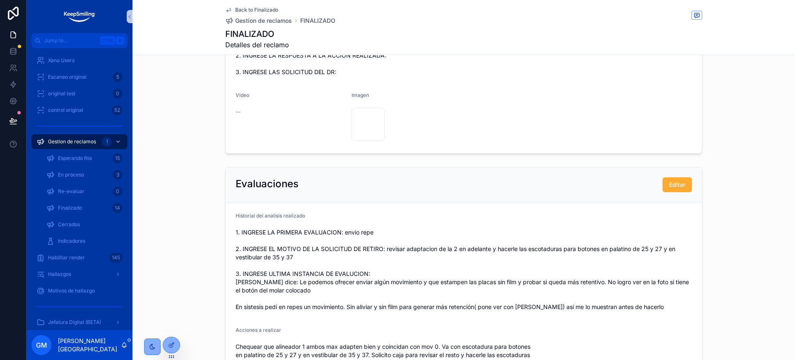
scroll to position [207, 0]
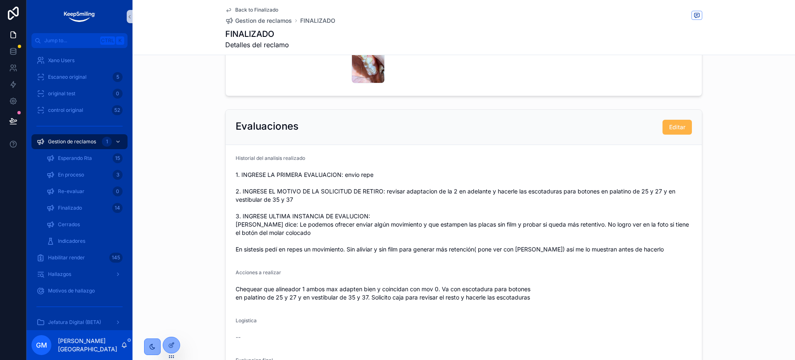
click at [686, 124] on button "Editar" at bounding box center [676, 127] width 29 height 15
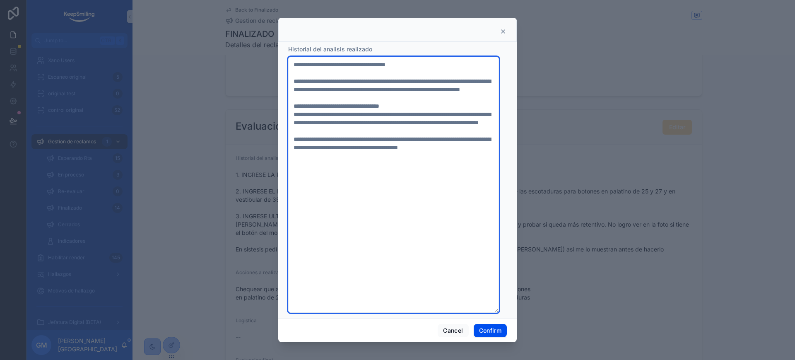
click at [401, 64] on textarea "**********" at bounding box center [393, 185] width 211 height 256
click at [443, 89] on textarea "**********" at bounding box center [393, 185] width 211 height 256
click at [306, 98] on textarea "**********" at bounding box center [393, 185] width 211 height 256
click at [296, 99] on textarea "**********" at bounding box center [393, 185] width 211 height 256
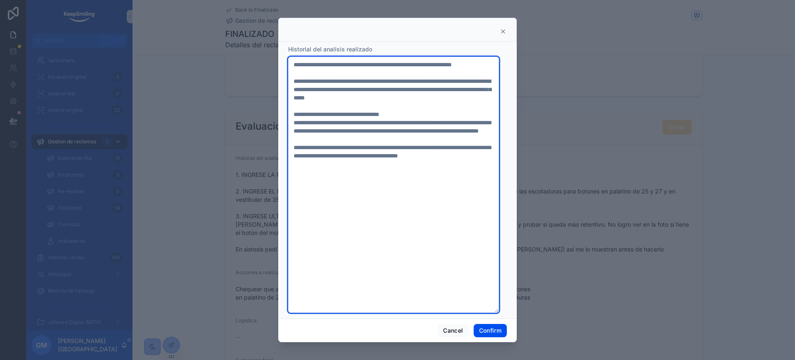
click at [420, 145] on textarea "**********" at bounding box center [393, 185] width 211 height 256
type textarea "**********"
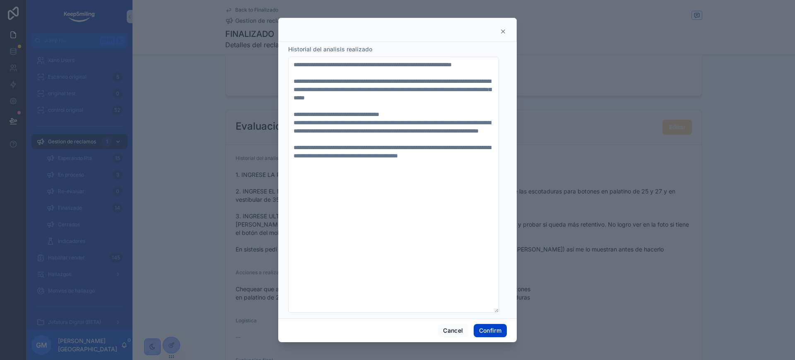
click at [492, 319] on button "Confirm" at bounding box center [490, 330] width 33 height 13
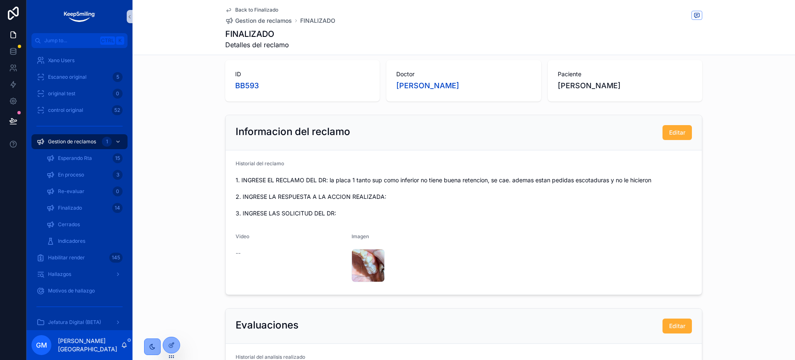
scroll to position [0, 0]
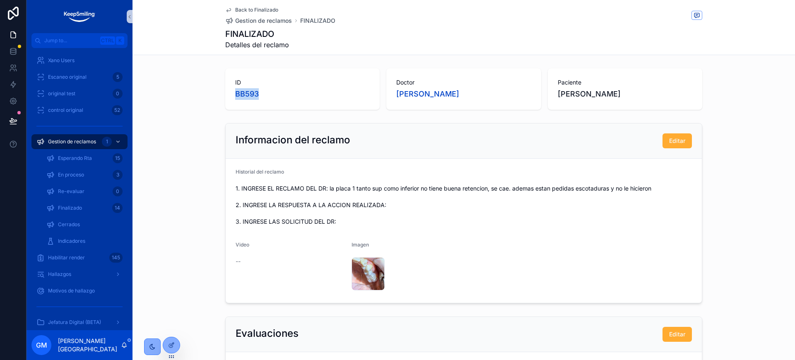
drag, startPoint x: 262, startPoint y: 94, endPoint x: 215, endPoint y: 92, distance: 47.6
click at [215, 92] on div "ID BB593 Doctor Palmieri Mariela Alejandra Paciente Faroni Francisco" at bounding box center [463, 89] width 662 height 48
copy span "BB593"
click at [248, 9] on span "Back to Finalizado" at bounding box center [256, 10] width 43 height 7
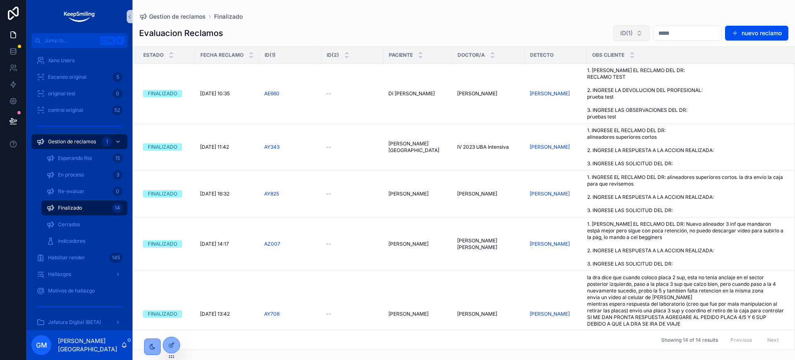
click at [620, 31] on span "ID(1)" at bounding box center [626, 33] width 12 height 8
click at [611, 51] on input "scrollable content" at bounding box center [614, 50] width 83 height 15
type input "*****"
click at [626, 64] on div "BB593" at bounding box center [609, 66] width 99 height 13
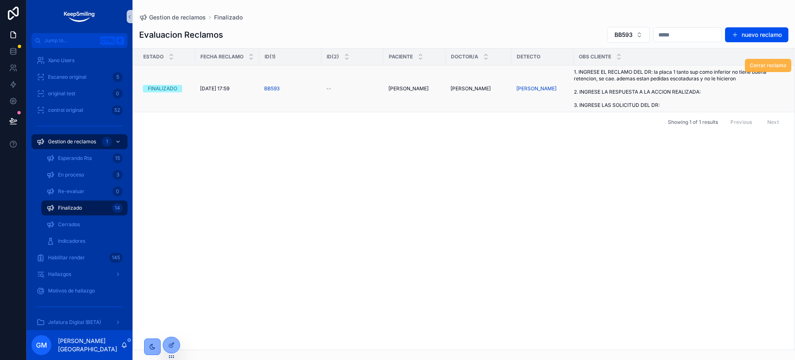
click at [706, 64] on button "Cerrar reclamo" at bounding box center [768, 65] width 46 height 13
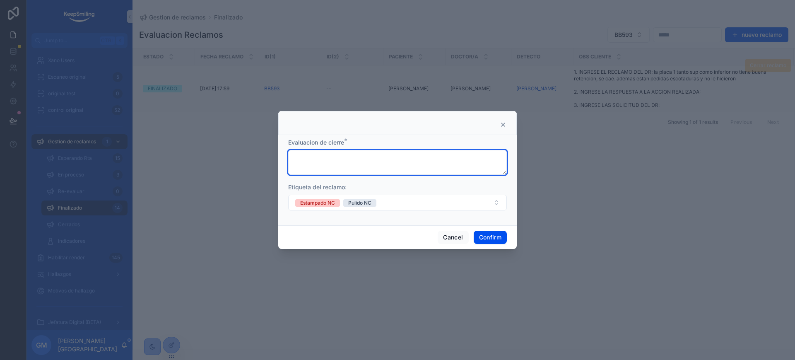
click at [340, 155] on textarea at bounding box center [397, 162] width 219 height 25
type textarea "********"
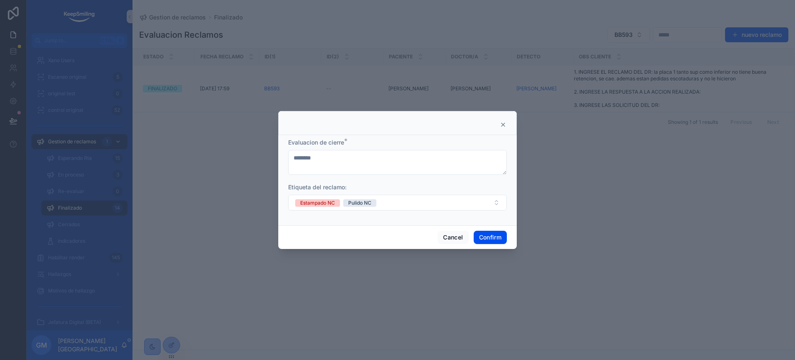
click at [488, 229] on div "Cancel Confirm" at bounding box center [397, 237] width 238 height 24
click at [489, 237] on button "Confirm" at bounding box center [490, 237] width 33 height 13
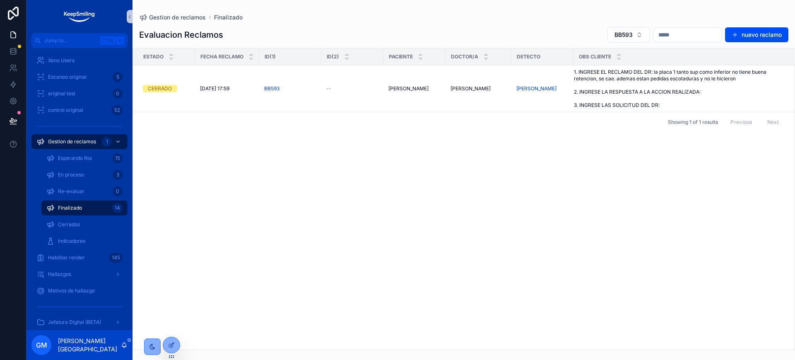
click at [79, 210] on span "Finalizado" at bounding box center [70, 208] width 24 height 7
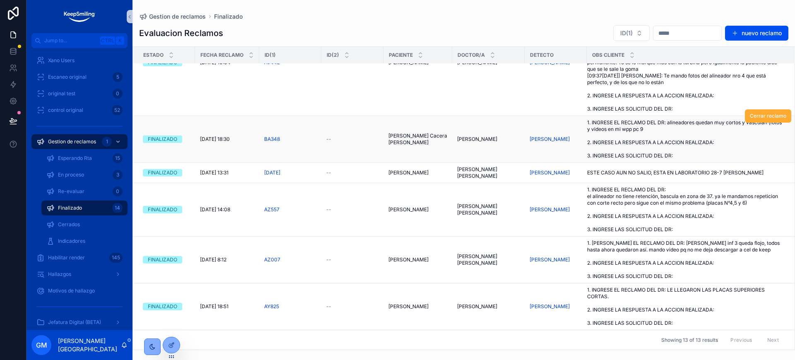
scroll to position [555, 0]
click at [635, 310] on span "1. INGRESE EL RECLAMO DEL DR: LE LLEGARON LAS PLACAS SUPERIORES CORTAS. 2. INGR…" at bounding box center [685, 307] width 197 height 40
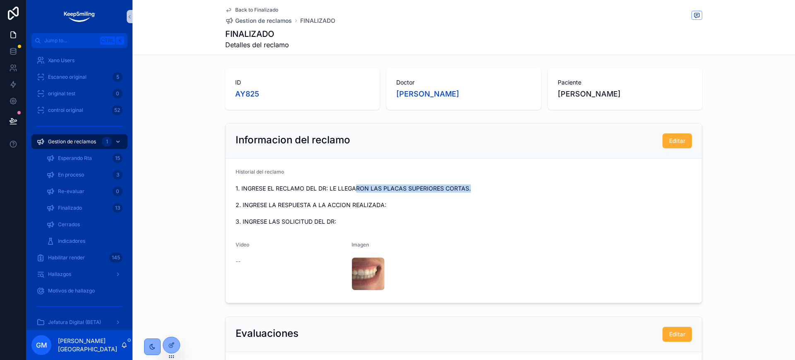
drag, startPoint x: 351, startPoint y: 185, endPoint x: 504, endPoint y: 185, distance: 153.2
click at [504, 185] on span "1. INGRESE EL RECLAMO DEL DR: LE LLEGARON LAS PLACAS SUPERIORES CORTAS. 2. INGR…" at bounding box center [464, 204] width 456 height 41
click at [479, 189] on span "1. INGRESE EL RECLAMO DEL DR: LE LLEGARON LAS PLACAS SUPERIORES CORTAS. 2. INGR…" at bounding box center [464, 204] width 456 height 41
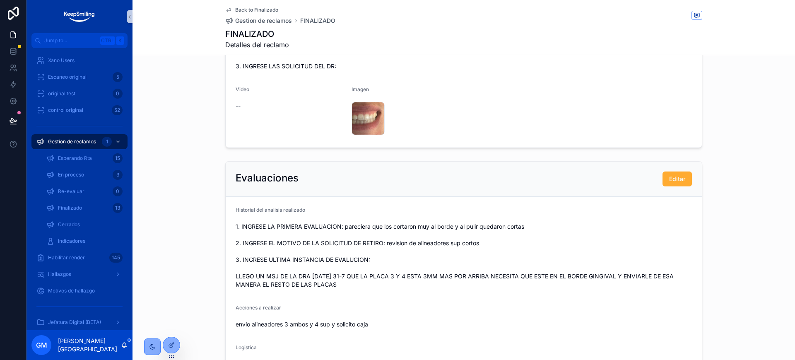
scroll to position [207, 0]
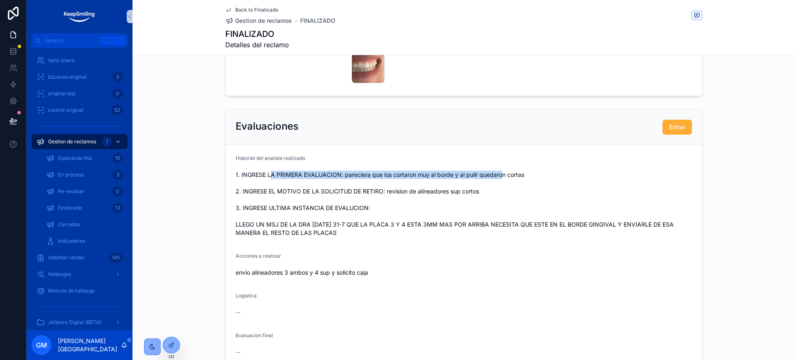
drag, startPoint x: 268, startPoint y: 171, endPoint x: 499, endPoint y: 171, distance: 231.0
click at [499, 171] on span "1. INGRESE LA PRIMERA EVALUACION: pareciera que los cortaron muy al borde y al …" at bounding box center [464, 204] width 456 height 66
click at [522, 175] on span "1. INGRESE LA PRIMERA EVALUACION: pareciera que los cortaron muy al borde y al …" at bounding box center [464, 204] width 456 height 66
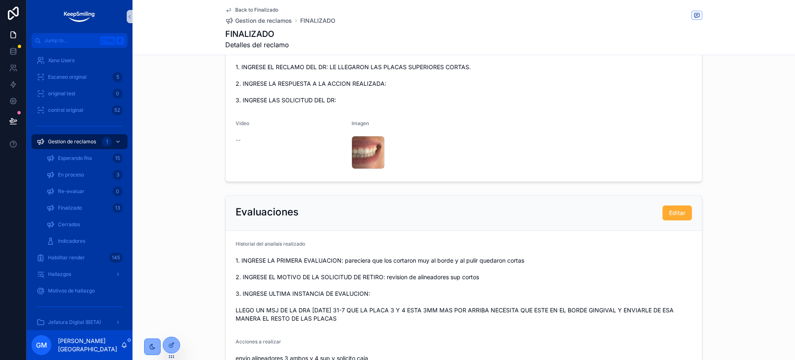
scroll to position [104, 0]
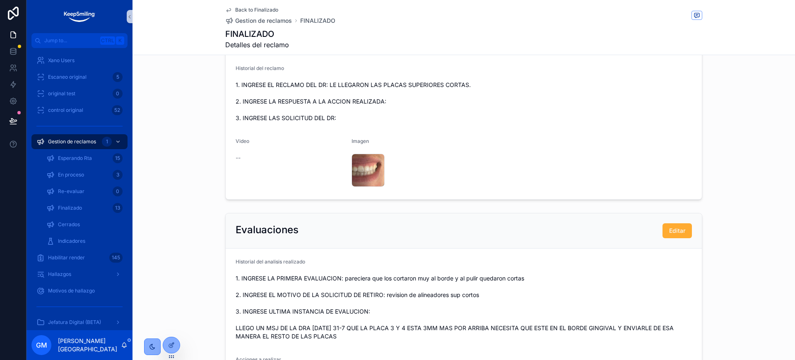
click at [397, 101] on span "1. INGRESE EL RECLAMO DEL DR: LE LLEGARON LAS PLACAS SUPERIORES CORTAS. 2. INGR…" at bounding box center [464, 101] width 456 height 41
drag, startPoint x: 229, startPoint y: 294, endPoint x: 468, endPoint y: 297, distance: 239.3
click at [499, 299] on span "1. INGRESE LA PRIMERA EVALUACION: pareciera que los cortaron muy al borde y al …" at bounding box center [464, 307] width 456 height 66
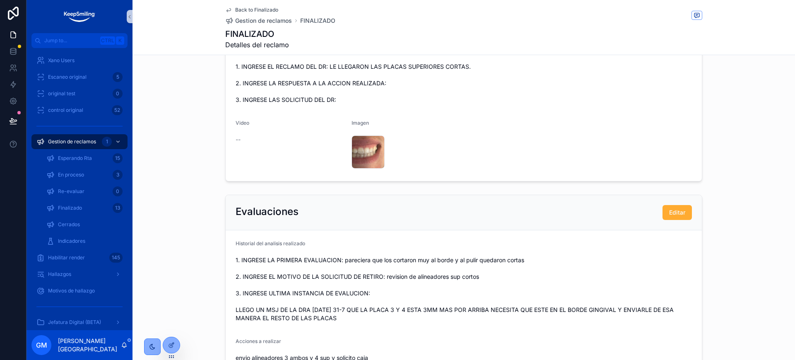
scroll to position [207, 0]
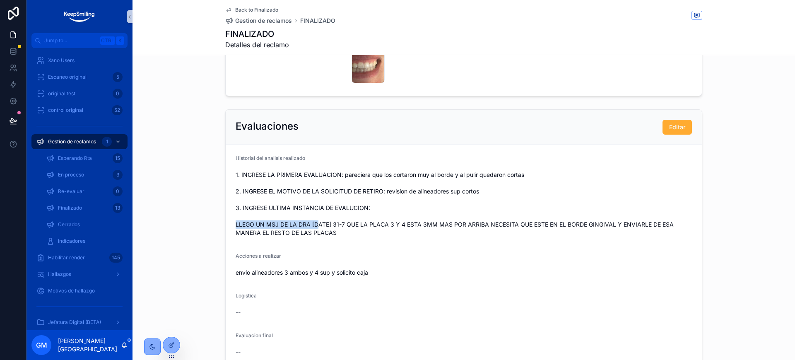
drag, startPoint x: 233, startPoint y: 222, endPoint x: 315, endPoint y: 226, distance: 82.5
click at [315, 226] on span "1. INGRESE LA PRIMERA EVALUACION: pareciera que los cortaron muy al borde y al …" at bounding box center [464, 204] width 456 height 66
click at [315, 235] on span "1. INGRESE LA PRIMERA EVALUACION: pareciera que los cortaron muy al borde y al …" at bounding box center [464, 204] width 456 height 66
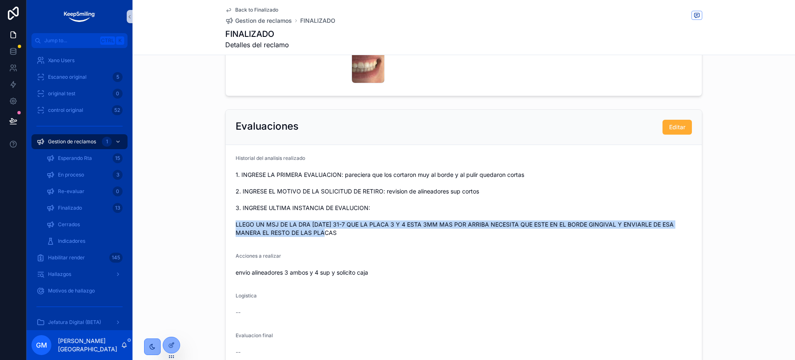
drag, startPoint x: 320, startPoint y: 235, endPoint x: 232, endPoint y: 223, distance: 88.6
click at [236, 223] on span "1. INGRESE LA PRIMERA EVALUACION: pareciera que los cortaron muy al borde y al …" at bounding box center [464, 204] width 456 height 66
copy span "LLEGO UN MSJ DE LA DRA HOY 31-7 QUE LA PLACA 3 Y 4 ESTA 3MM MAS POR ARRIBA NECE…"
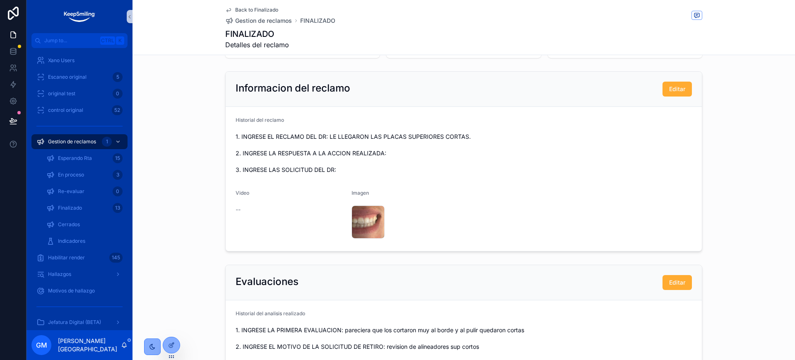
scroll to position [0, 0]
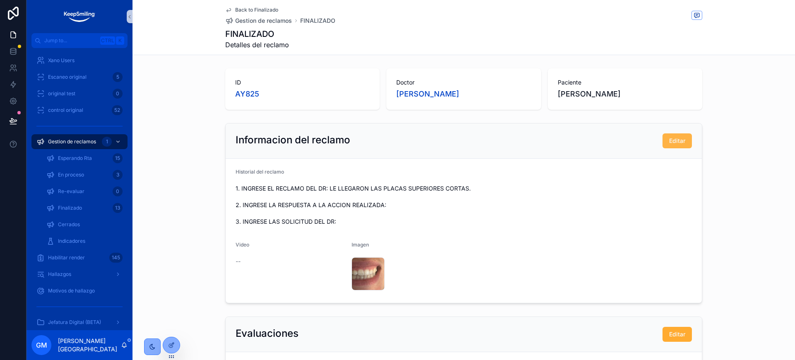
click at [665, 135] on button "Editar" at bounding box center [676, 140] width 29 height 15
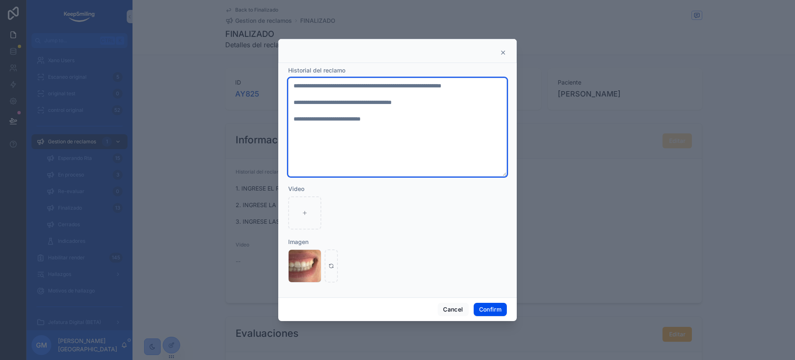
click at [451, 112] on textarea "**********" at bounding box center [397, 127] width 219 height 99
paste textarea "**********"
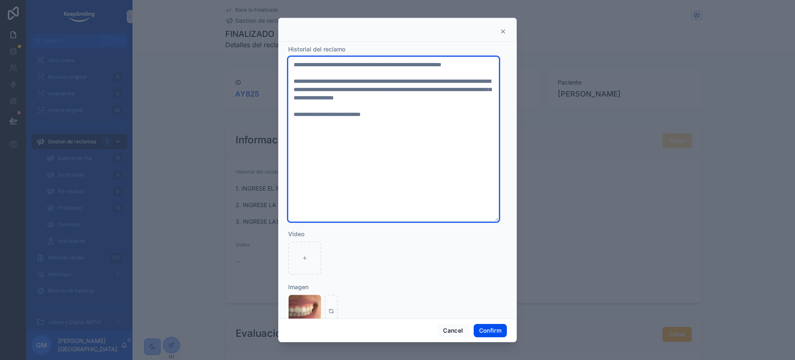
click at [361, 138] on textarea "**********" at bounding box center [393, 139] width 211 height 165
click at [403, 135] on textarea "**********" at bounding box center [393, 139] width 211 height 165
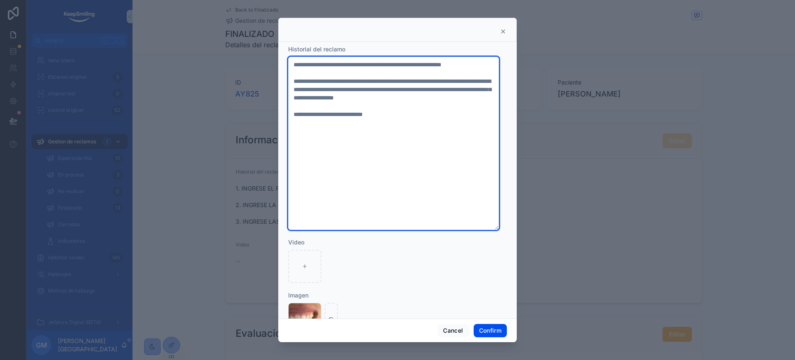
paste textarea "**********"
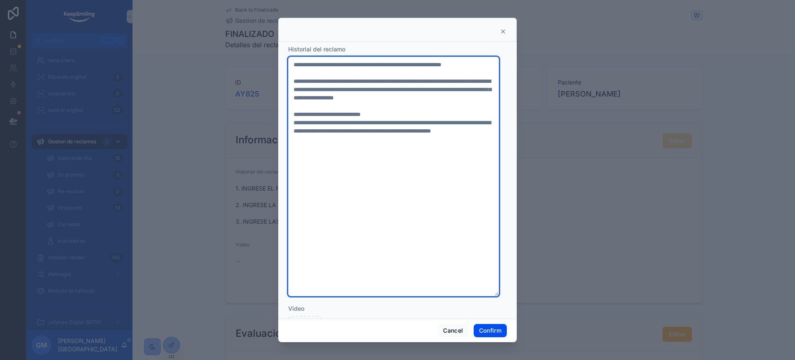
drag, startPoint x: 469, startPoint y: 137, endPoint x: 294, endPoint y: 138, distance: 176.0
click at [294, 138] on textarea "**********" at bounding box center [393, 176] width 211 height 239
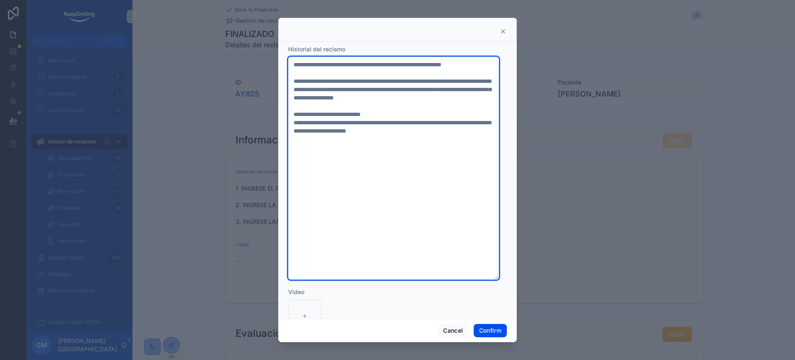
drag, startPoint x: 473, startPoint y: 139, endPoint x: 399, endPoint y: 137, distance: 74.1
click at [399, 137] on textarea "**********" at bounding box center [393, 168] width 211 height 223
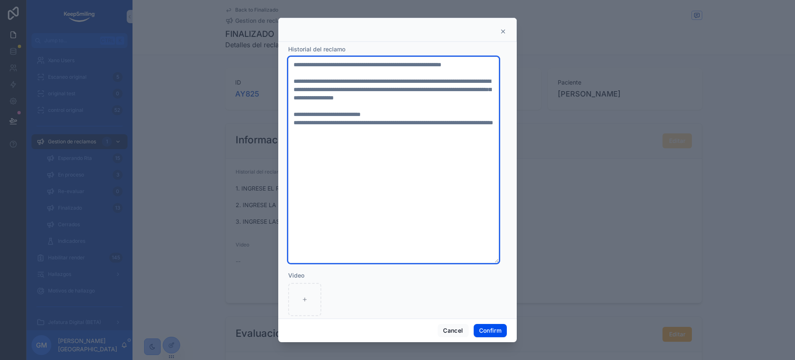
drag, startPoint x: 447, startPoint y: 137, endPoint x: 457, endPoint y: 164, distance: 29.0
click at [457, 164] on textarea "**********" at bounding box center [393, 160] width 211 height 206
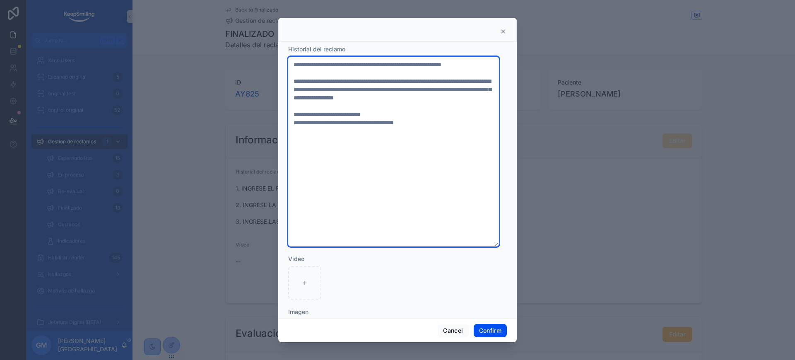
click at [430, 128] on textarea "**********" at bounding box center [393, 152] width 211 height 190
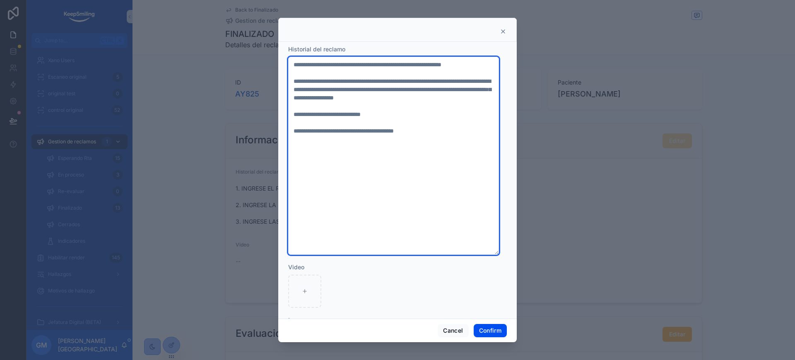
click at [448, 89] on textarea "**********" at bounding box center [393, 156] width 211 height 198
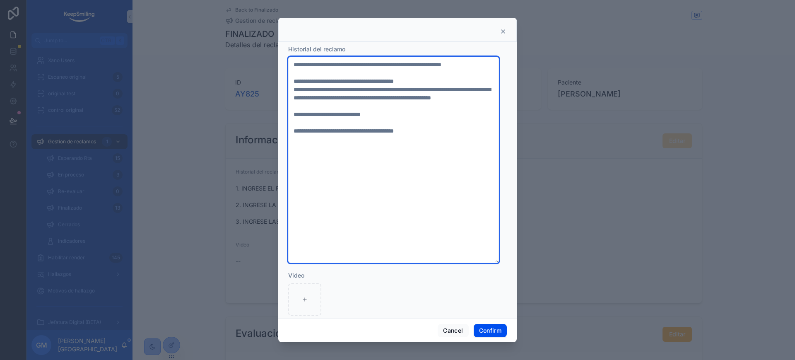
click at [388, 62] on textarea "**********" at bounding box center [393, 160] width 211 height 206
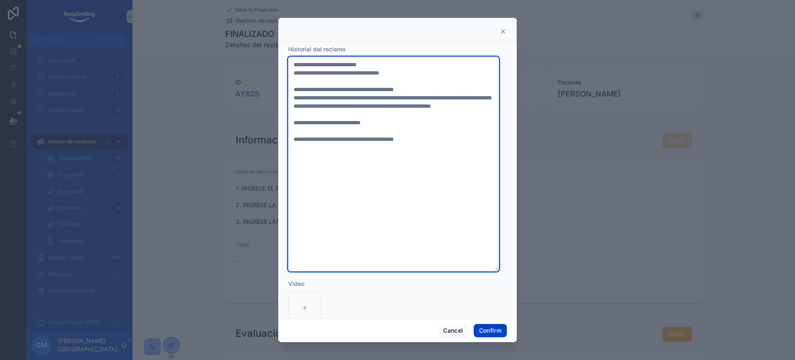
type textarea "**********"
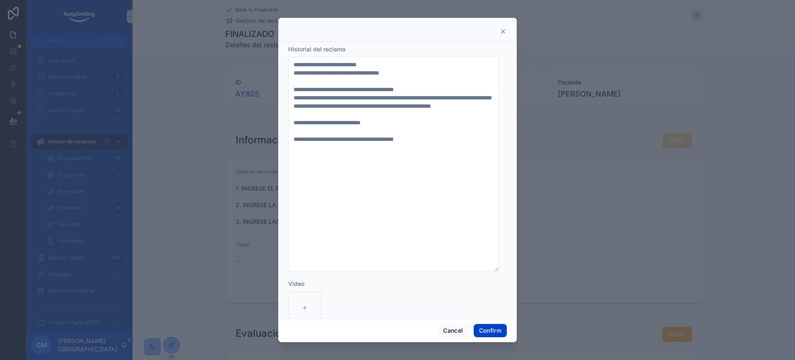
click at [493, 319] on button "Confirm" at bounding box center [490, 330] width 33 height 13
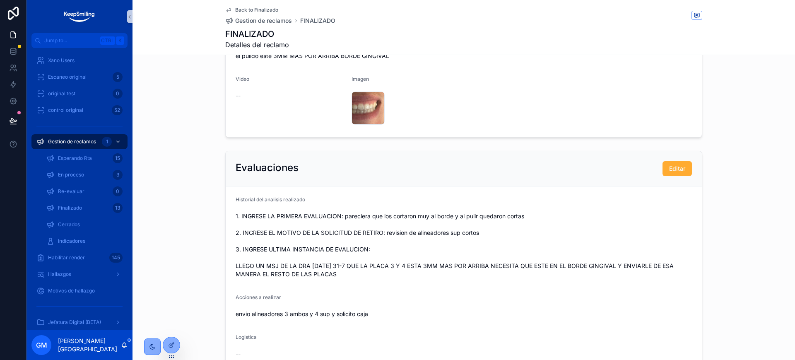
scroll to position [311, 0]
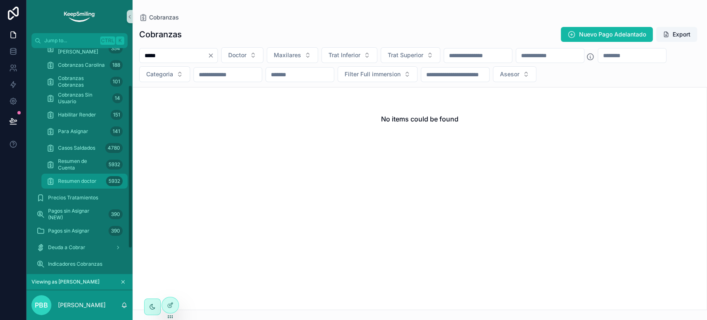
scroll to position [87, 0]
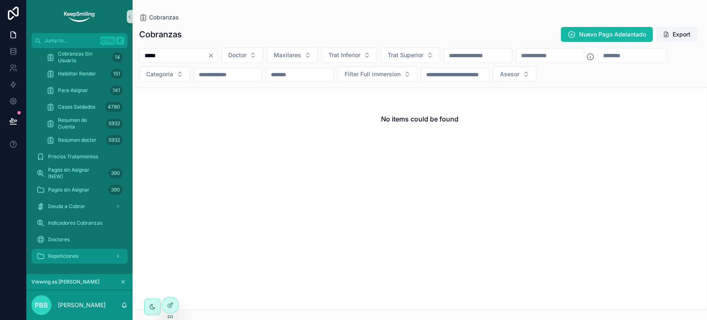
click at [69, 253] on span "Repeticiones" at bounding box center [63, 256] width 30 height 7
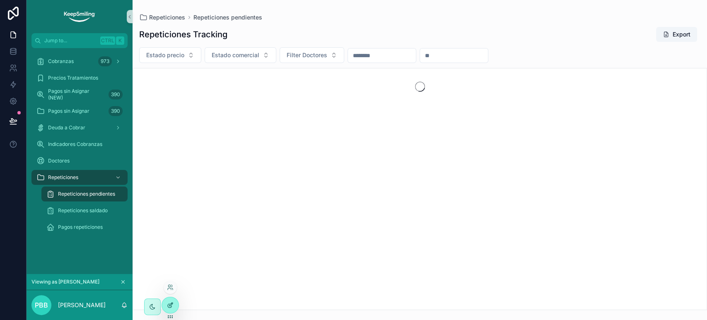
click at [164, 306] on div at bounding box center [170, 305] width 17 height 16
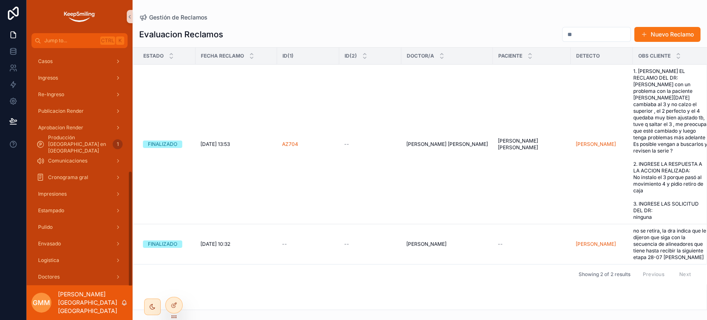
scroll to position [250, 0]
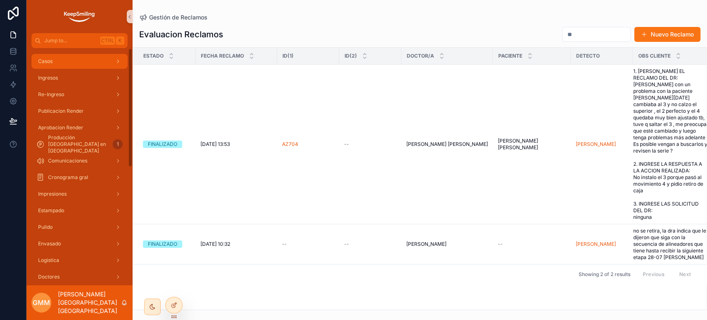
drag, startPoint x: 73, startPoint y: 62, endPoint x: 156, endPoint y: 42, distance: 84.9
click at [73, 62] on div "Casos" at bounding box center [79, 61] width 86 height 13
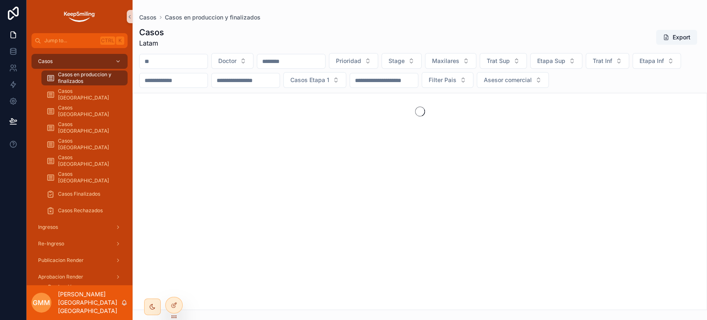
click at [188, 60] on input "scrollable content" at bounding box center [174, 61] width 68 height 12
paste input "*****"
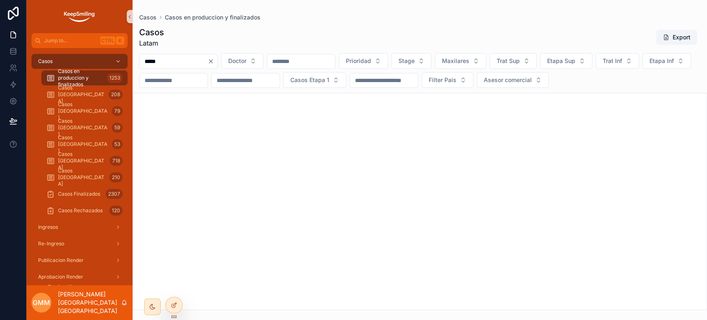
type input "*****"
click at [106, 125] on div "Casos Colombia 59" at bounding box center [84, 127] width 76 height 13
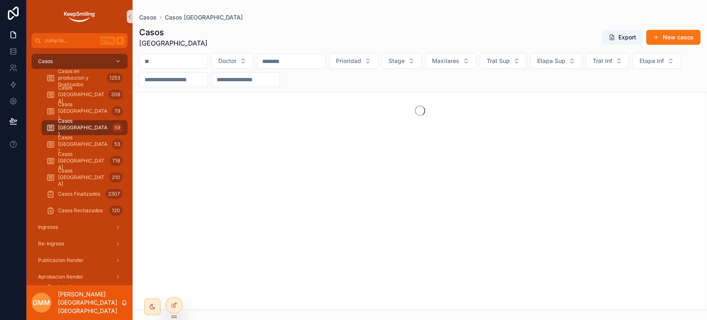
click at [199, 67] on input "scrollable content" at bounding box center [174, 61] width 68 height 12
paste input "*****"
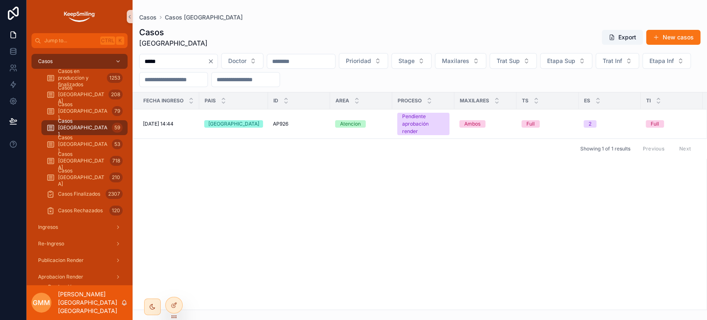
type input "*****"
click at [277, 123] on span "AP926" at bounding box center [280, 123] width 15 height 7
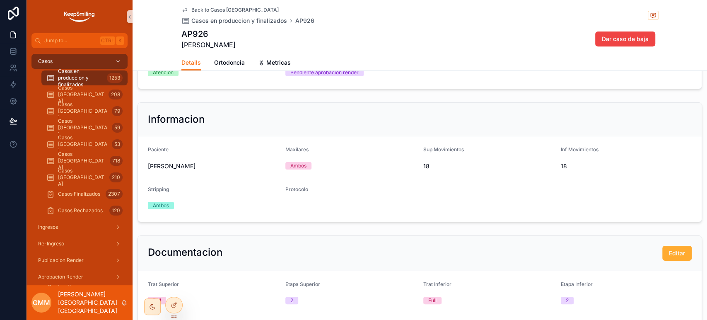
scroll to position [416, 0]
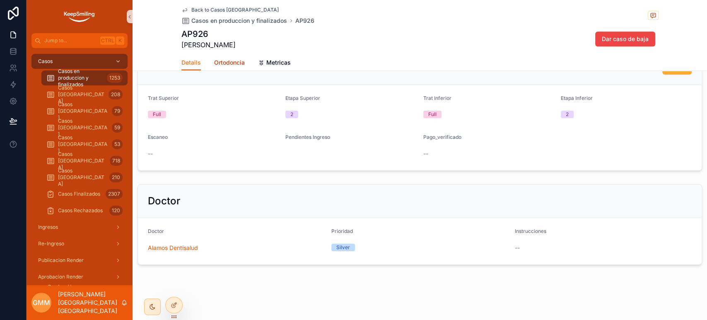
click at [240, 62] on span "Ortodoncia" at bounding box center [229, 62] width 31 height 8
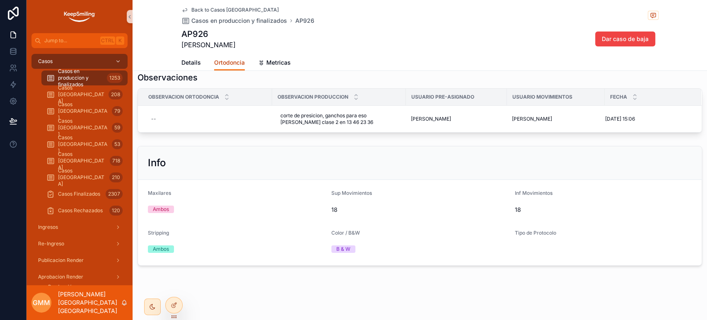
scroll to position [156, 0]
click at [196, 12] on span "Back to Casos Colombia" at bounding box center [234, 10] width 87 height 7
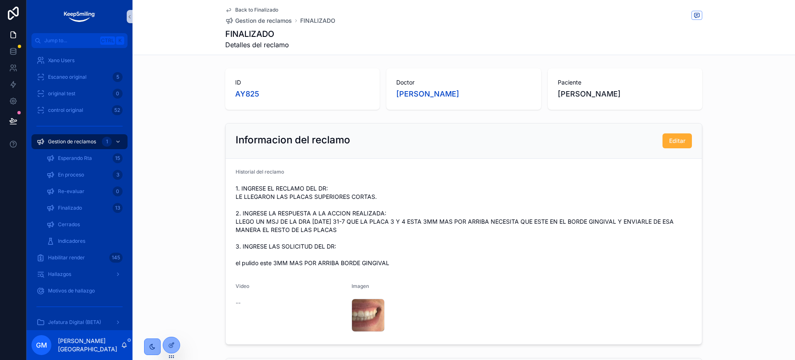
click at [235, 8] on span "Back to Finalizado" at bounding box center [256, 10] width 43 height 7
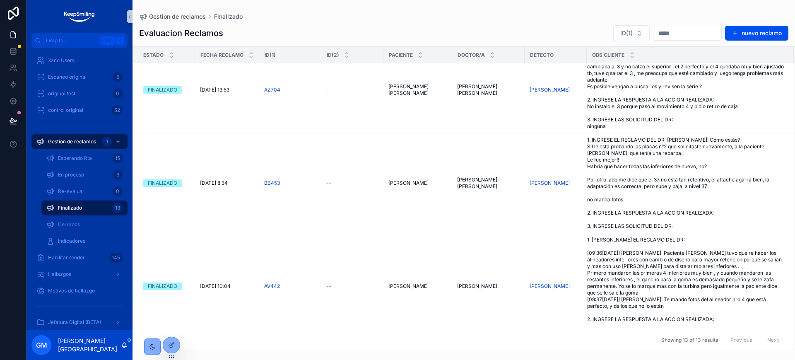
scroll to position [588, 0]
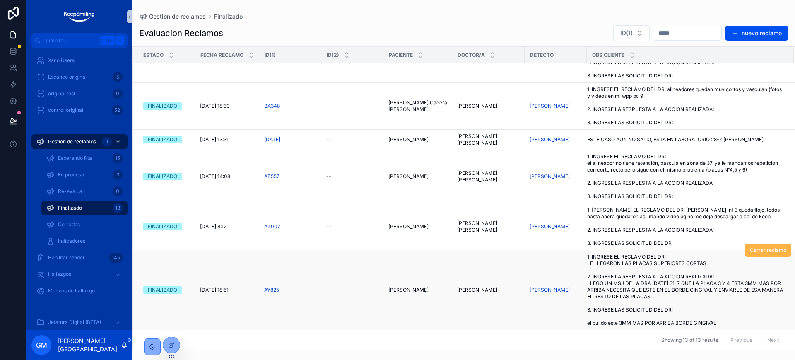
click at [750, 250] on span "Cerrar reclamo" at bounding box center [768, 250] width 36 height 7
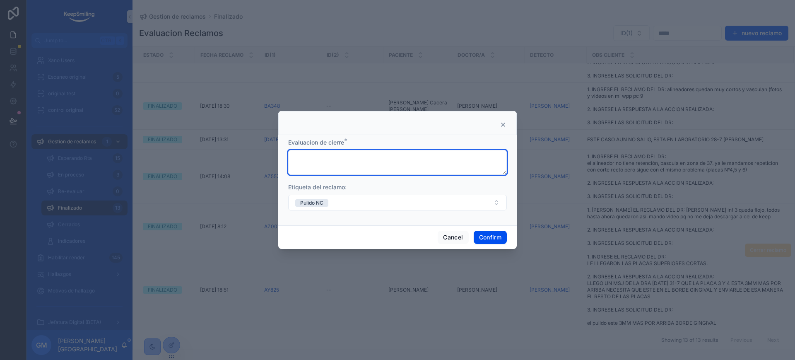
click at [374, 156] on textarea at bounding box center [397, 162] width 219 height 25
type textarea "********"
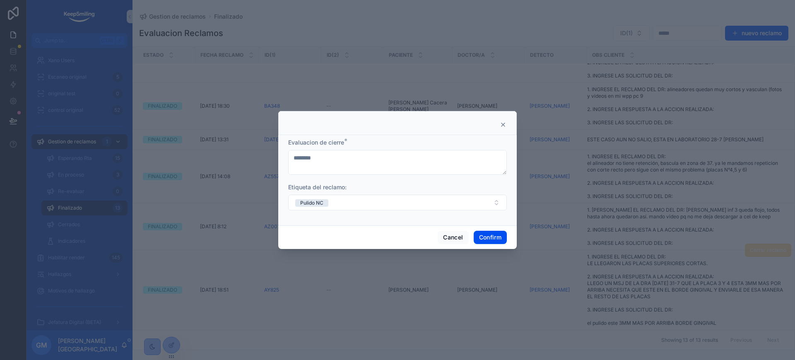
click at [485, 228] on div "Cancel Confirm" at bounding box center [397, 237] width 238 height 24
click at [486, 234] on button "Confirm" at bounding box center [490, 237] width 33 height 13
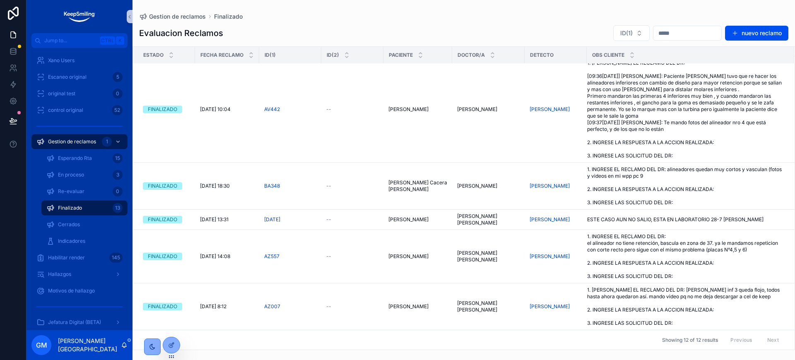
scroll to position [508, 0]
click at [642, 300] on span "1. INGRESE EL RECLAMO DEL DR: alineador inf 3 queda flojo, todos hasta ahora qu…" at bounding box center [685, 307] width 197 height 40
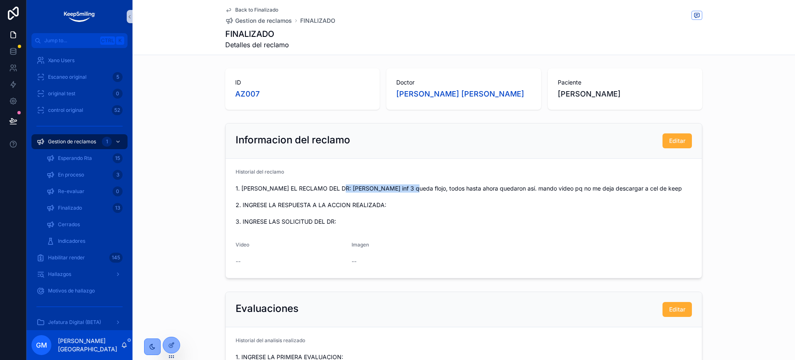
drag, startPoint x: 342, startPoint y: 188, endPoint x: 396, endPoint y: 188, distance: 53.4
click at [396, 188] on span "1. INGRESE EL RECLAMO DEL DR: alineador inf 3 queda flojo, todos hasta ahora qu…" at bounding box center [464, 204] width 456 height 41
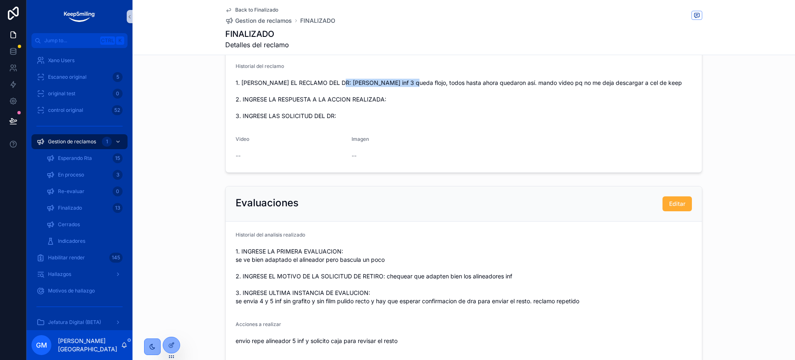
scroll to position [155, 0]
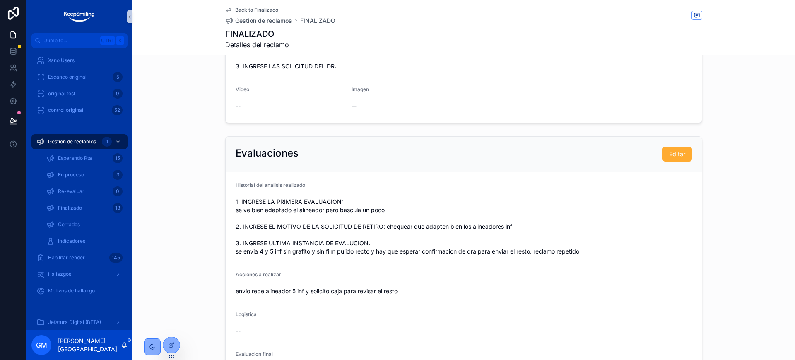
drag, startPoint x: 235, startPoint y: 214, endPoint x: 361, endPoint y: 214, distance: 125.9
click at [361, 214] on form "Historial del analisis realizado 1. INGRESE LA PRIMERA EVALUACION: se ve bien a…" at bounding box center [464, 299] width 476 height 254
drag, startPoint x: 388, startPoint y: 208, endPoint x: 297, endPoint y: 212, distance: 91.1
click at [297, 212] on span "1. INGRESE LA PRIMERA EVALUACION: se ve bien adaptado el alineador pero bascula…" at bounding box center [464, 226] width 456 height 58
click at [361, 213] on span "1. INGRESE LA PRIMERA EVALUACION: se ve bien adaptado el alineador pero bascula…" at bounding box center [464, 226] width 456 height 58
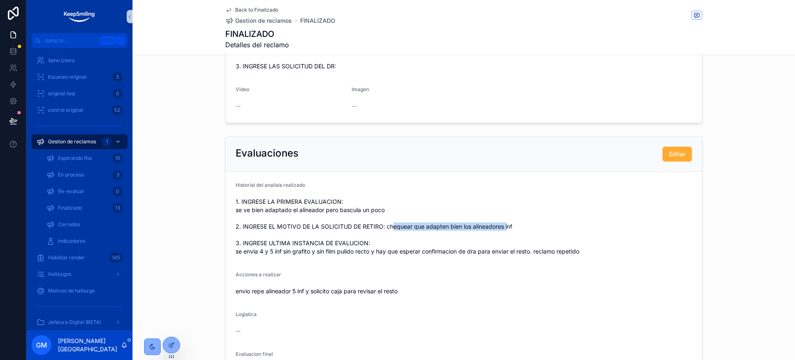
drag, startPoint x: 387, startPoint y: 230, endPoint x: 503, endPoint y: 230, distance: 115.9
click at [503, 230] on span "1. INGRESE LA PRIMERA EVALUACION: se ve bien adaptado el alineador pero bascula…" at bounding box center [464, 226] width 456 height 58
drag, startPoint x: 284, startPoint y: 255, endPoint x: 371, endPoint y: 255, distance: 86.1
click at [371, 255] on span "1. INGRESE LA PRIMERA EVALUACION: se ve bien adaptado el alineador pero bascula…" at bounding box center [464, 226] width 456 height 58
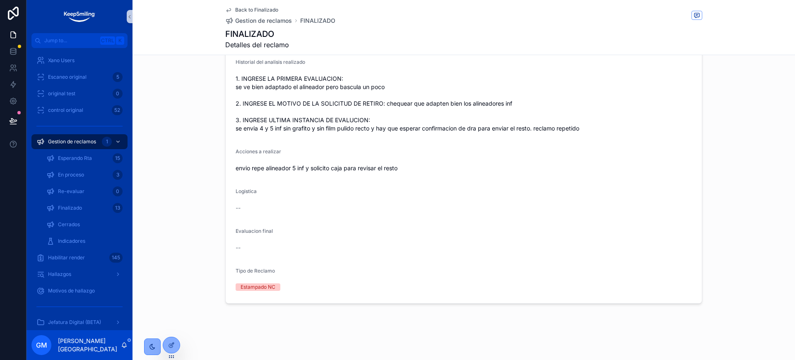
scroll to position [71, 0]
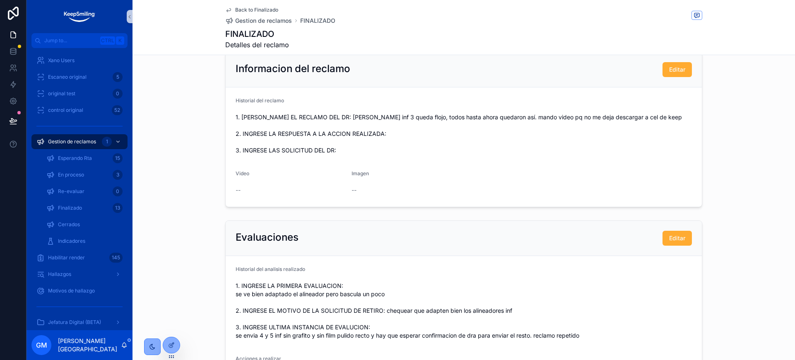
drag, startPoint x: 260, startPoint y: 127, endPoint x: 402, endPoint y: 127, distance: 142.0
click at [402, 127] on span "1. INGRESE EL RECLAMO DEL DR: alineador inf 3 queda flojo, todos hasta ahora qu…" at bounding box center [464, 133] width 456 height 41
drag, startPoint x: 354, startPoint y: 134, endPoint x: 322, endPoint y: 127, distance: 32.2
click at [322, 127] on span "1. INGRESE EL RECLAMO DEL DR: alineador inf 3 queda flojo, todos hasta ahora qu…" at bounding box center [464, 133] width 456 height 41
drag, startPoint x: 245, startPoint y: 147, endPoint x: 432, endPoint y: 144, distance: 187.6
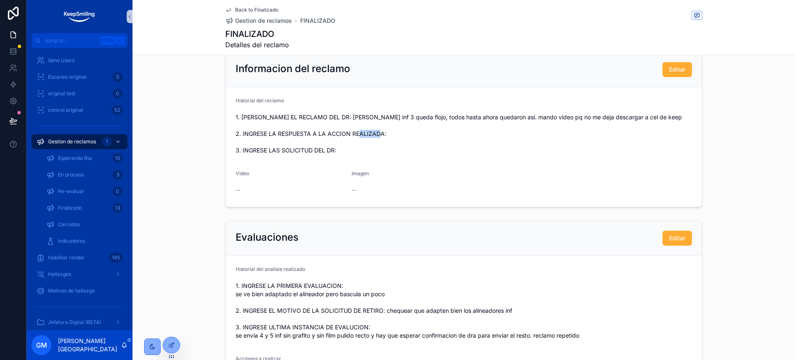
click at [432, 144] on span "1. INGRESE EL RECLAMO DEL DR: alineador inf 3 queda flojo, todos hasta ahora qu…" at bounding box center [464, 133] width 456 height 41
click at [246, 5] on div "Back to Finalizado Gestion de reclamos FINALIZADO FINALIZADO Detalles del recla…" at bounding box center [463, 27] width 477 height 55
click at [246, 12] on span "Back to Finalizado" at bounding box center [256, 10] width 43 height 7
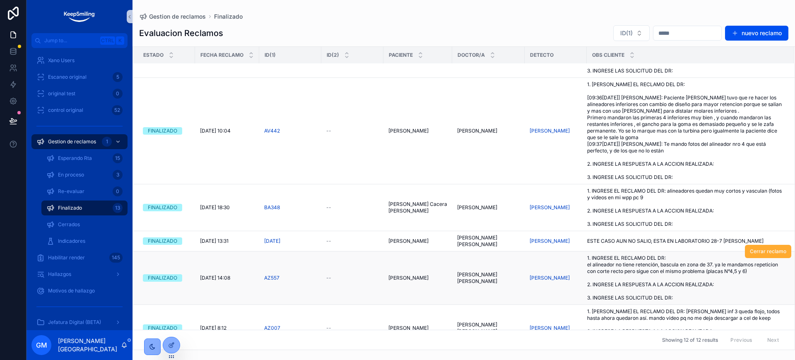
scroll to position [508, 0]
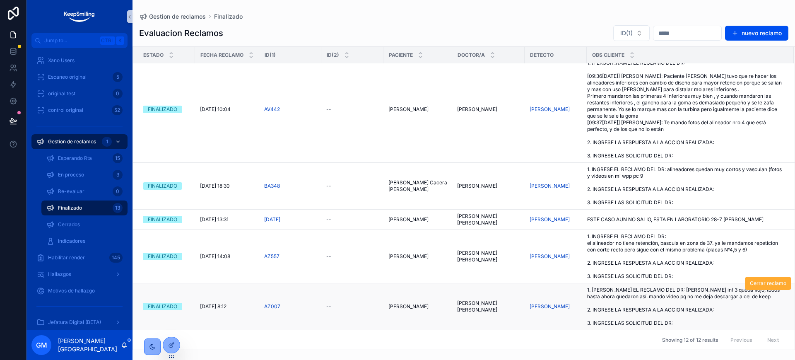
click at [691, 309] on span "1. INGRESE EL RECLAMO DEL DR: alineador inf 3 queda flojo, todos hasta ahora qu…" at bounding box center [685, 307] width 197 height 40
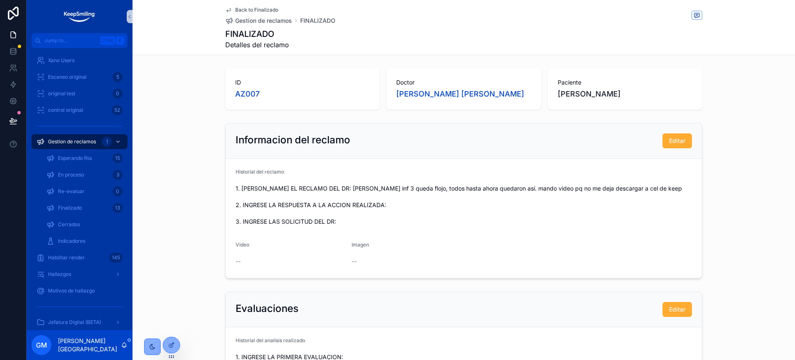
click at [253, 6] on div "Back to Finalizado Gestion de reclamos FINALIZADO FINALIZADO Detalles del recla…" at bounding box center [463, 27] width 477 height 55
click at [235, 7] on span "Back to Finalizado" at bounding box center [256, 10] width 43 height 7
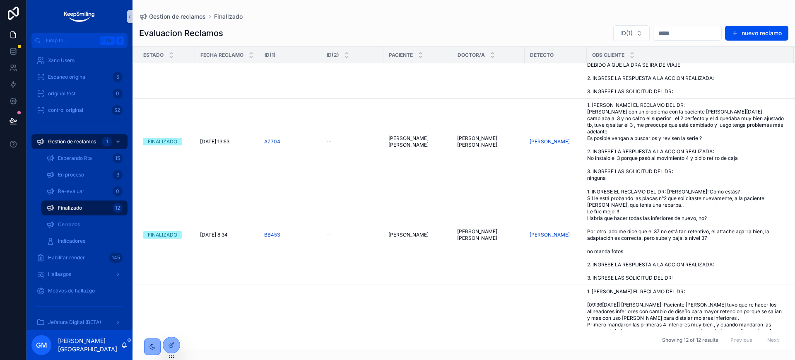
scroll to position [508, 0]
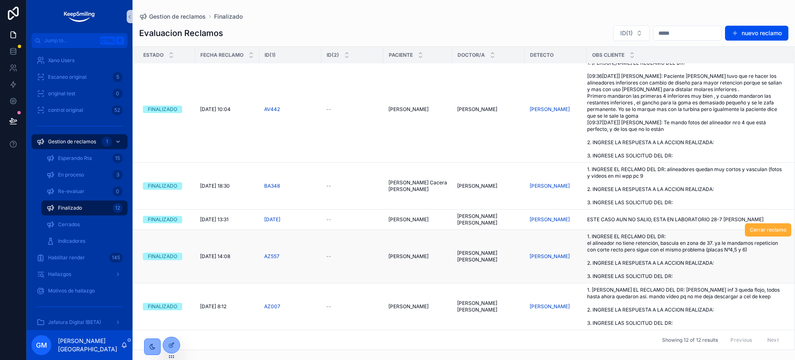
click at [628, 253] on span "1. INGRESE EL RECLAMO DEL DR: el alineador no tiene retención, bascula en zona …" at bounding box center [685, 256] width 197 height 46
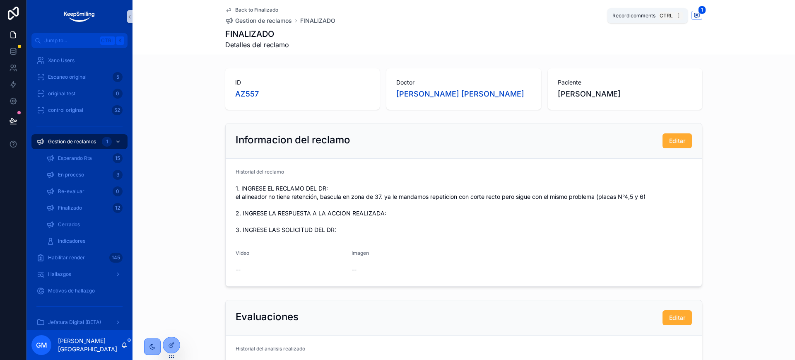
click at [693, 17] on icon "scrollable content" at bounding box center [696, 15] width 7 height 7
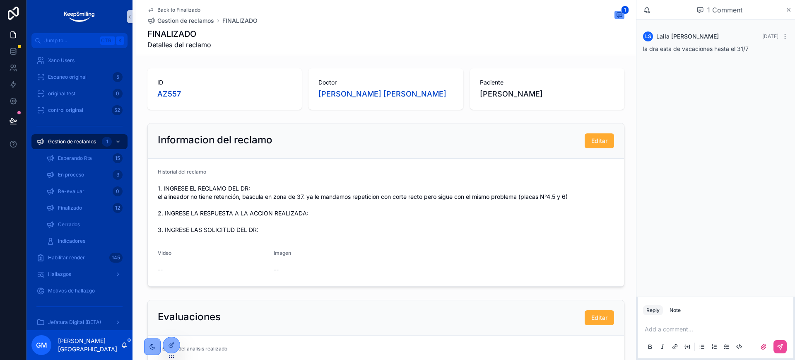
drag, startPoint x: 290, startPoint y: 203, endPoint x: 309, endPoint y: 203, distance: 18.6
click at [309, 203] on span "1. INGRESE EL RECLAMO DEL DR: el alineador no tiene retención, bascula en zona …" at bounding box center [386, 209] width 456 height 50
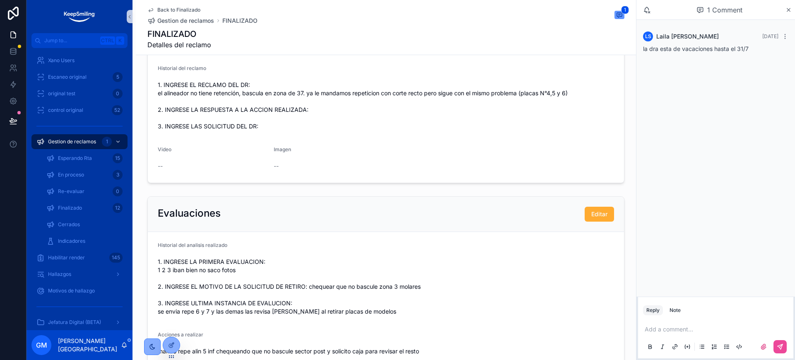
scroll to position [207, 0]
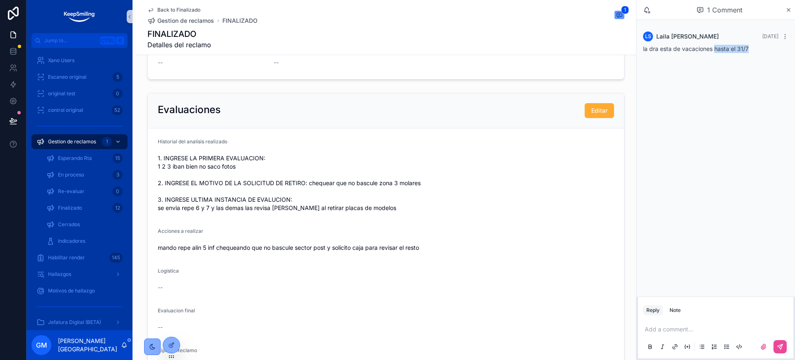
drag, startPoint x: 750, startPoint y: 52, endPoint x: 714, endPoint y: 51, distance: 36.5
click at [714, 51] on div "la dra esta de vacaciones hasta el 31/7" at bounding box center [715, 49] width 145 height 8
click at [789, 10] on icon "scrollable content" at bounding box center [788, 9] width 3 height 3
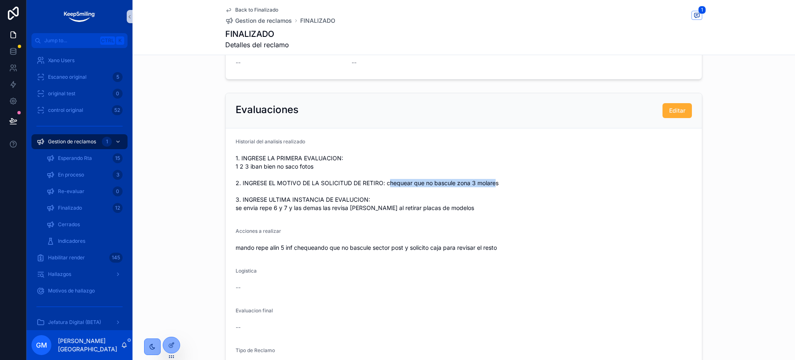
drag, startPoint x: 386, startPoint y: 185, endPoint x: 493, endPoint y: 182, distance: 107.3
click at [493, 182] on span "1. INGRESE LA PRIMERA EVALUACION: 1 2 3 iban bien no saco fotos 2. INGRESE EL M…" at bounding box center [464, 183] width 456 height 58
click at [384, 214] on form "Historial del analisis realizado 1. INGRESE LA PRIMERA EVALUACION: 1 2 3 iban b…" at bounding box center [464, 255] width 476 height 254
drag, startPoint x: 236, startPoint y: 211, endPoint x: 469, endPoint y: 205, distance: 232.8
click at [469, 205] on span "1. INGRESE LA PRIMERA EVALUACION: 1 2 3 iban bien no saco fotos 2. INGRESE EL M…" at bounding box center [464, 183] width 456 height 58
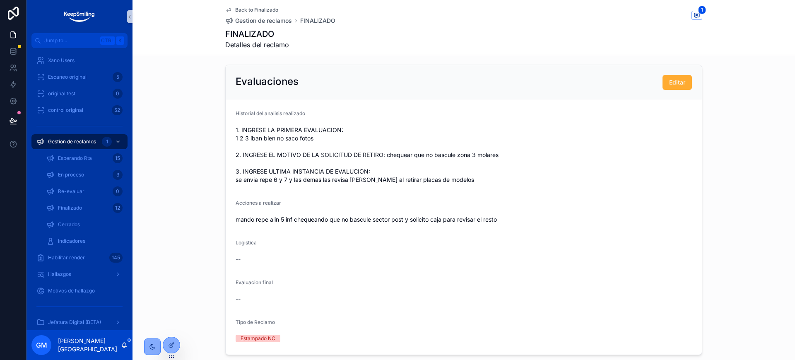
scroll to position [259, 0]
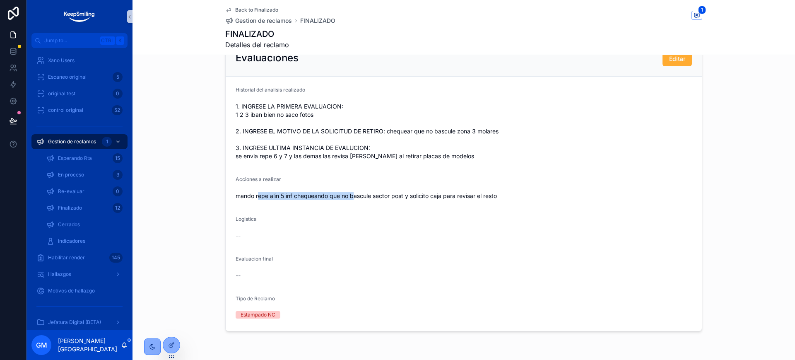
drag, startPoint x: 255, startPoint y: 205, endPoint x: 352, endPoint y: 203, distance: 97.3
click at [352, 203] on form "Historial del analisis realizado 1. INGRESE LA PRIMERA EVALUACION: 1 2 3 iban b…" at bounding box center [464, 204] width 476 height 254
click at [427, 199] on span "mando repe alin 5 inf chequeando que no bascule sector post y solicito caja par…" at bounding box center [464, 196] width 456 height 8
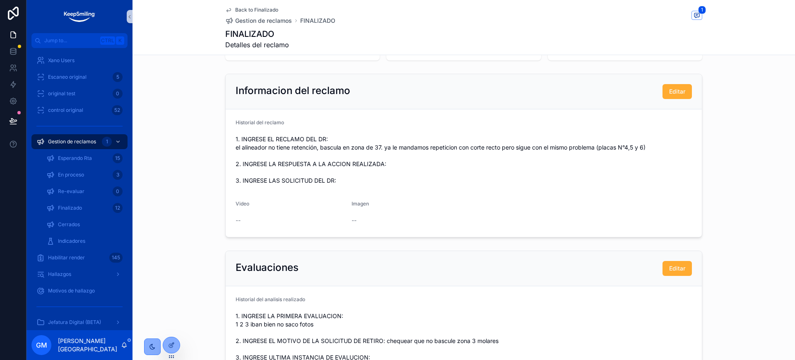
scroll to position [0, 0]
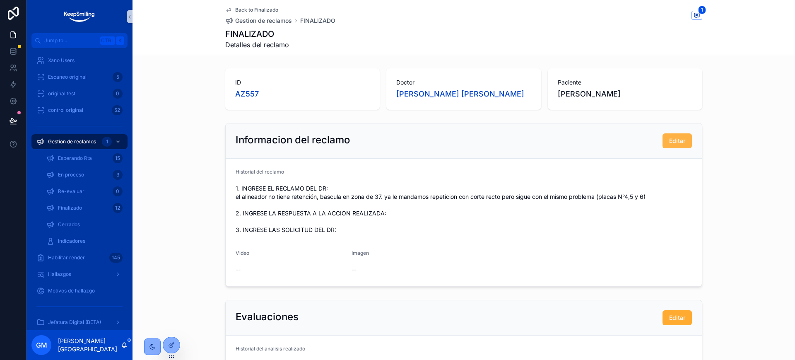
click at [674, 137] on span "Editar" at bounding box center [677, 141] width 16 height 8
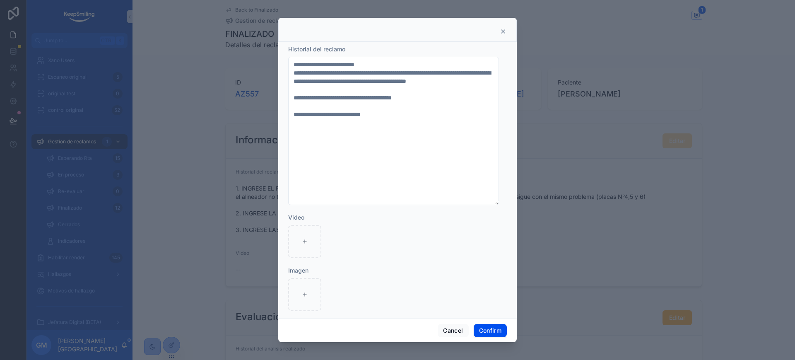
click at [503, 29] on icon at bounding box center [503, 31] width 7 height 7
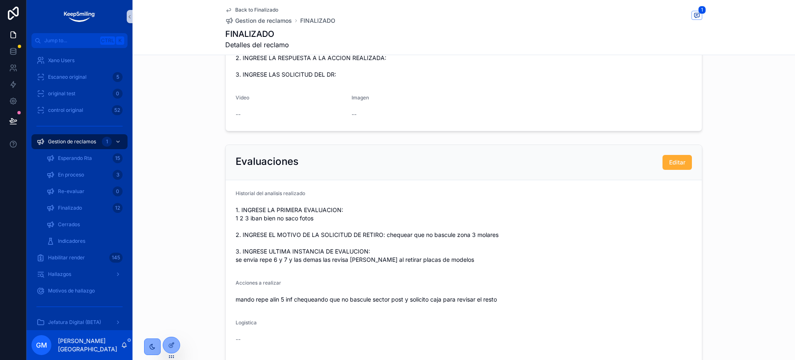
scroll to position [259, 0]
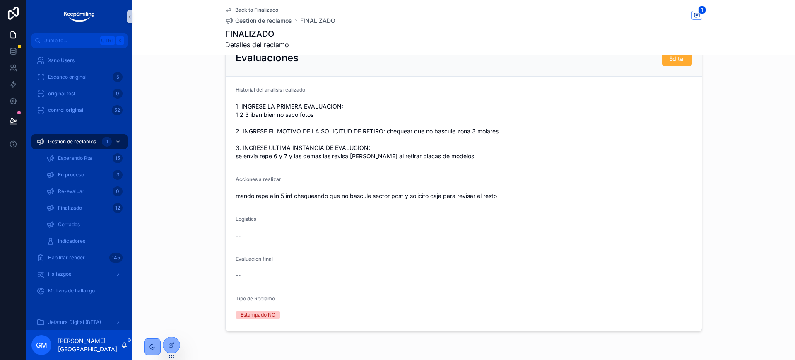
drag, startPoint x: 231, startPoint y: 158, endPoint x: 500, endPoint y: 155, distance: 268.7
click at [500, 155] on form "Historial del analisis realizado 1. INGRESE LA PRIMERA EVALUACION: 1 2 3 iban b…" at bounding box center [464, 204] width 476 height 254
click at [244, 12] on span "Back to Finalizado" at bounding box center [256, 10] width 43 height 7
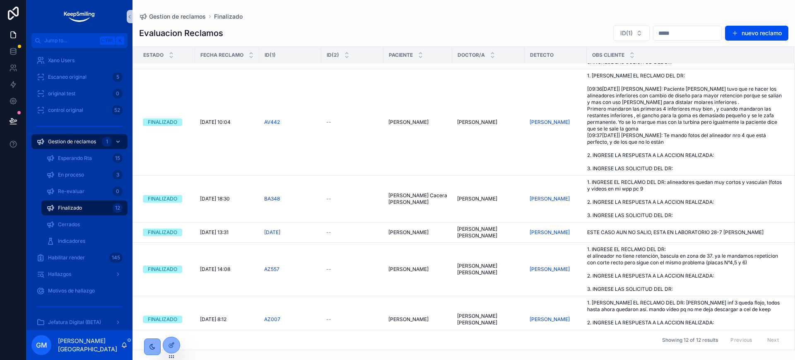
scroll to position [508, 0]
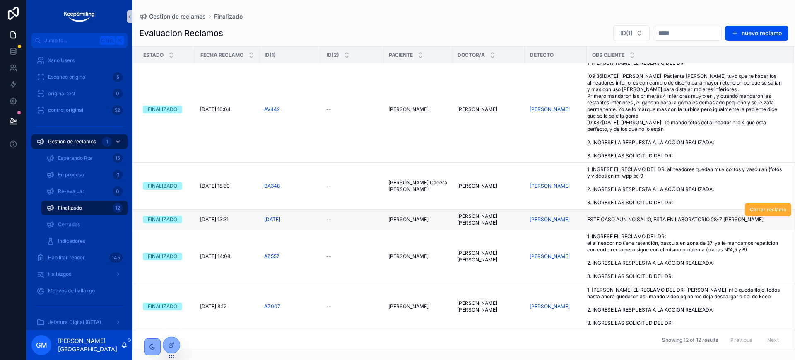
click at [613, 216] on span "ESTE CASO AUN NO SALIO, ESTA EN LABORATORIO 28-7 LAILA" at bounding box center [675, 219] width 176 height 7
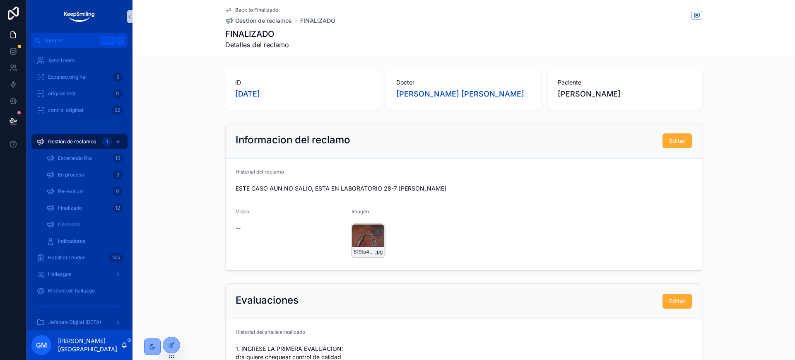
click at [356, 229] on div "819fa474-4295-40f2-ba48-5cfb7a73a2a2 .jpg" at bounding box center [368, 240] width 33 height 33
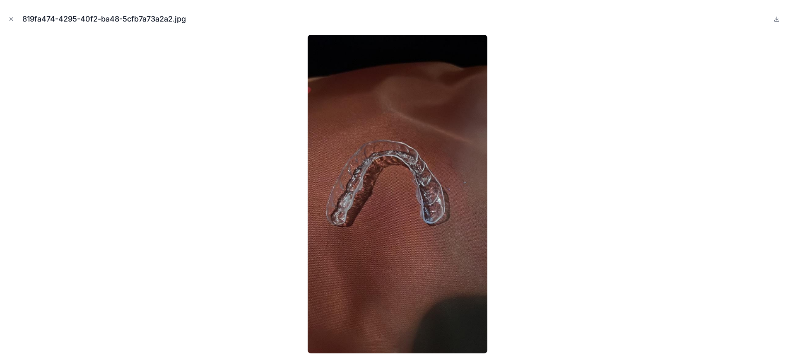
click at [590, 167] on div at bounding box center [398, 194] width 782 height 318
click at [230, 39] on div at bounding box center [398, 194] width 782 height 318
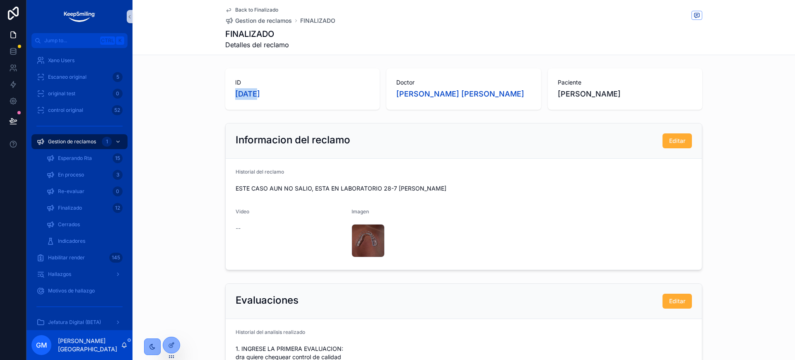
drag, startPoint x: 245, startPoint y: 94, endPoint x: 214, endPoint y: 94, distance: 31.5
click at [214, 94] on div "ID BC548 Doctor Coniglio Maria del Rosario Paciente Kuringhian Luz Marina" at bounding box center [463, 89] width 662 height 48
click at [260, 5] on div "Back to Finalizado Gestion de reclamos FINALIZADO FINALIZADO Detalles del recla…" at bounding box center [463, 27] width 477 height 55
click at [238, 7] on span "Back to Finalizado" at bounding box center [256, 10] width 43 height 7
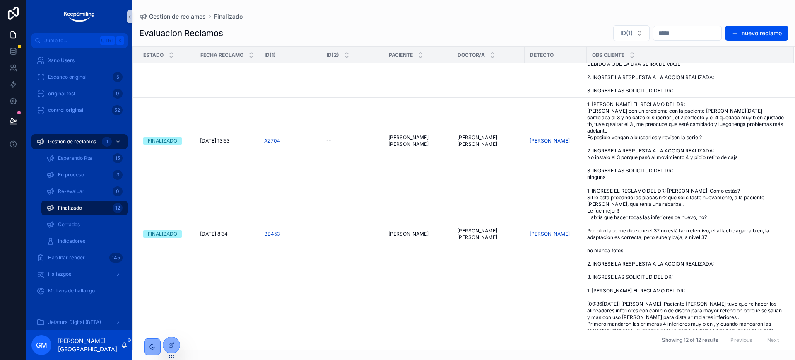
scroll to position [508, 0]
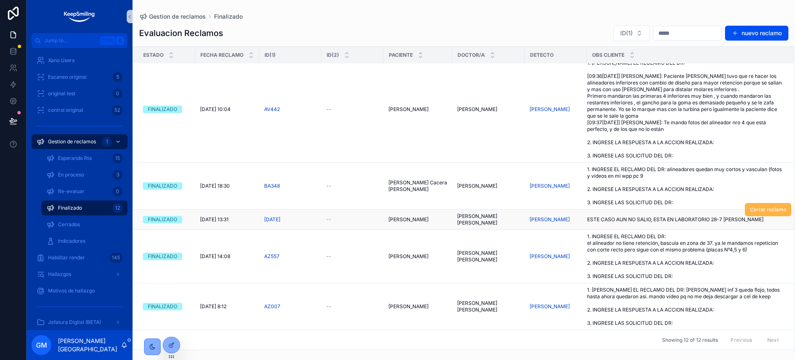
click at [750, 209] on span "Cerrar reclamo" at bounding box center [768, 209] width 36 height 7
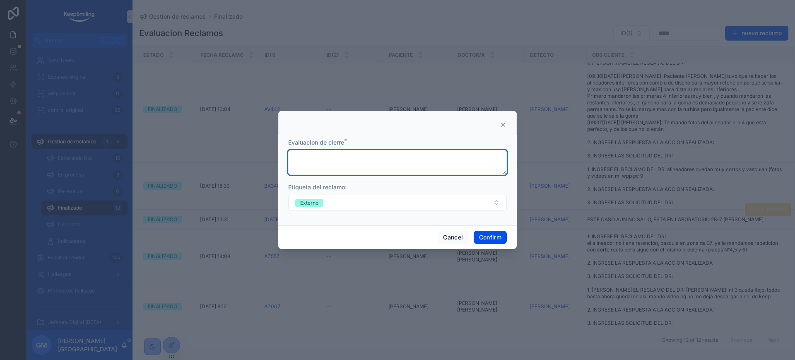
click at [338, 159] on textarea at bounding box center [397, 162] width 219 height 25
type textarea "*"
type textarea "**********"
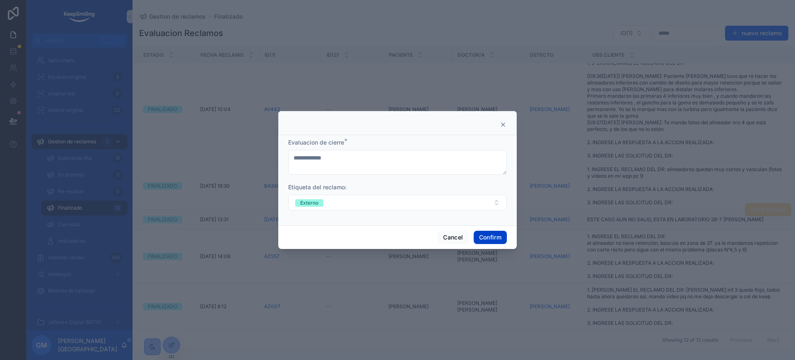
click at [483, 234] on button "Confirm" at bounding box center [490, 237] width 33 height 13
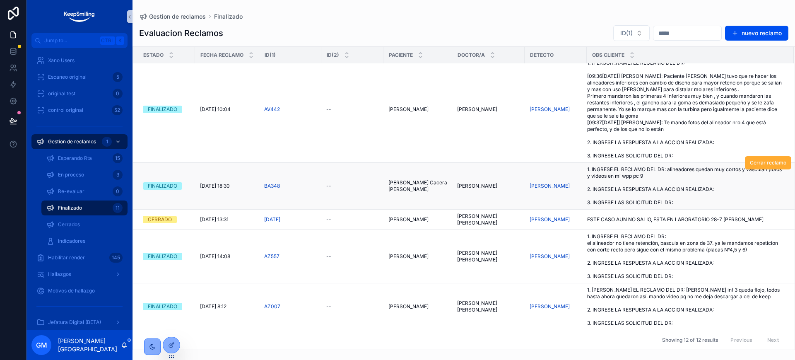
scroll to position [494, 0]
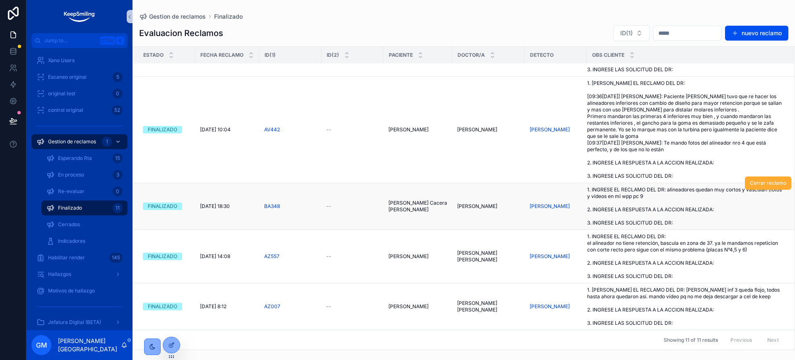
click at [668, 201] on span "1. INGRESE EL RECLAMO DEL DR: alineadores quedan muy cortos y vasculan (fotos y…" at bounding box center [685, 206] width 197 height 40
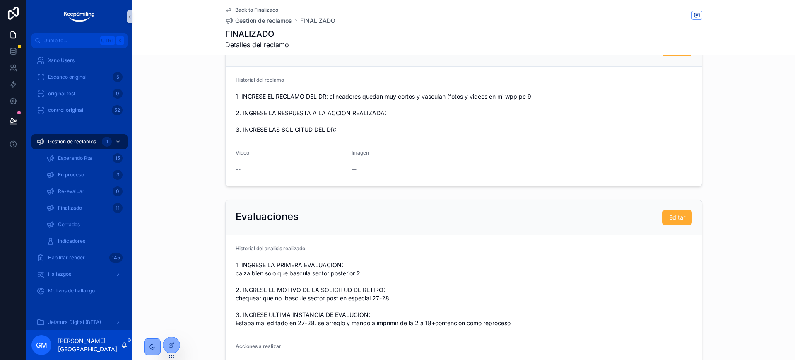
scroll to position [52, 0]
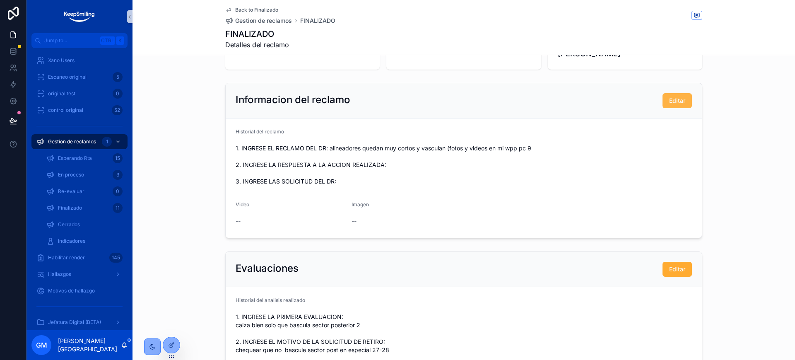
click at [662, 93] on button "Editar" at bounding box center [676, 100] width 29 height 15
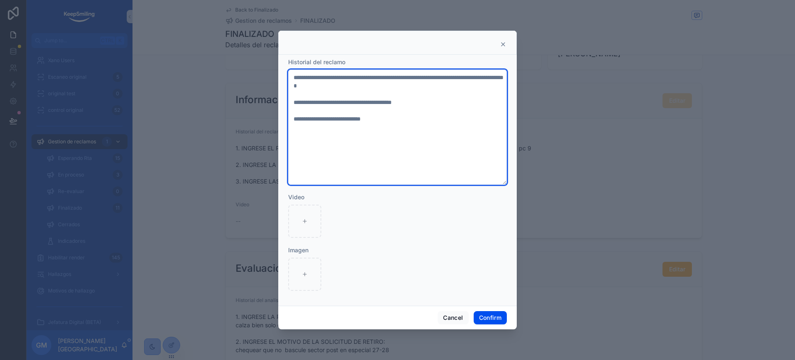
click at [467, 102] on textarea "**********" at bounding box center [397, 127] width 219 height 115
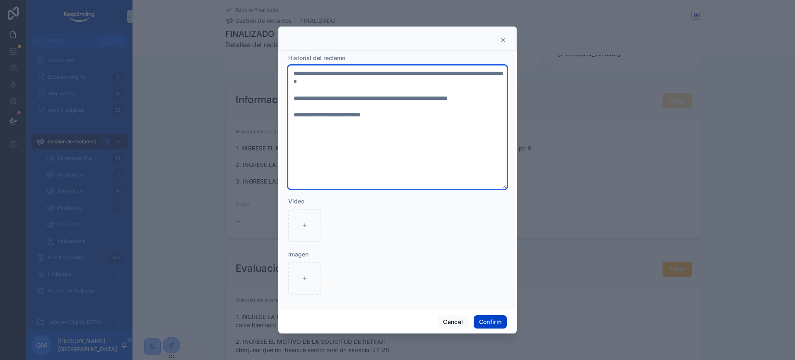
type textarea "**********"
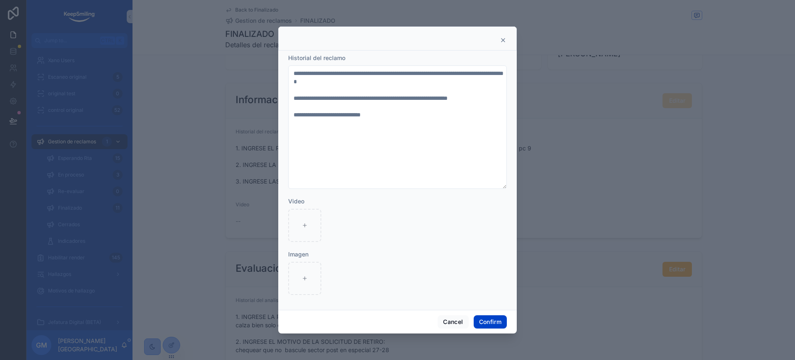
click at [486, 321] on button "Confirm" at bounding box center [490, 321] width 33 height 13
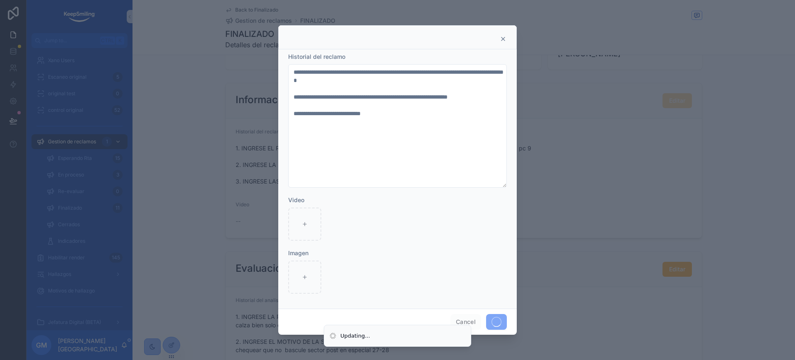
click at [196, 176] on div at bounding box center [397, 180] width 795 height 360
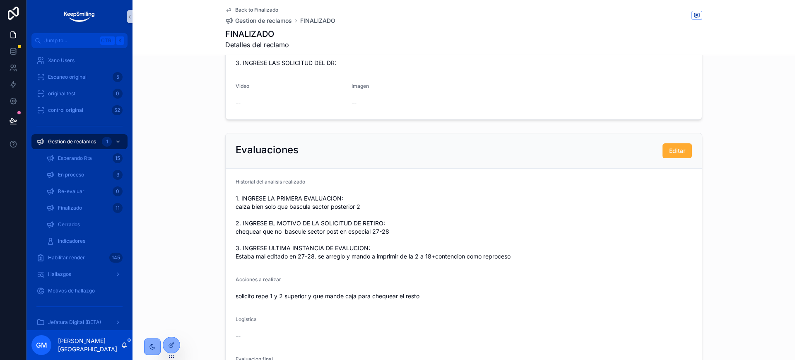
scroll to position [0, 0]
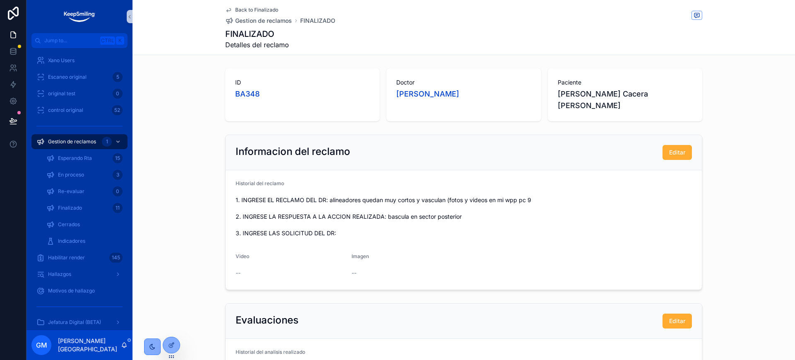
drag, startPoint x: 244, startPoint y: 6, endPoint x: 551, endPoint y: 355, distance: 464.4
click at [244, 7] on span "Back to Finalizado" at bounding box center [256, 10] width 43 height 7
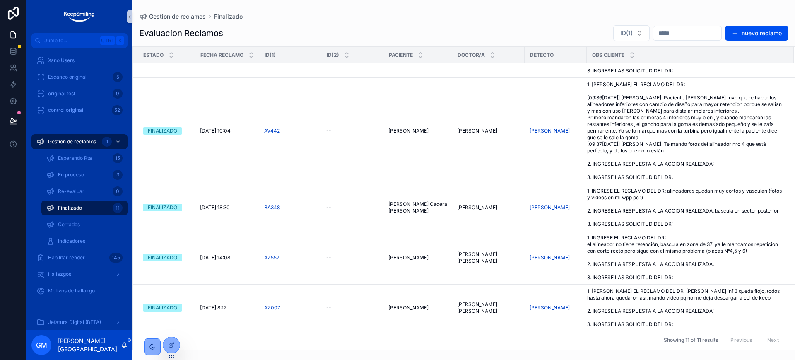
scroll to position [500, 0]
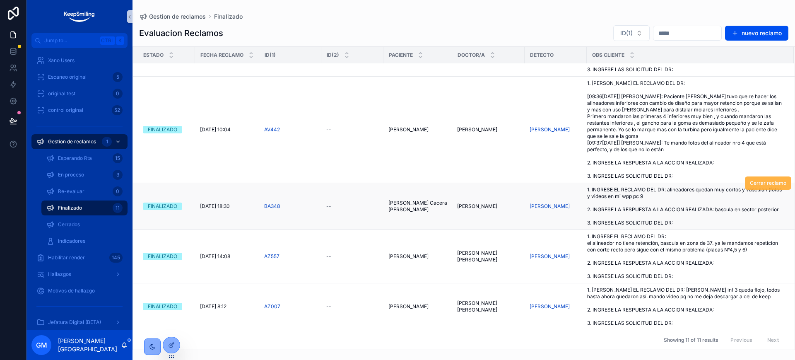
click at [754, 180] on span "Cerrar reclamo" at bounding box center [768, 183] width 36 height 7
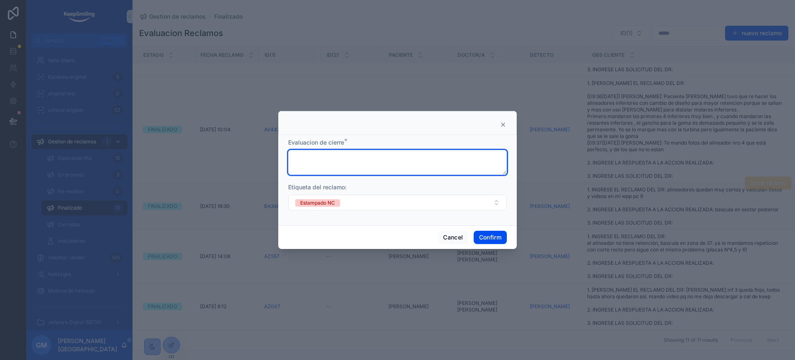
click at [332, 158] on textarea at bounding box center [397, 162] width 219 height 25
type textarea "**********"
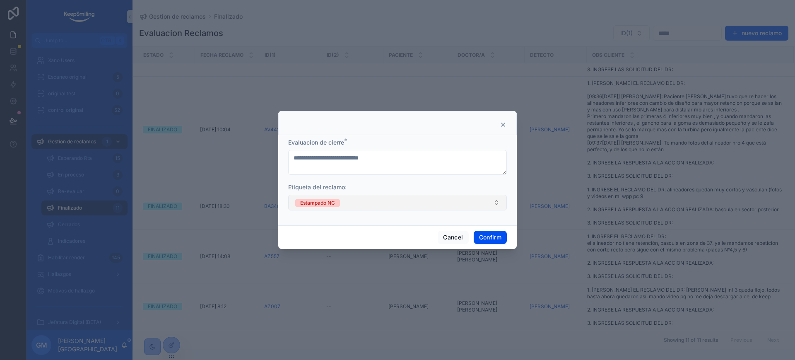
click at [361, 197] on button "Estampado NC" at bounding box center [397, 203] width 219 height 16
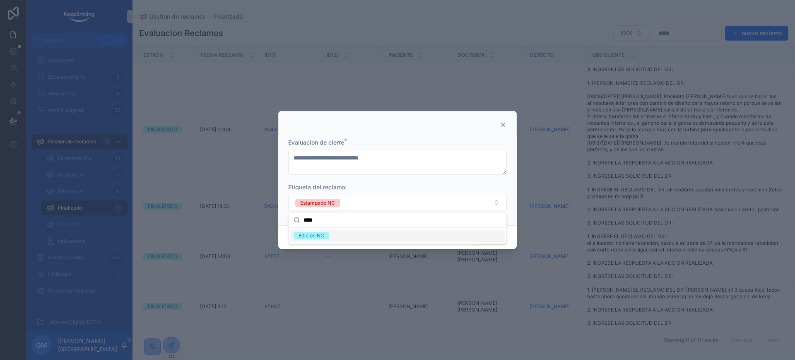
type input "****"
click at [361, 236] on div "Edición NC" at bounding box center [397, 235] width 214 height 12
click at [452, 185] on div "Etiqueta del reclamo:" at bounding box center [397, 187] width 219 height 8
click at [490, 240] on button "Confirm" at bounding box center [490, 237] width 33 height 13
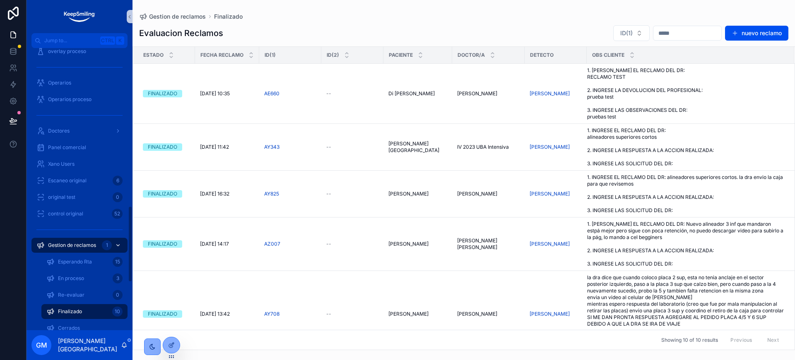
scroll to position [738, 0]
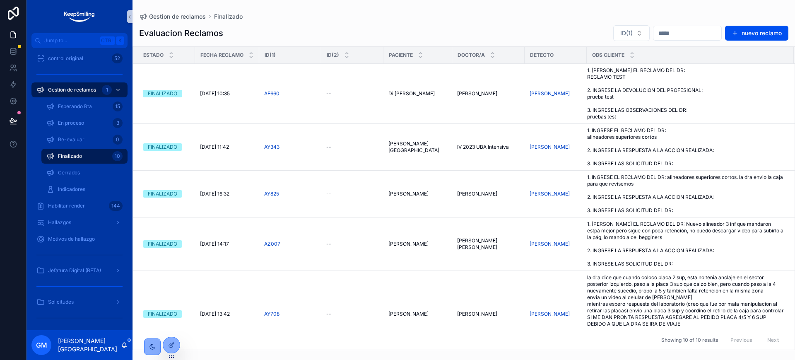
click at [128, 347] on div "GM Guadalupe Monaco" at bounding box center [79, 345] width 106 height 30
click at [125, 342] on icon "scrollable content" at bounding box center [124, 345] width 7 height 7
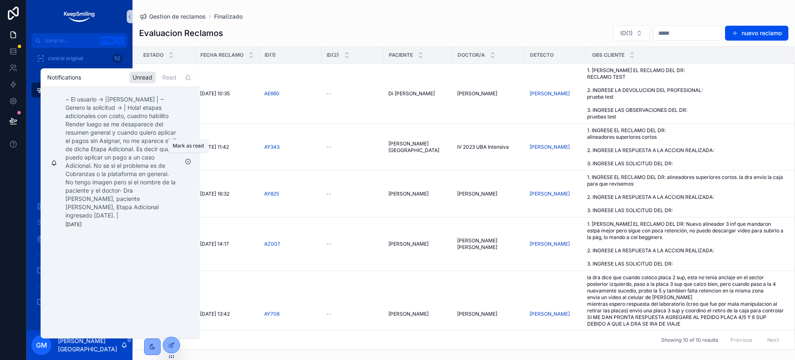
click at [185, 158] on icon "scrollable content" at bounding box center [188, 161] width 7 height 7
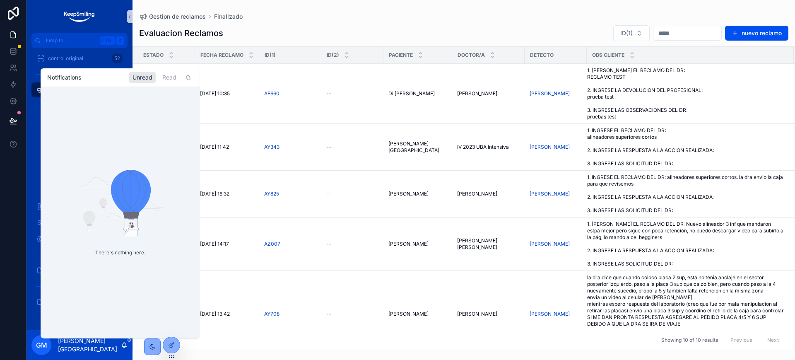
click at [192, 158] on div "There's nothing here." at bounding box center [120, 212] width 159 height 251
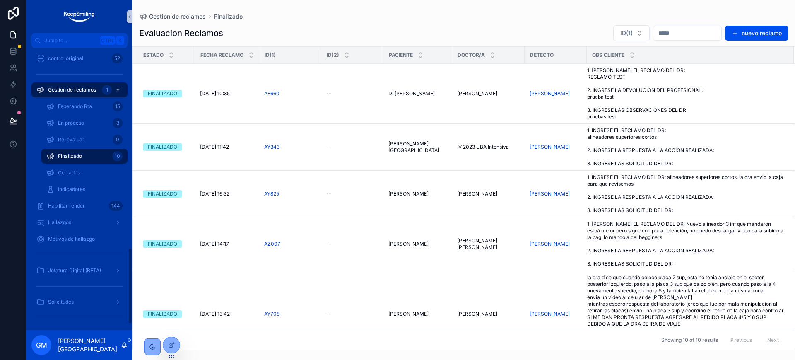
click at [291, 28] on div "Evaluacion Reclamos ID(1) nuevo reclamo" at bounding box center [463, 33] width 649 height 17
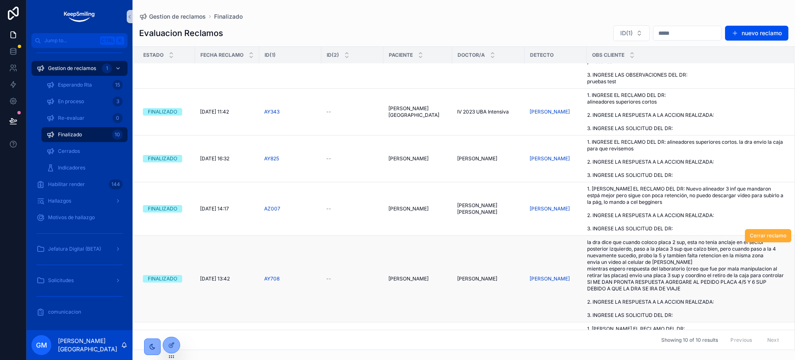
scroll to position [52, 0]
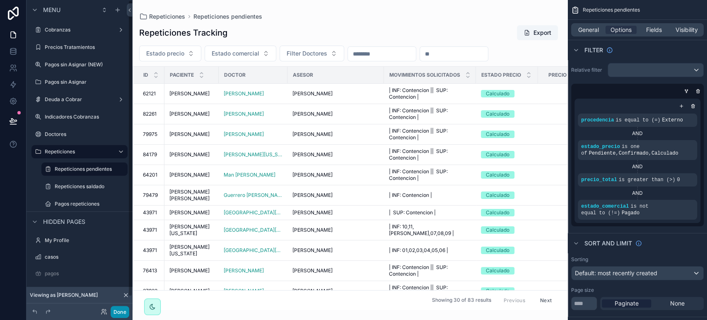
click at [122, 309] on button "Done" at bounding box center [120, 312] width 19 height 12
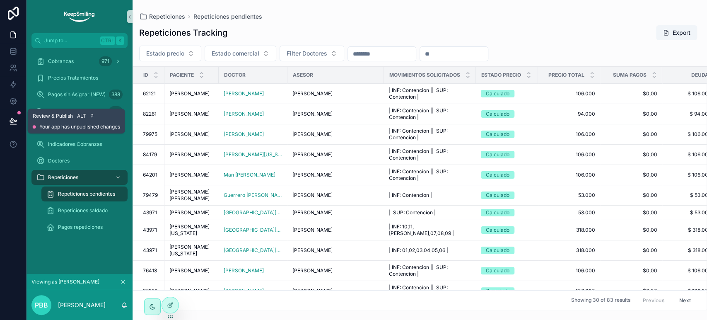
click at [10, 123] on icon at bounding box center [13, 121] width 8 height 8
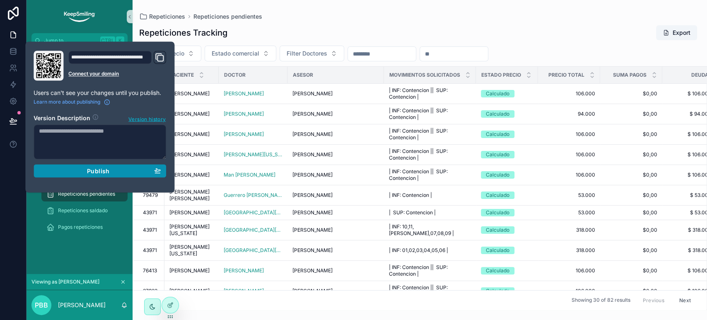
click at [90, 173] on span "Publish" at bounding box center [98, 170] width 22 height 7
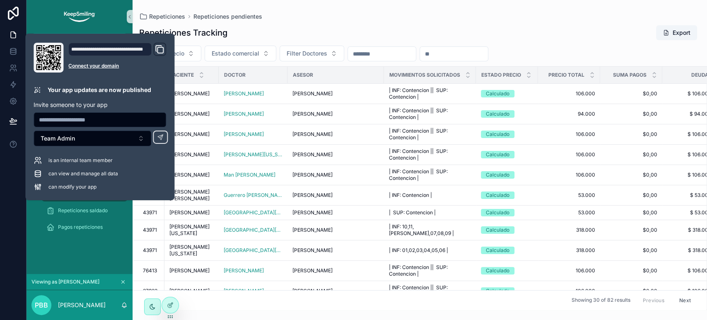
click at [397, 35] on div "Repeticiones Tracking Export" at bounding box center [419, 33] width 561 height 16
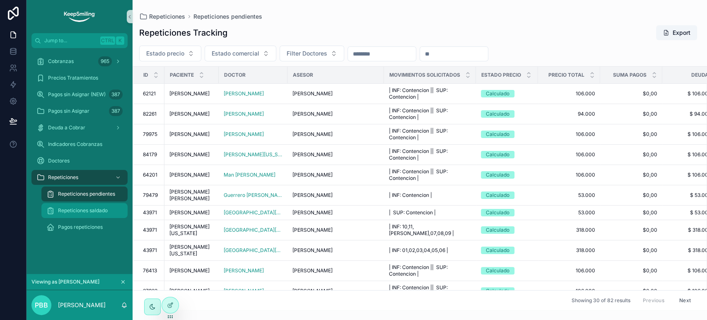
click at [79, 208] on span "Repeticiones saldado" at bounding box center [83, 210] width 50 height 7
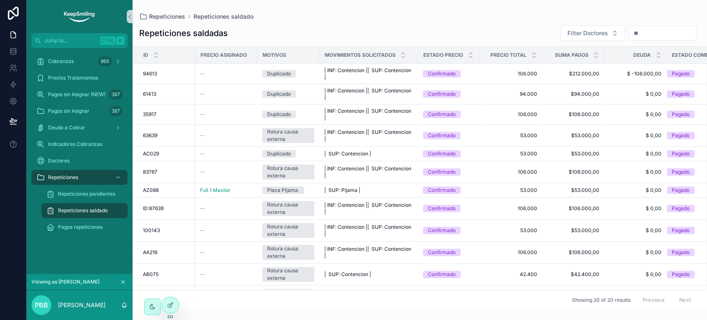
drag, startPoint x: 244, startPoint y: 302, endPoint x: 208, endPoint y: 302, distance: 36.0
click at [208, 302] on div "Showing 20 of 20 results Previous Next" at bounding box center [419, 299] width 573 height 20
click at [602, 67] on td "$212.000,00 $212.000,00" at bounding box center [573, 74] width 62 height 20
click at [576, 74] on span "$212.000,00" at bounding box center [573, 73] width 52 height 7
click at [146, 75] on span "94613" at bounding box center [150, 73] width 14 height 7
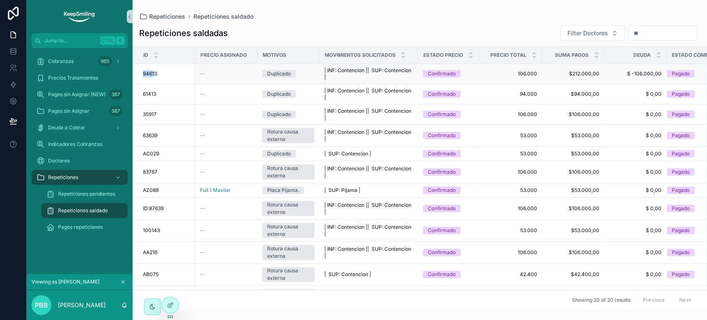
drag, startPoint x: 141, startPoint y: 72, endPoint x: 154, endPoint y: 75, distance: 13.1
click at [154, 75] on td "94613 94613" at bounding box center [164, 74] width 62 height 20
click at [91, 62] on div "Cobranzas 965" at bounding box center [79, 61] width 86 height 13
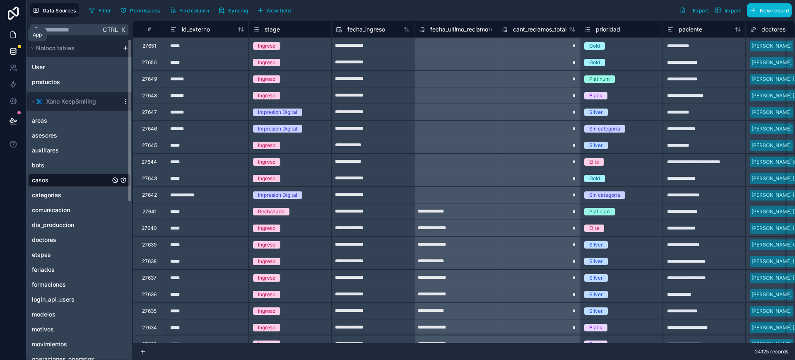
click at [17, 32] on icon at bounding box center [13, 35] width 8 height 8
